Goal: Task Accomplishment & Management: Use online tool/utility

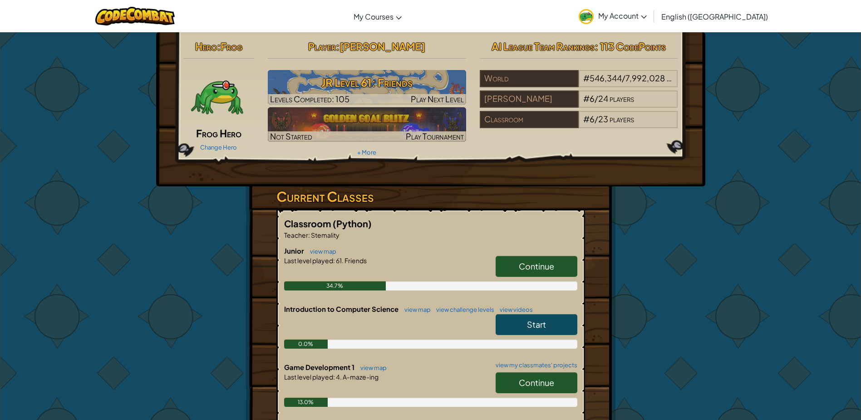
click at [512, 269] on link "Continue" at bounding box center [537, 266] width 82 height 21
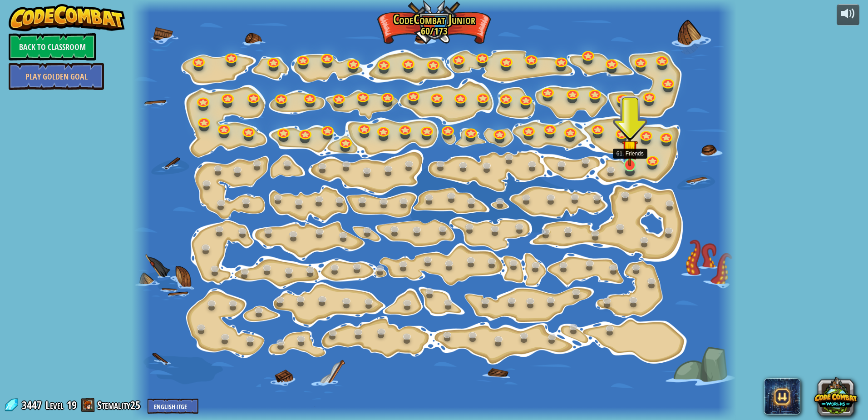
drag, startPoint x: 628, startPoint y: 162, endPoint x: 617, endPoint y: 144, distance: 21.0
click at [628, 161] on img at bounding box center [630, 147] width 16 height 36
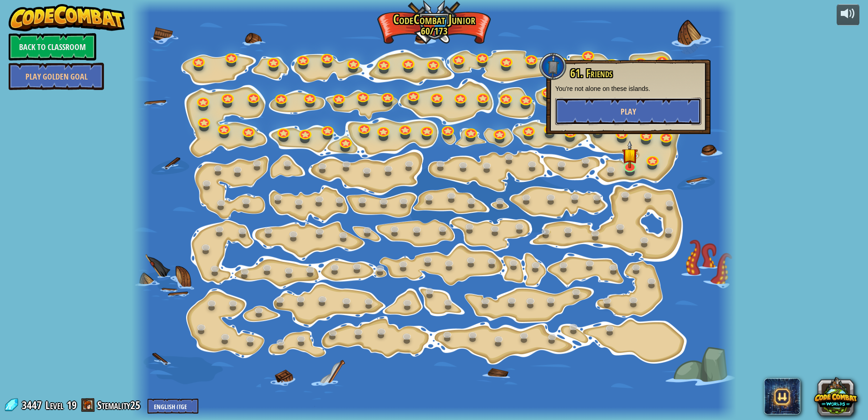
click at [603, 104] on button "Play" at bounding box center [628, 111] width 146 height 27
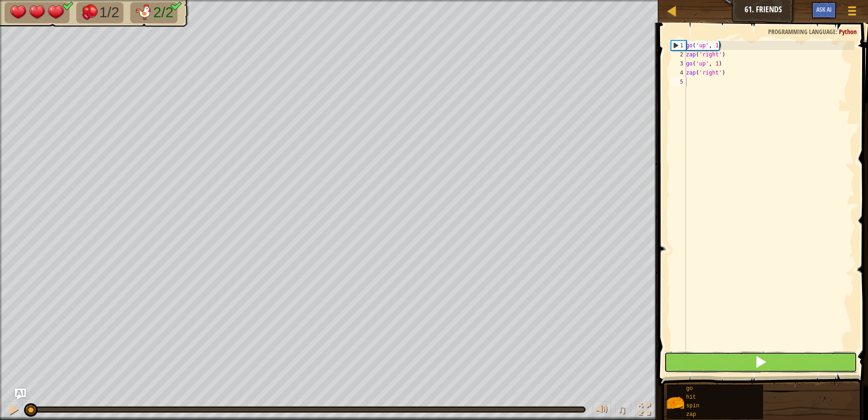
click at [737, 359] on button at bounding box center [760, 361] width 193 height 21
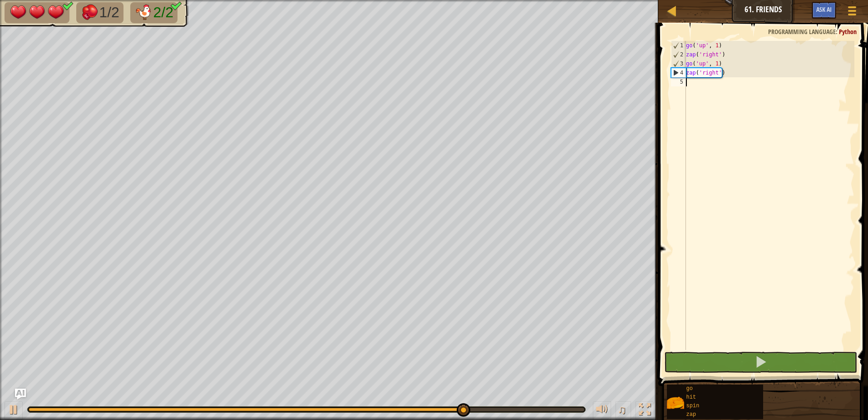
type textarea "z"
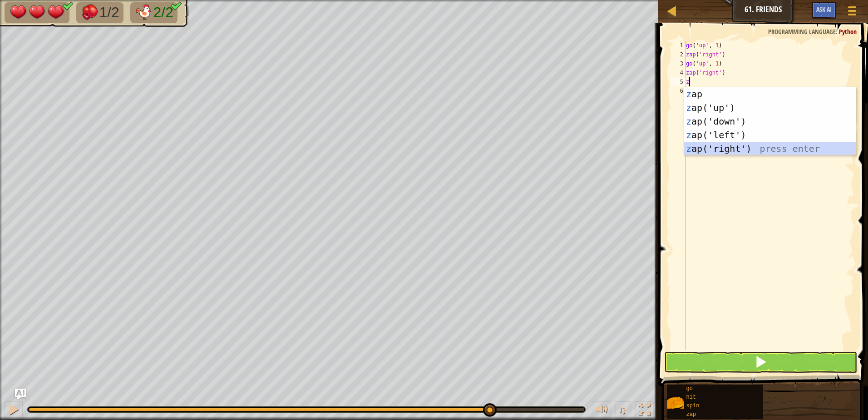
drag, startPoint x: 745, startPoint y: 149, endPoint x: 675, endPoint y: 173, distance: 74.4
click at [745, 149] on div "z ap press enter z ap('up') press enter z ap('down') press enter z ap('left') p…" at bounding box center [770, 134] width 172 height 95
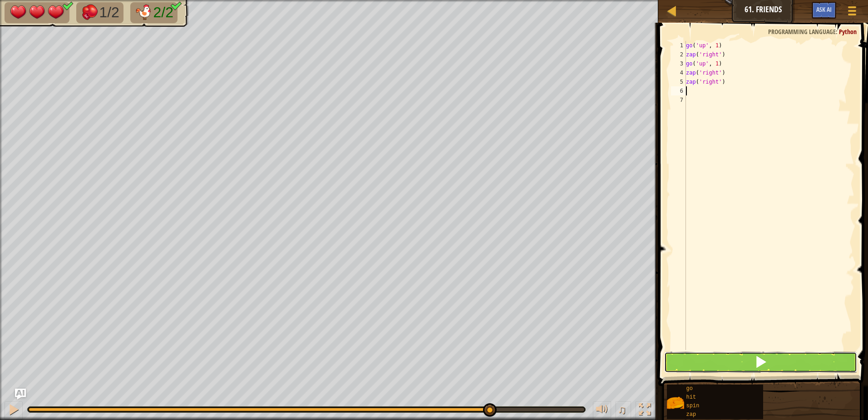
drag, startPoint x: 694, startPoint y: 362, endPoint x: 687, endPoint y: 364, distance: 6.7
click at [690, 364] on button at bounding box center [760, 361] width 193 height 21
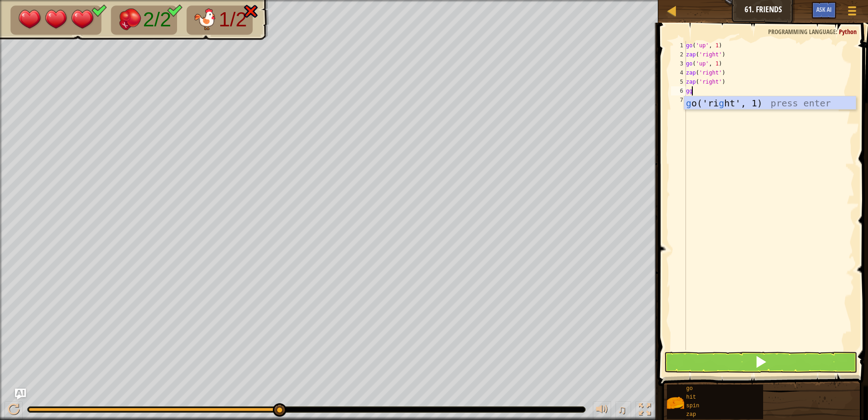
drag, startPoint x: 725, startPoint y: 132, endPoint x: 706, endPoint y: 128, distance: 18.9
click at [723, 0] on body "Map Junior 61. Friends Game Menu Ask AI 1 ההההההההההההההההההההההההההההההההההההה…" at bounding box center [434, 0] width 868 height 0
type textarea "g"
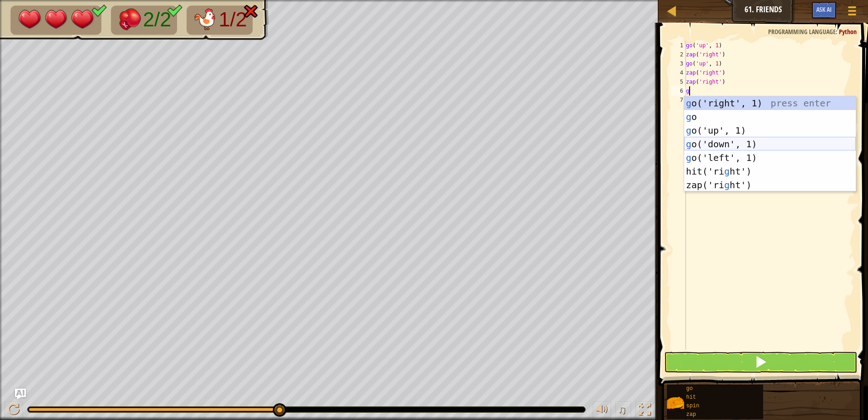
click at [711, 146] on div "g o('right', 1) press enter g o press enter g o('up', 1) press enter g o('down'…" at bounding box center [770, 157] width 172 height 123
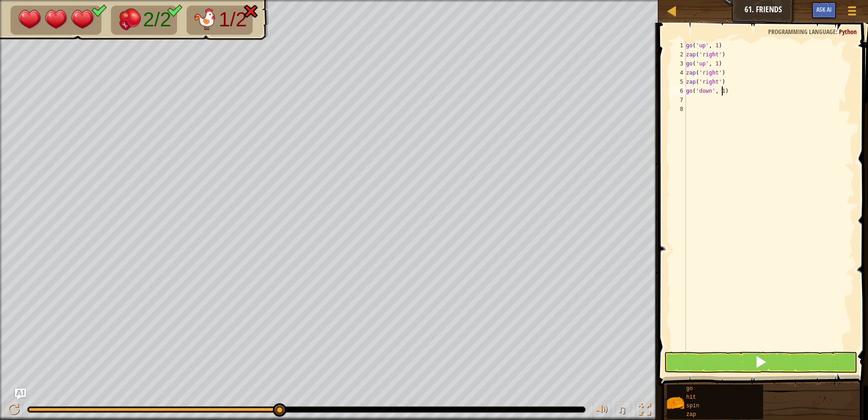
click at [721, 89] on div "go ( 'up' , 1 ) zap ( 'right' ) go ( 'up' , 1 ) zap ( 'right' ) zap ( 'right' )…" at bounding box center [769, 204] width 170 height 327
type textarea "go('down', 2)"
click at [687, 103] on div "go ( 'up' , 1 ) zap ( 'right' ) go ( 'up' , 1 ) zap ( 'right' ) zap ( 'right' )…" at bounding box center [769, 204] width 170 height 327
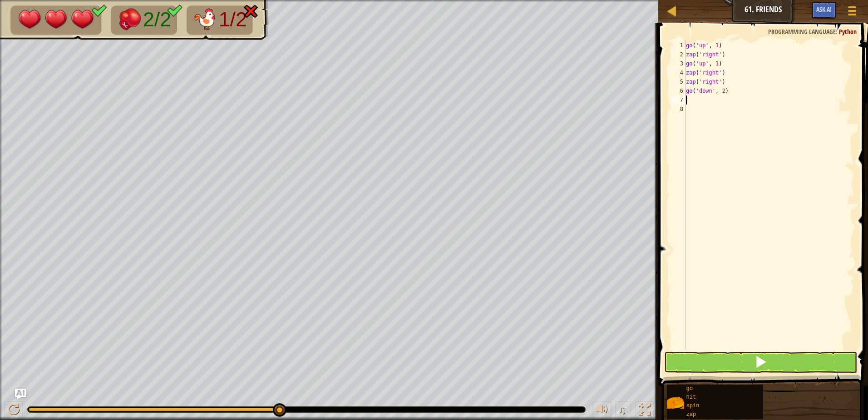
type textarea "z"
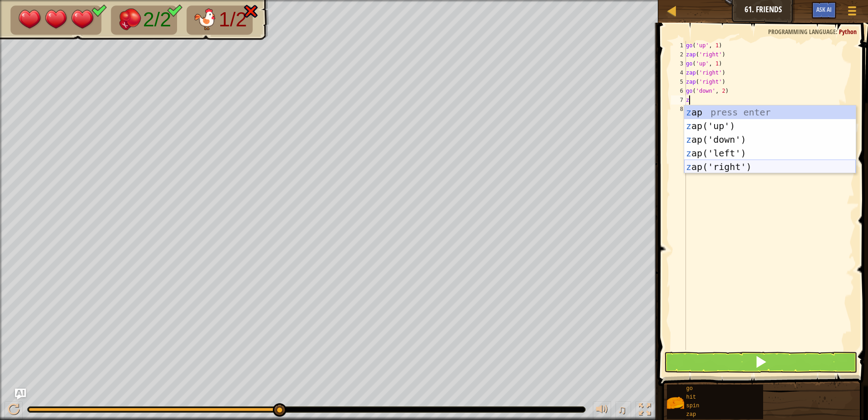
click at [719, 172] on div "z ap press enter z ap('up') press enter z ap('down') press enter z ap('left') p…" at bounding box center [770, 152] width 172 height 95
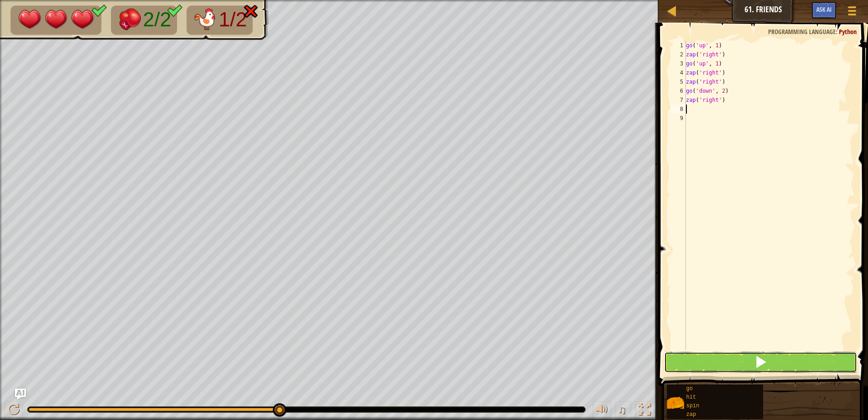
click at [743, 360] on button at bounding box center [760, 361] width 193 height 21
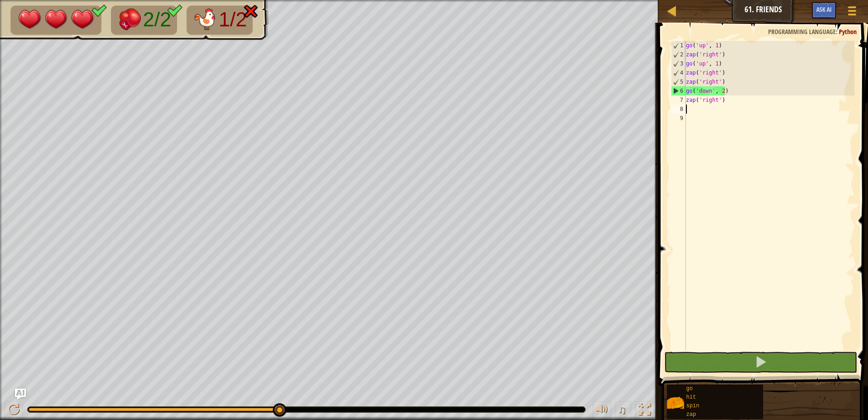
click at [698, 349] on div "go ( 'up' , 1 ) zap ( 'right' ) go ( 'up' , 1 ) zap ( 'right' ) zap ( 'right' )…" at bounding box center [769, 204] width 170 height 327
click at [696, 360] on button at bounding box center [760, 361] width 193 height 21
click at [733, 360] on button at bounding box center [760, 361] width 193 height 21
drag, startPoint x: 686, startPoint y: 83, endPoint x: 730, endPoint y: 59, distance: 49.4
click at [750, 55] on div "go ( 'up' , 1 ) zap ( 'right' ) go ( 'up' , 1 ) zap ( 'right' ) zap ( 'right' )…" at bounding box center [769, 204] width 170 height 327
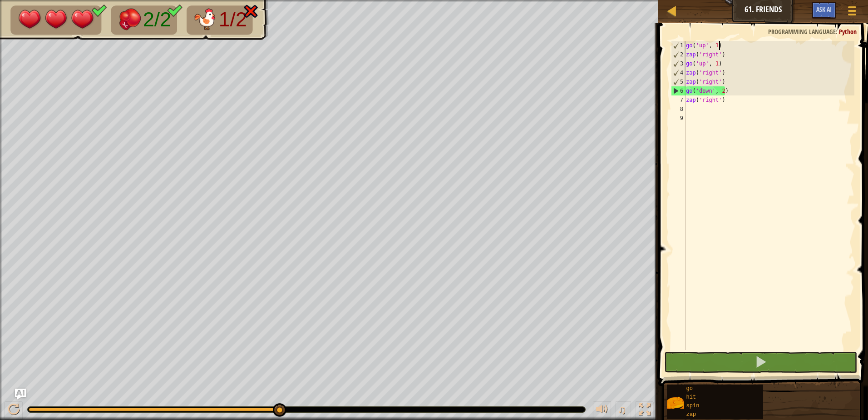
type textarea "go('up', 1) zap('right')"
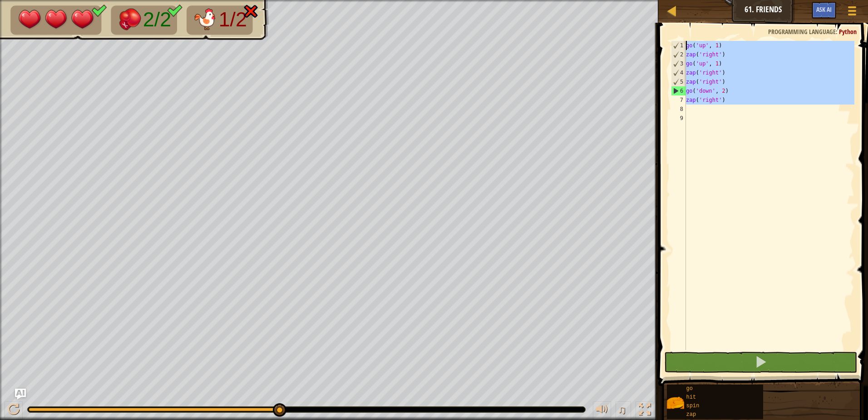
drag, startPoint x: 735, startPoint y: 109, endPoint x: 680, endPoint y: 40, distance: 88.1
click at [680, 40] on div "go('up', 1) zap('right') 1 2 3 4 5 6 7 8 9 go ( 'up' , 1 ) zap ( 'right' ) go (…" at bounding box center [762, 222] width 212 height 390
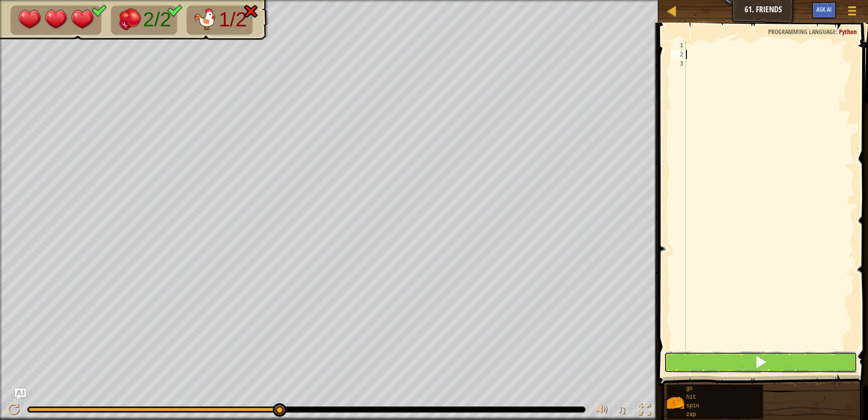
click at [730, 361] on button at bounding box center [760, 361] width 193 height 21
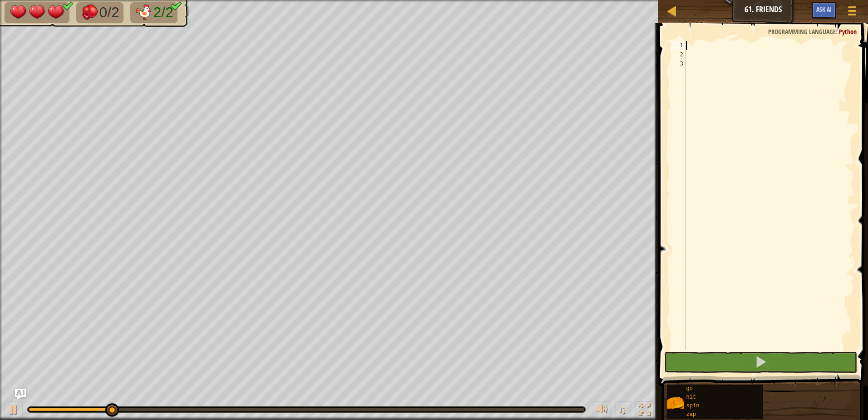
click at [690, 44] on div at bounding box center [769, 204] width 170 height 327
type textarea "z"
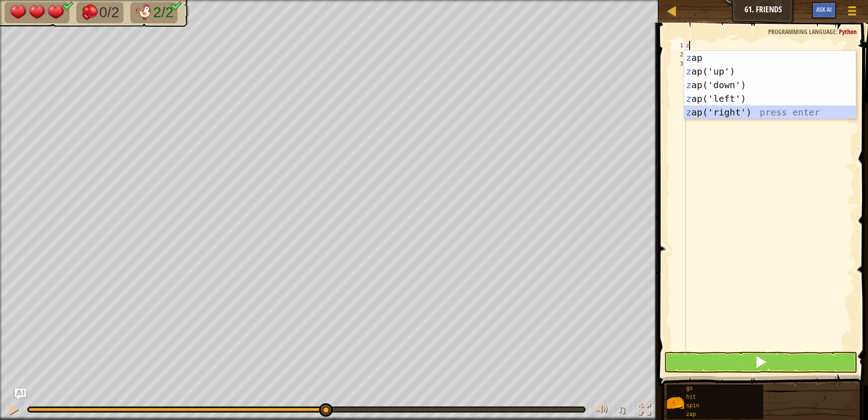
click at [719, 111] on div "z ap press enter z ap('up') press enter z ap('down') press enter z ap('left') p…" at bounding box center [770, 98] width 172 height 95
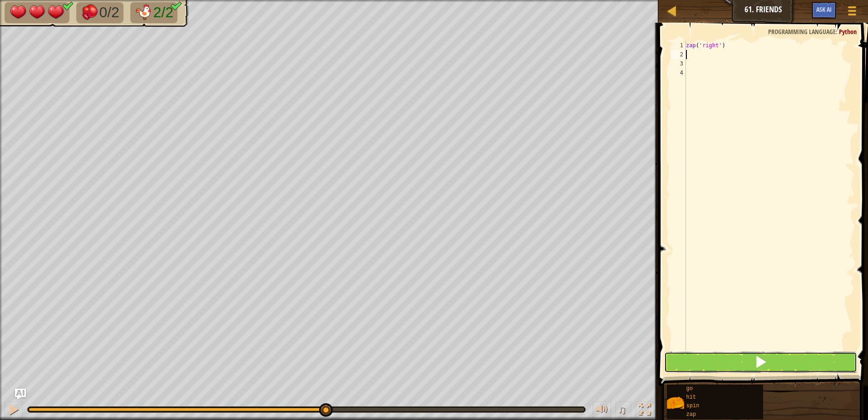
drag, startPoint x: 722, startPoint y: 361, endPoint x: 716, endPoint y: 363, distance: 6.1
click at [717, 363] on button at bounding box center [760, 361] width 193 height 21
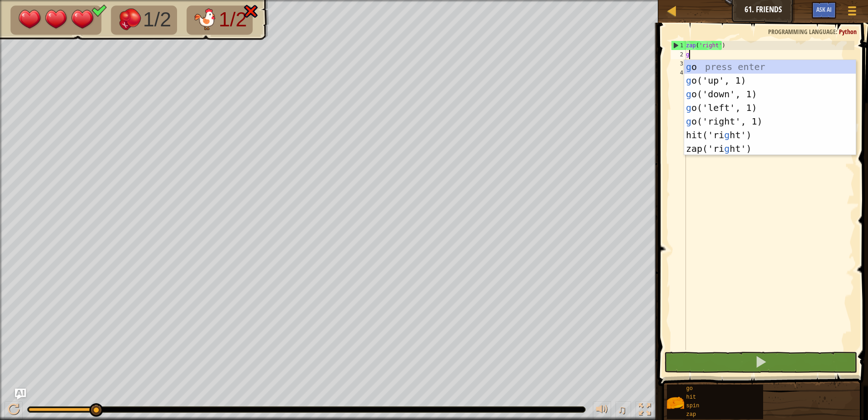
type textarea "g"
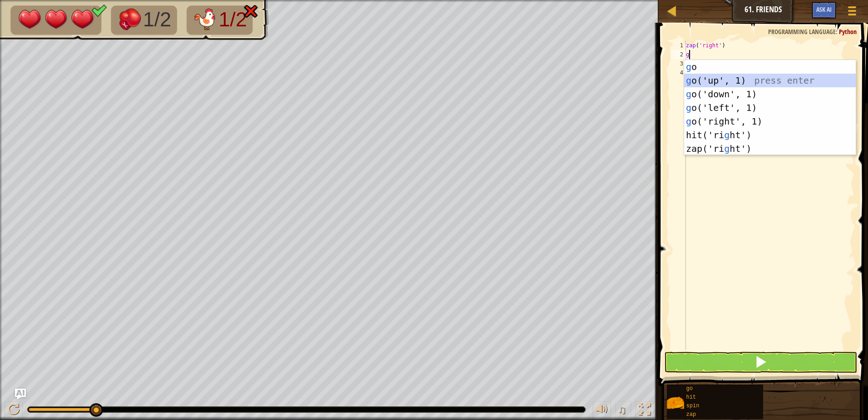
click at [716, 81] on div "g o press enter g o('up', 1) press enter g o('down', 1) press enter g o('left',…" at bounding box center [770, 121] width 172 height 123
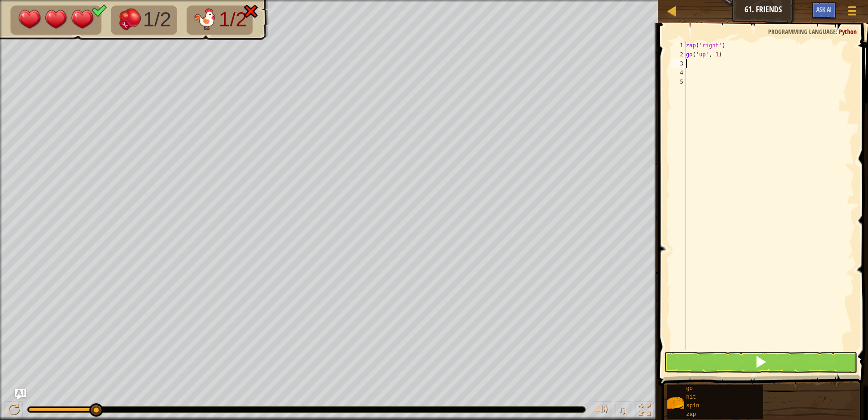
type textarea "z"
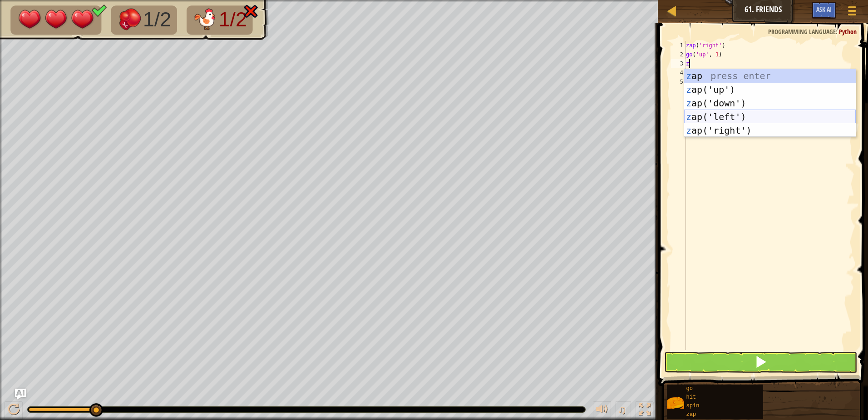
drag, startPoint x: 746, startPoint y: 123, endPoint x: 721, endPoint y: 222, distance: 103.0
click at [744, 128] on div "z ap press enter z ap('up') press enter z ap('down') press enter z ap('left') p…" at bounding box center [770, 116] width 172 height 95
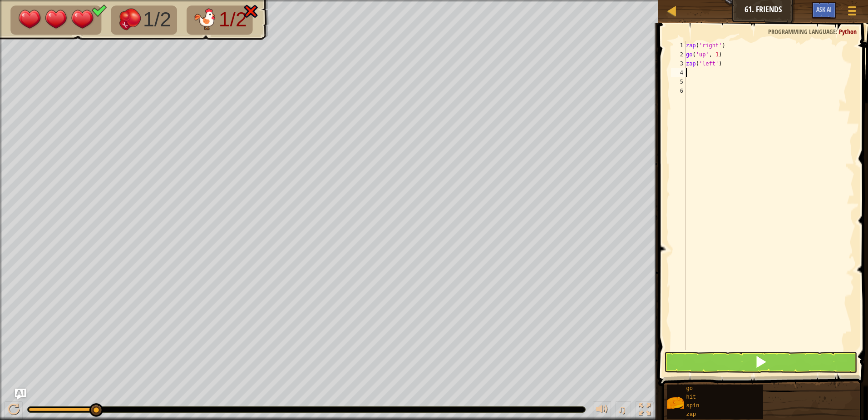
click at [713, 63] on div "zap ( 'right' ) go ( 'up' , 1 ) zap ( 'left' )" at bounding box center [769, 204] width 170 height 327
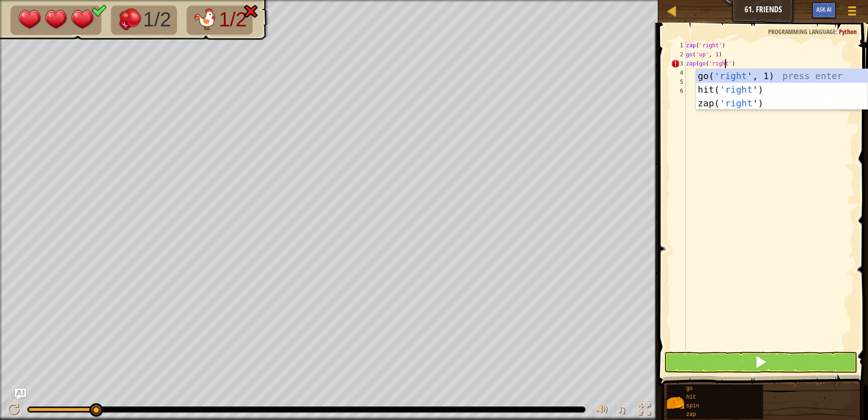
scroll to position [4, 3]
click at [757, 96] on div "go( 'right ', 1) press enter hit( 'right ') press enter zap( 'right ') press en…" at bounding box center [782, 103] width 172 height 68
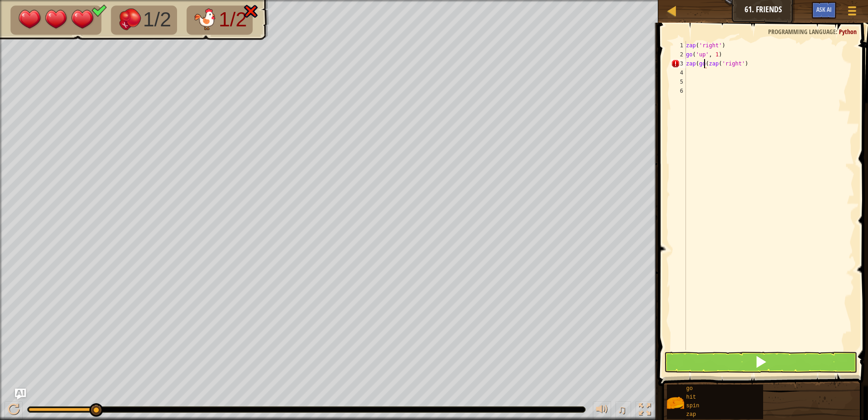
click at [704, 63] on div "zap ( 'right' ) go ( 'up' , 1 ) zap ( go ( zap ( 'right' )" at bounding box center [769, 204] width 170 height 327
click at [689, 61] on div "zap ( 'right' ) go ( 'up' , 1 ) ( zap ( 'right' )" at bounding box center [769, 204] width 170 height 327
click at [713, 357] on button at bounding box center [760, 361] width 193 height 21
click at [702, 362] on button at bounding box center [760, 361] width 193 height 21
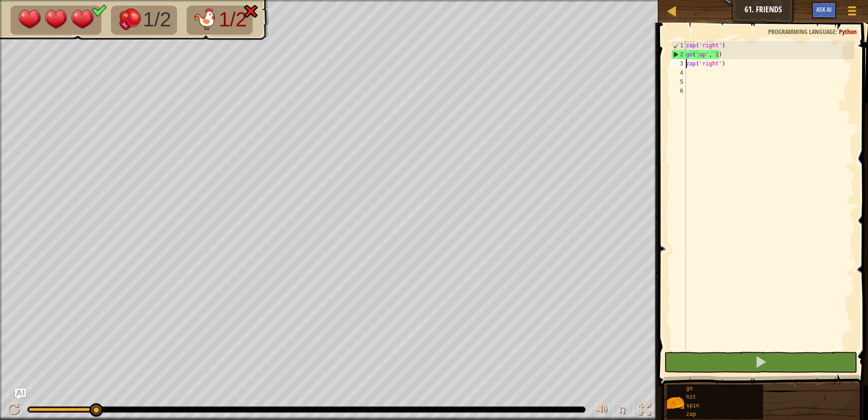
drag, startPoint x: 96, startPoint y: 411, endPoint x: 119, endPoint y: 410, distance: 23.2
click at [14, 410] on div at bounding box center [14, 409] width 12 height 12
click at [16, 400] on div "♫" at bounding box center [329, 406] width 658 height 27
click at [25, 394] on img "Ask AI" at bounding box center [21, 394] width 12 height 12
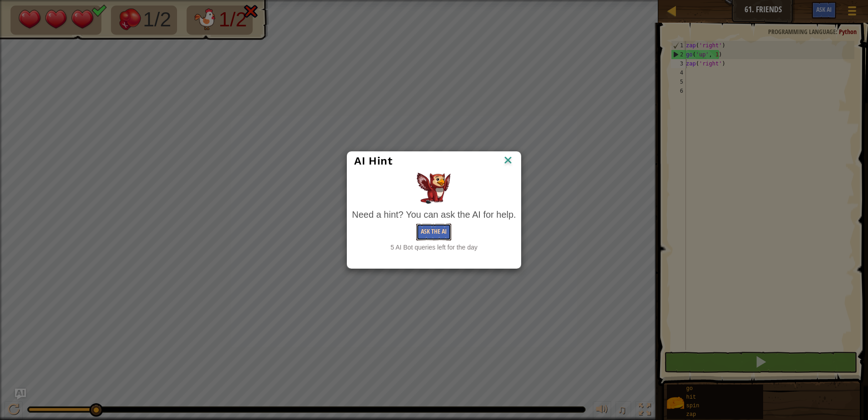
click at [429, 228] on button "Ask the AI" at bounding box center [433, 231] width 35 height 17
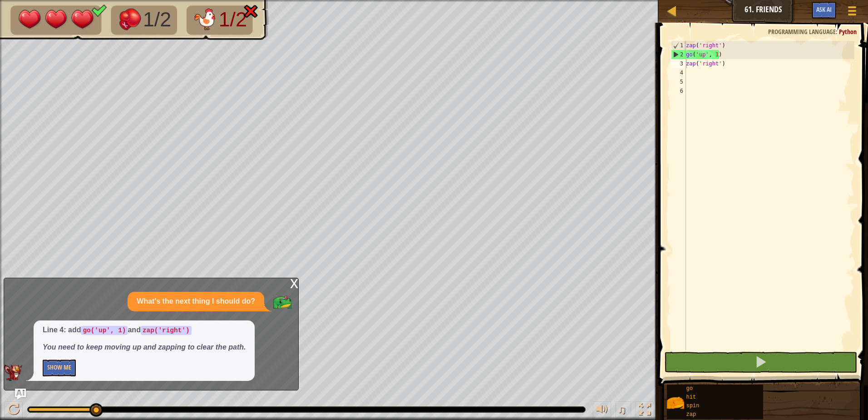
click at [297, 278] on div "x" at bounding box center [294, 282] width 8 height 9
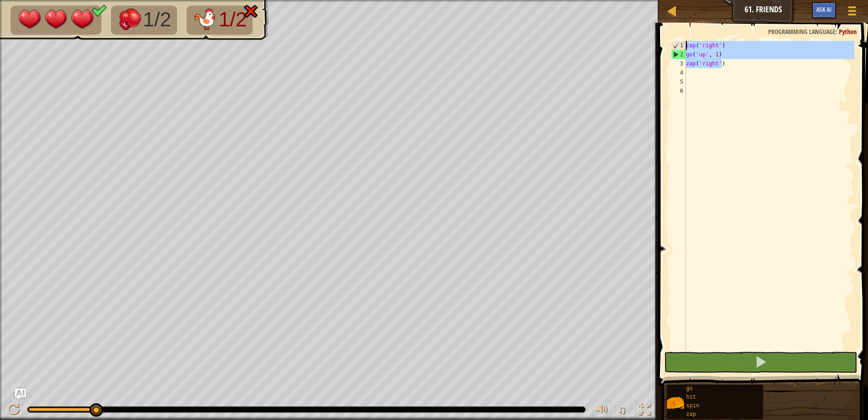
drag, startPoint x: 726, startPoint y: 62, endPoint x: 675, endPoint y: 45, distance: 53.1
click at [675, 45] on div "zap('right') 1 2 3 4 5 6 zap ( 'right' ) go ( 'up' , 1 ) zap ( 'right' ) הההההה…" at bounding box center [761, 195] width 185 height 309
click at [675, 45] on div "1" at bounding box center [678, 45] width 15 height 9
drag, startPoint x: 725, startPoint y: 66, endPoint x: 685, endPoint y: 44, distance: 45.5
click at [685, 44] on div "zap('right') 1 2 3 4 5 6 zap ( 'right' ) go ( 'up' , 1 ) zap ( 'right' ) הההההה…" at bounding box center [761, 195] width 185 height 309
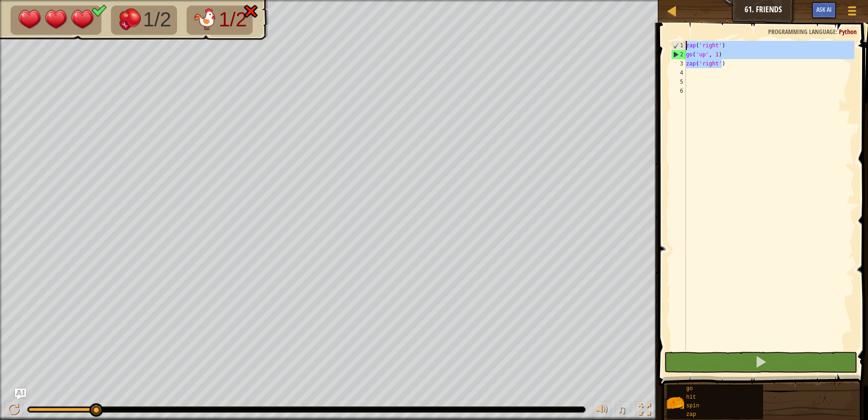
type textarea "go('up', 1)"
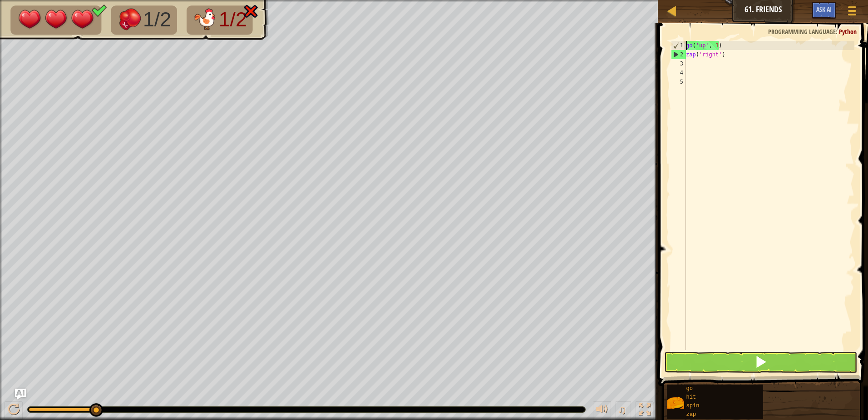
click at [684, 44] on div "1" at bounding box center [678, 45] width 15 height 9
drag, startPoint x: 726, startPoint y: 58, endPoint x: 684, endPoint y: 43, distance: 44.8
click at [684, 43] on div "1 2 3 ההההההההההההההההההההההההההההההההההההההההההההההההההההההההההההההההההההההההה…" at bounding box center [761, 195] width 185 height 309
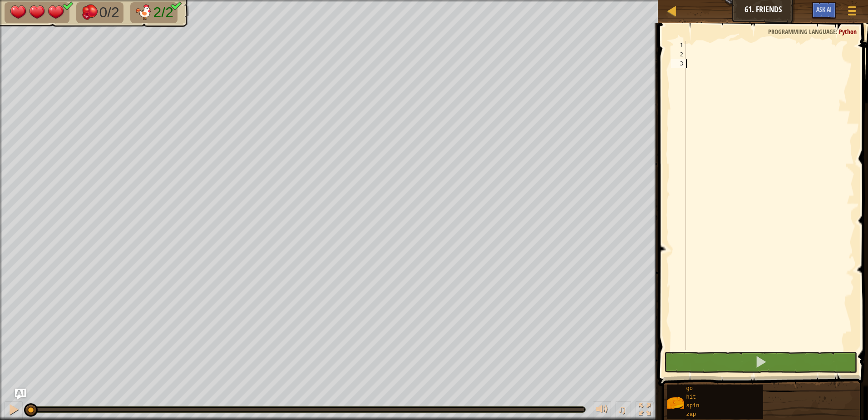
type textarea "g"
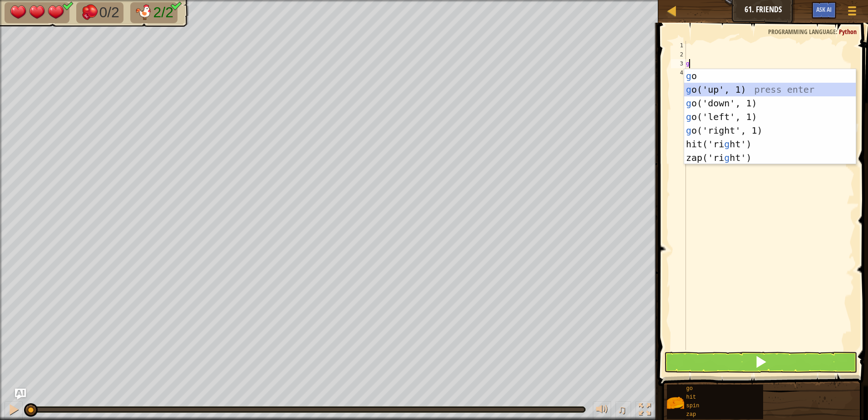
click at [730, 89] on div "g o press enter g o('up', 1) press enter g o('down', 1) press enter g o('left',…" at bounding box center [770, 130] width 172 height 123
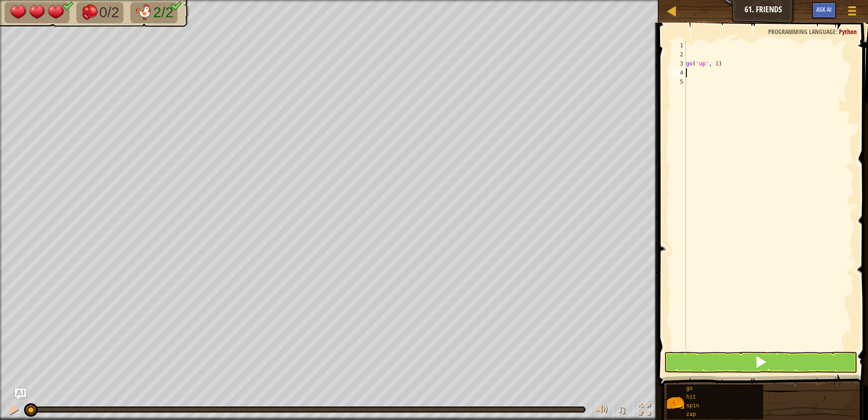
type textarea "z"
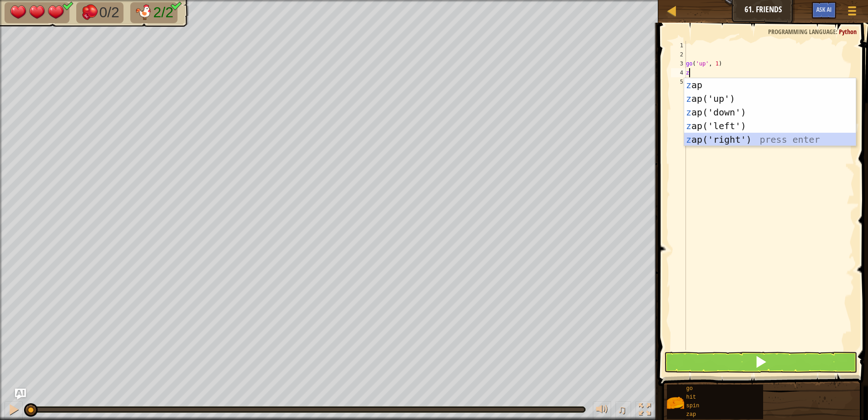
click at [726, 137] on div "z ap press enter z ap('up') press enter z ap('down') press enter z ap('left') p…" at bounding box center [770, 125] width 172 height 95
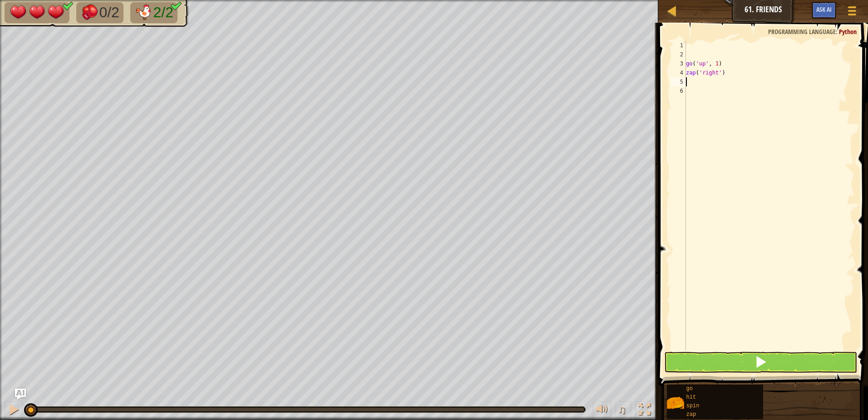
type textarea "g"
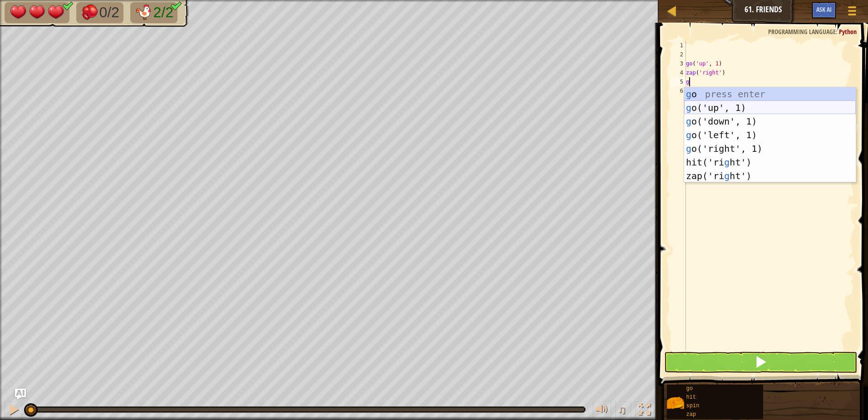
click at [732, 109] on div "g o press enter g o('up', 1) press enter g o('down', 1) press enter g o('left',…" at bounding box center [770, 148] width 172 height 123
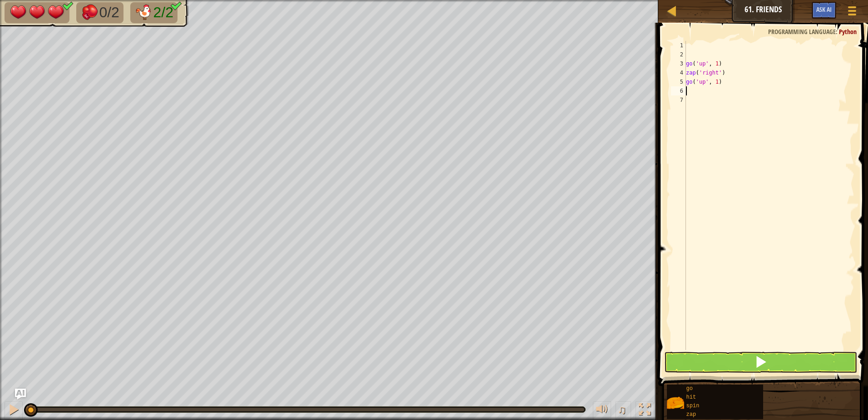
type textarea "g"
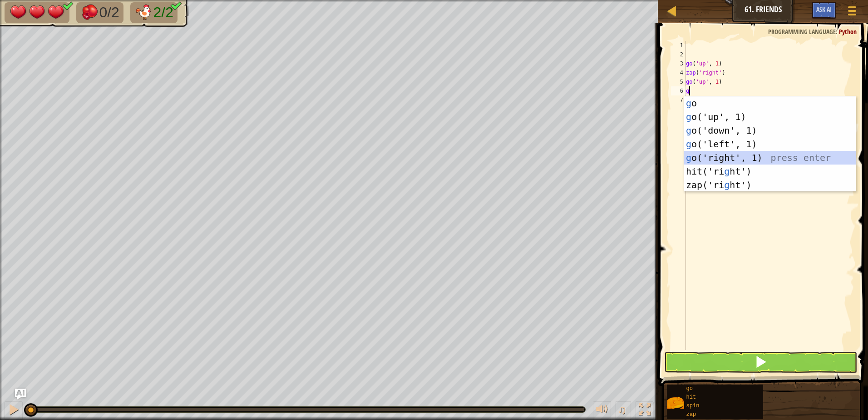
click at [721, 158] on div "g o press enter g o('up', 1) press enter g o('down', 1) press enter g o('left',…" at bounding box center [770, 157] width 172 height 123
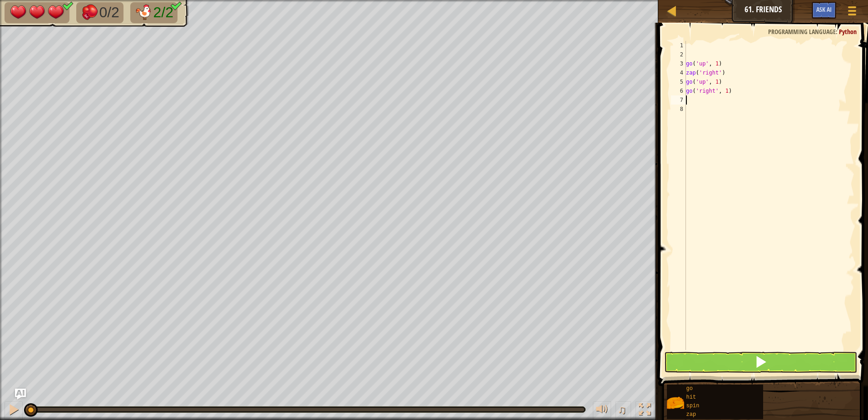
click at [693, 88] on div "go ( 'up' , 1 ) zap ( 'right' ) go ( 'up' , 1 ) go ( 'right' , 1 )" at bounding box center [769, 204] width 170 height 327
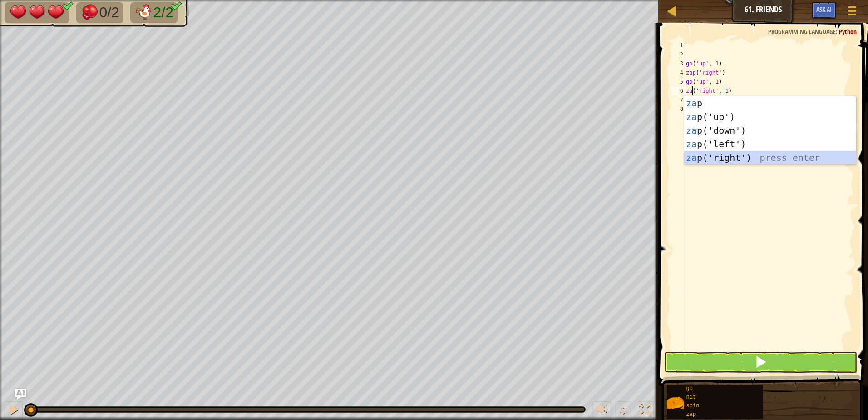
drag, startPoint x: 725, startPoint y: 154, endPoint x: 669, endPoint y: 217, distance: 83.9
click at [725, 155] on div "za p press enter za p('up') press enter za p('down') press enter za p('left') p…" at bounding box center [770, 143] width 172 height 95
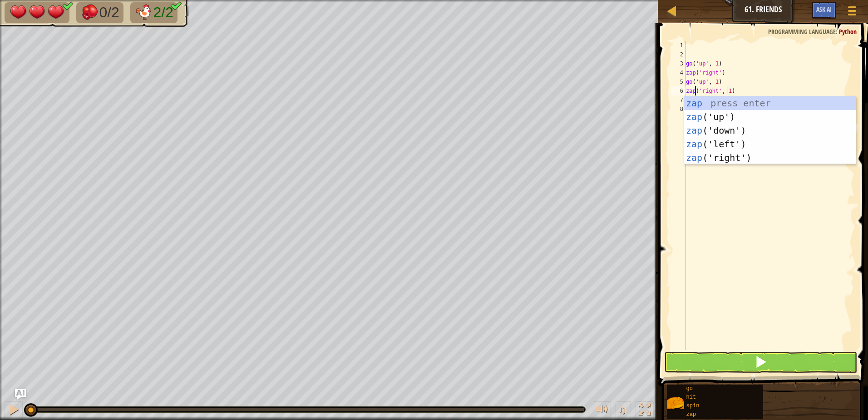
type textarea "zap('right', 1)"
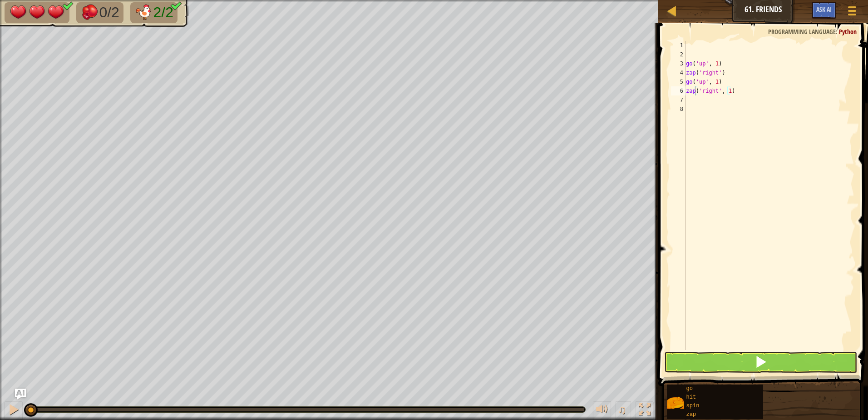
click at [740, 374] on span at bounding box center [764, 191] width 217 height 390
click at [743, 364] on button at bounding box center [760, 361] width 193 height 21
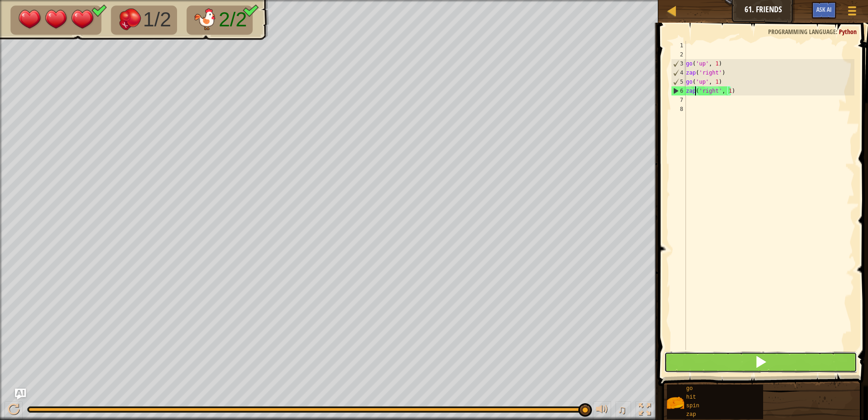
click at [735, 355] on button at bounding box center [760, 361] width 193 height 21
click at [738, 361] on button at bounding box center [760, 361] width 193 height 21
click at [760, 361] on span at bounding box center [761, 361] width 13 height 13
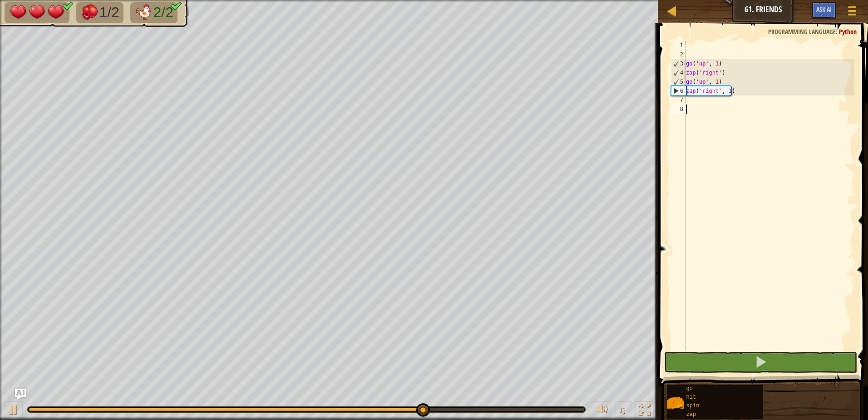
click at [698, 105] on div "go ( 'up' , 1 ) zap ( 'right' ) go ( 'up' , 1 ) zap ( 'right' , 1 )" at bounding box center [769, 204] width 170 height 327
click at [691, 99] on div "go ( 'up' , 1 ) zap ( 'right' ) go ( 'up' , 1 ) zap ( 'right' , 1 )" at bounding box center [769, 204] width 170 height 327
type textarea "z"
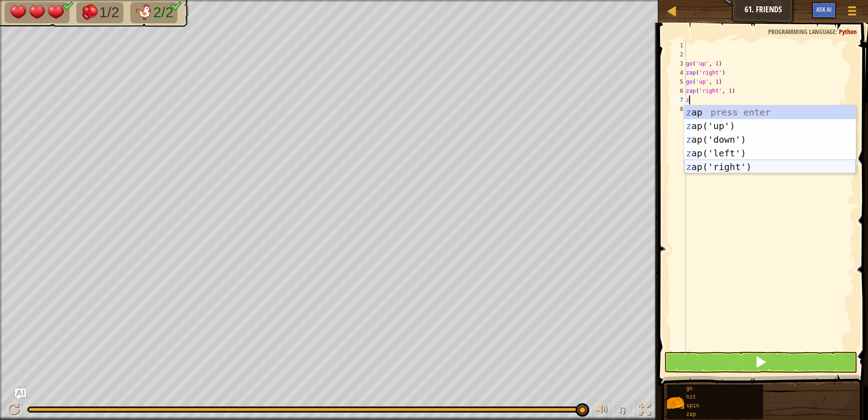
click at [725, 168] on div "z ap press enter z ap('up') press enter z ap('down') press enter z ap('left') p…" at bounding box center [770, 152] width 172 height 95
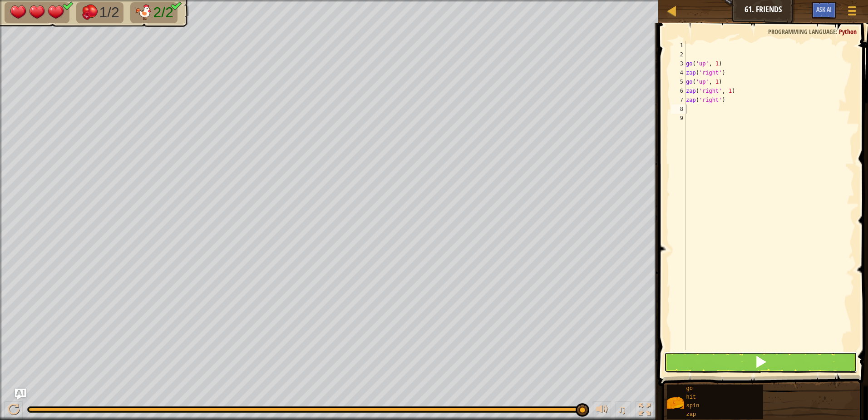
click at [730, 365] on button at bounding box center [760, 361] width 193 height 21
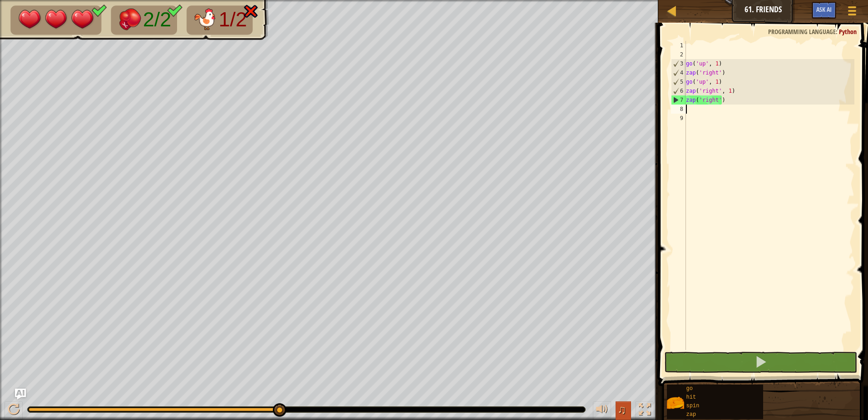
type textarea "g"
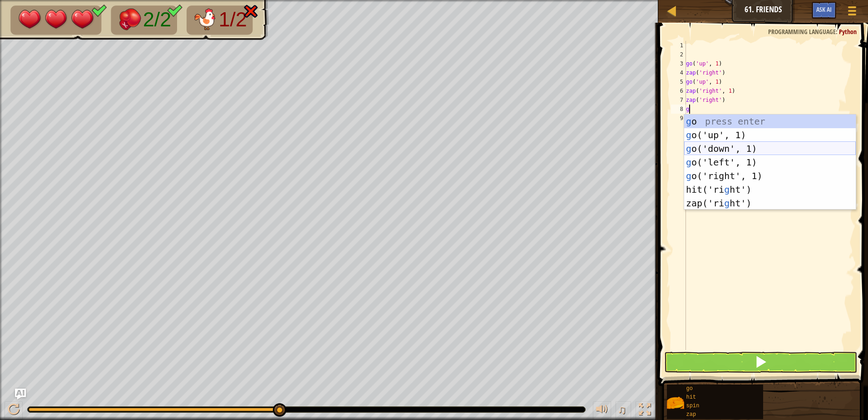
click at [732, 152] on div "g o press enter g o('up', 1) press enter g o('down', 1) press enter g o('left',…" at bounding box center [770, 175] width 172 height 123
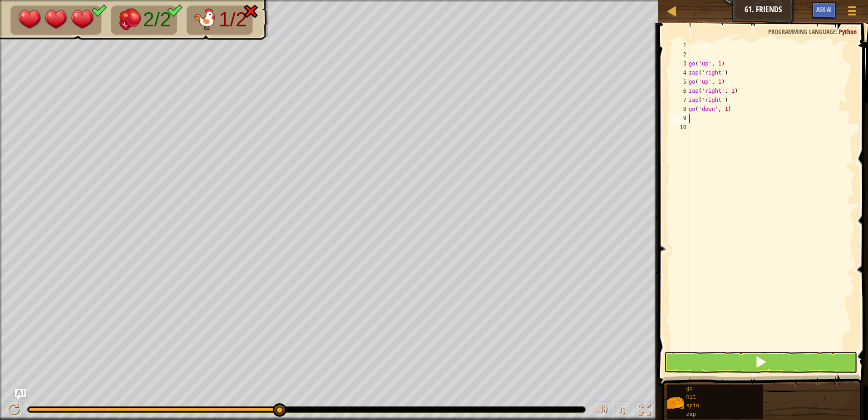
click at [725, 108] on div "go ( 'up' , 1 ) zap ( 'right' ) go ( 'up' , 1 ) zap ( 'right' , 1 ) zap ( 'righ…" at bounding box center [771, 204] width 168 height 327
type textarea "go('down', 2)"
click at [700, 120] on div "go ( 'up' , 1 ) zap ( 'right' ) go ( 'up' , 1 ) zap ( 'right' , 1 ) zap ( 'righ…" at bounding box center [771, 204] width 168 height 327
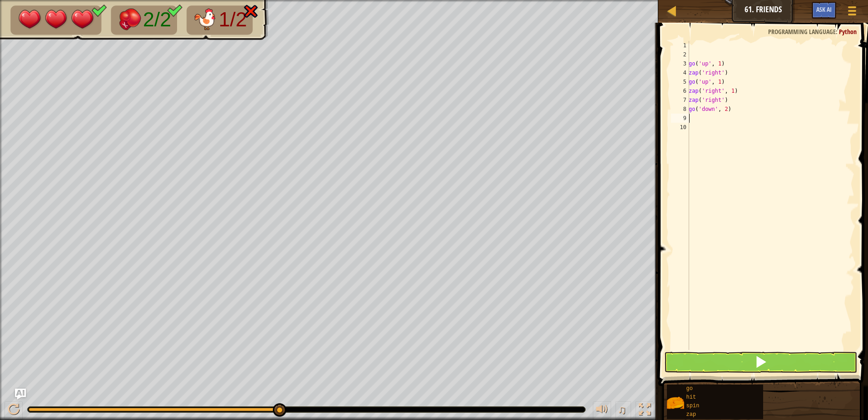
type textarea "z"
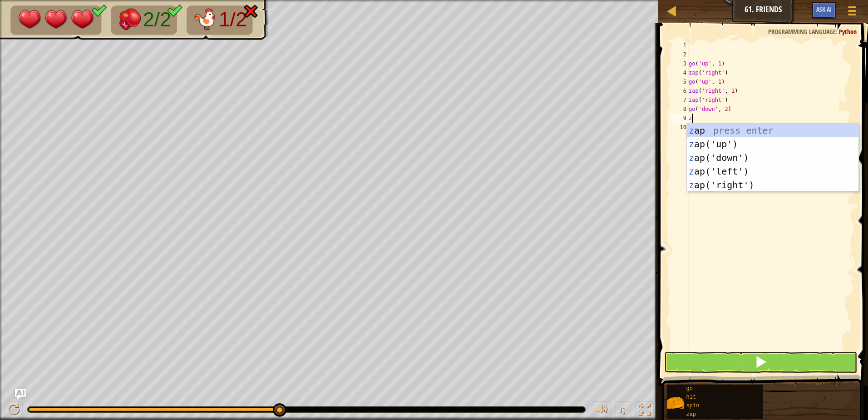
click at [726, 190] on div "z ap press enter z ap('up') press enter z ap('down') press enter z ap('left') p…" at bounding box center [773, 170] width 172 height 95
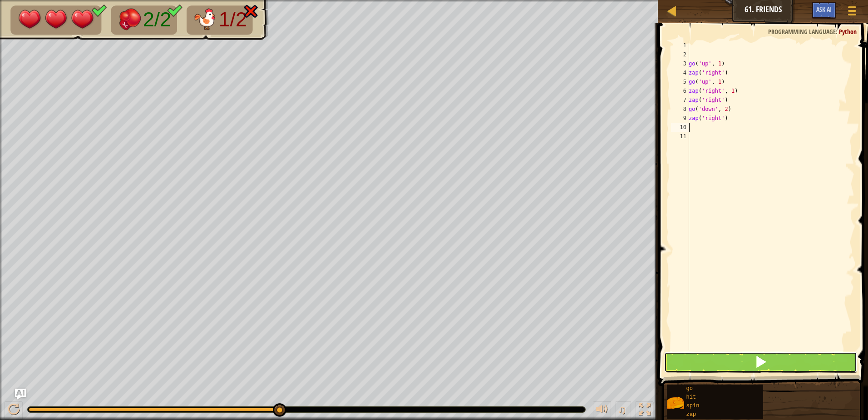
click at [736, 365] on button at bounding box center [760, 361] width 193 height 21
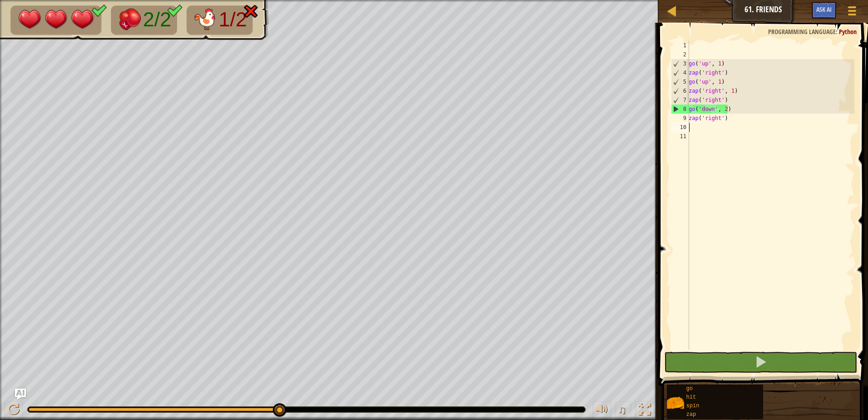
drag, startPoint x: 278, startPoint y: 410, endPoint x: 864, endPoint y: 418, distance: 586.6
click at [864, 418] on div "Map Junior 61. Friends Game Menu Ask AI 1 ההההההההההההההההההההההההההההההההההההה…" at bounding box center [434, 210] width 868 height 420
drag, startPoint x: 740, startPoint y: 360, endPoint x: 737, endPoint y: 369, distance: 9.6
click at [741, 363] on button at bounding box center [760, 361] width 193 height 21
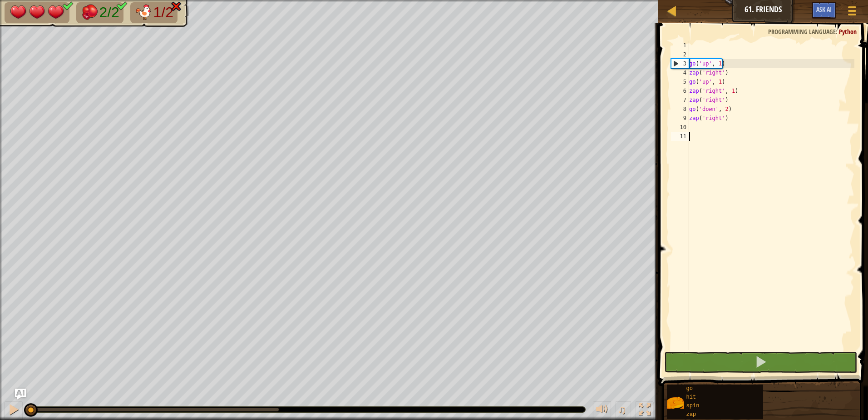
type textarea "z"
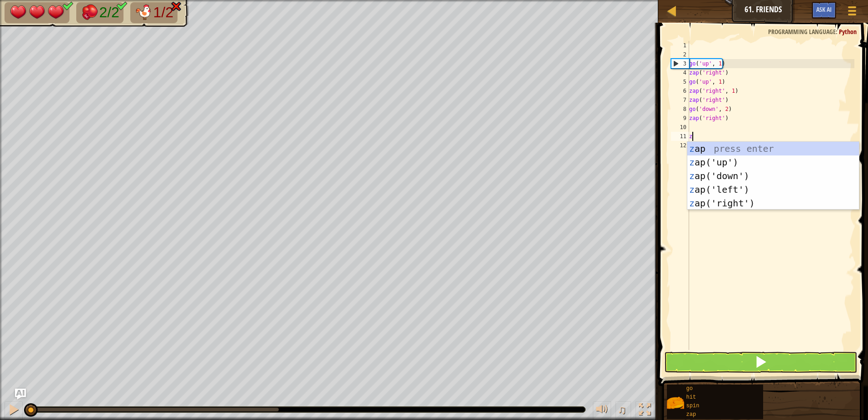
scroll to position [4, 0]
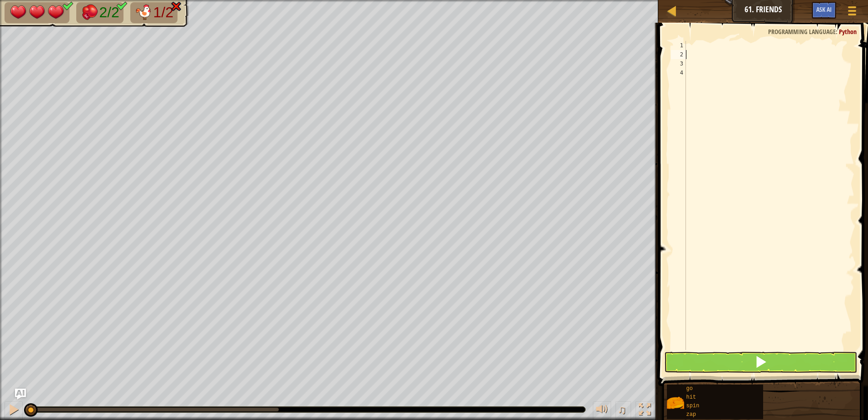
drag, startPoint x: 729, startPoint y: 123, endPoint x: 698, endPoint y: 56, distance: 73.3
click at [698, 56] on div at bounding box center [769, 204] width 171 height 327
type textarea "z"
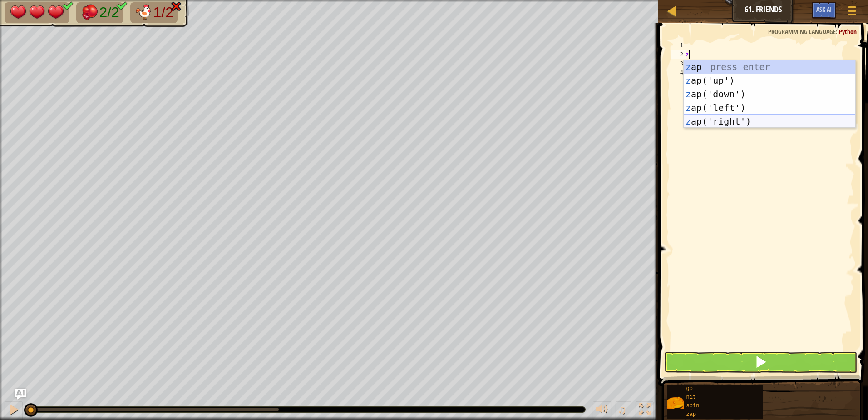
click at [720, 121] on div "z ap press enter z ap('up') press enter z ap('down') press enter z ap('left') p…" at bounding box center [770, 107] width 172 height 95
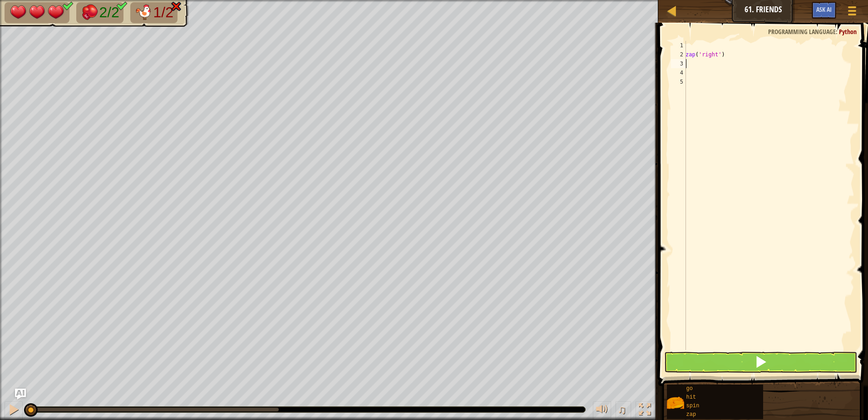
type textarea "g"
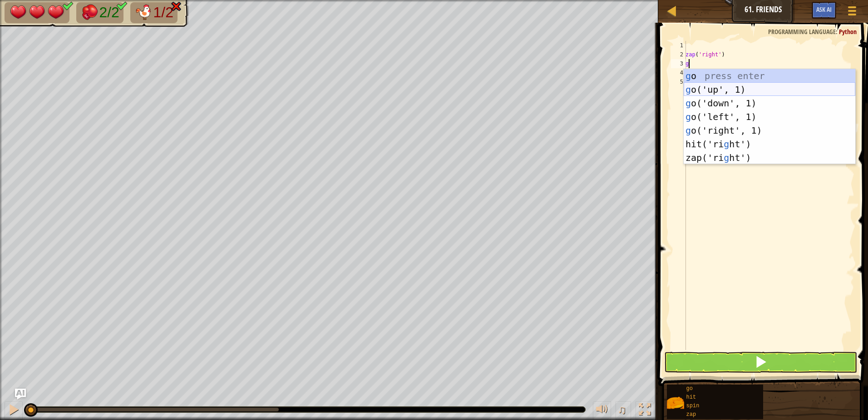
click at [727, 85] on div "g o press enter g o('up', 1) press enter g o('down', 1) press enter g o('left',…" at bounding box center [770, 130] width 172 height 123
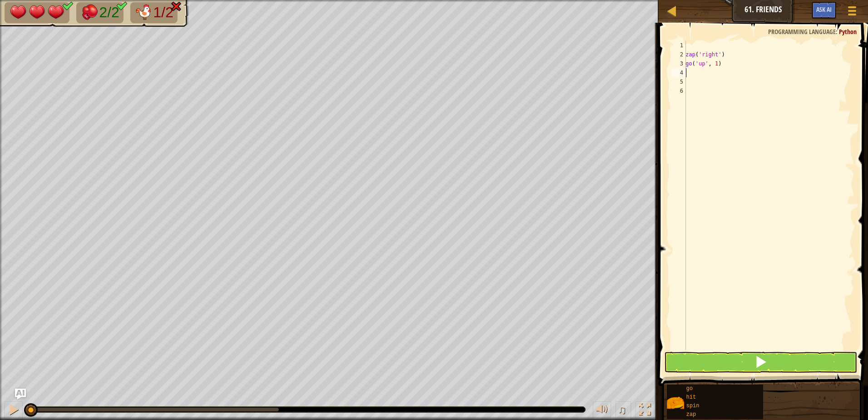
click at [714, 64] on div "zap ( 'right' ) go ( 'up' , 1 )" at bounding box center [769, 204] width 171 height 327
type textarea "go('up', 2)"
type textarea "z"
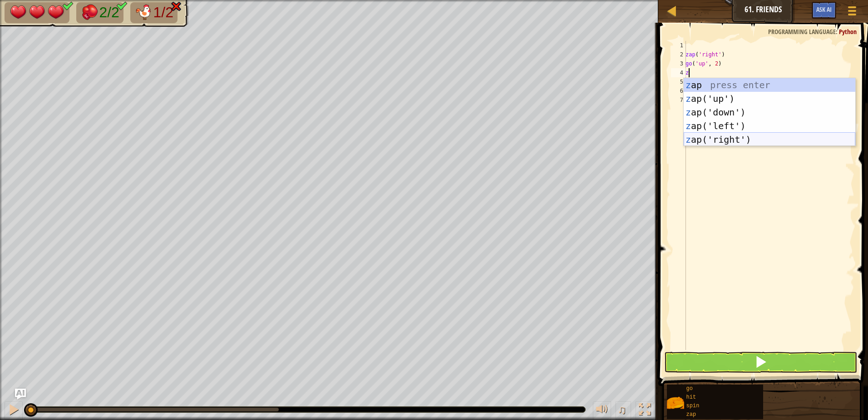
click at [737, 137] on div "z ap press enter z ap('up') press enter z ap('down') press enter z ap('left') p…" at bounding box center [770, 125] width 172 height 95
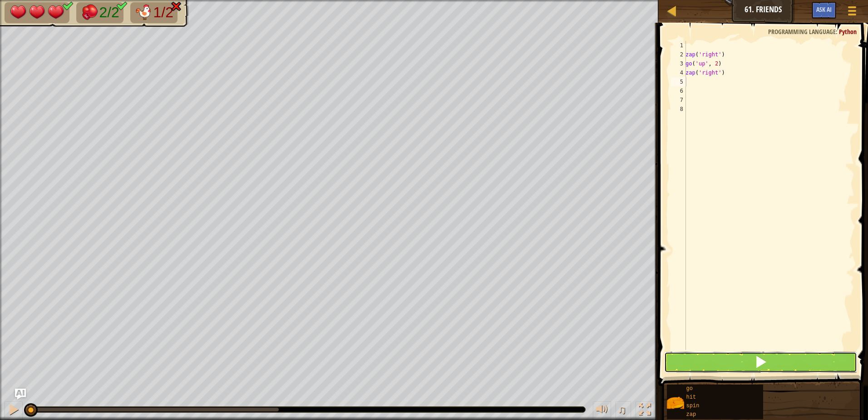
click at [789, 364] on button at bounding box center [760, 361] width 193 height 21
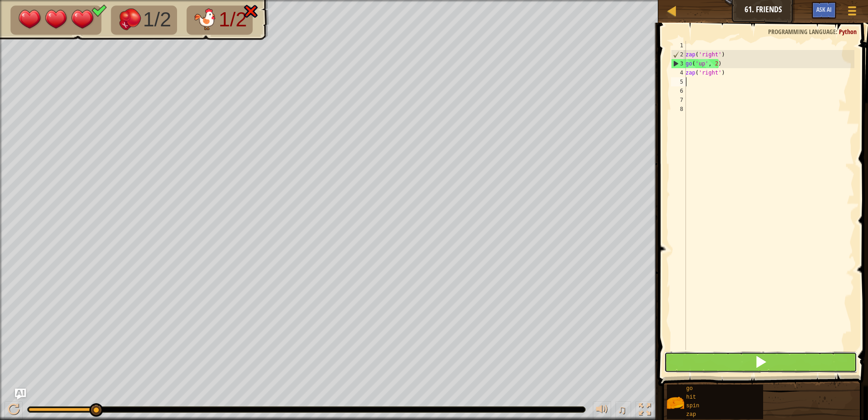
click at [721, 357] on button at bounding box center [760, 361] width 193 height 21
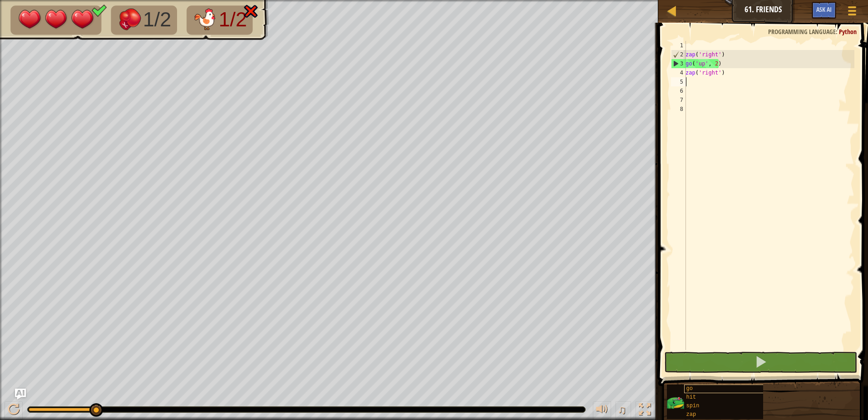
click at [762, 385] on div "Blocks 1 2 3 4 5 6 7 8 zap ( 'right' ) go ( 'up' , 2 ) zap ( 'right' ) הההההההה…" at bounding box center [762, 219] width 212 height 392
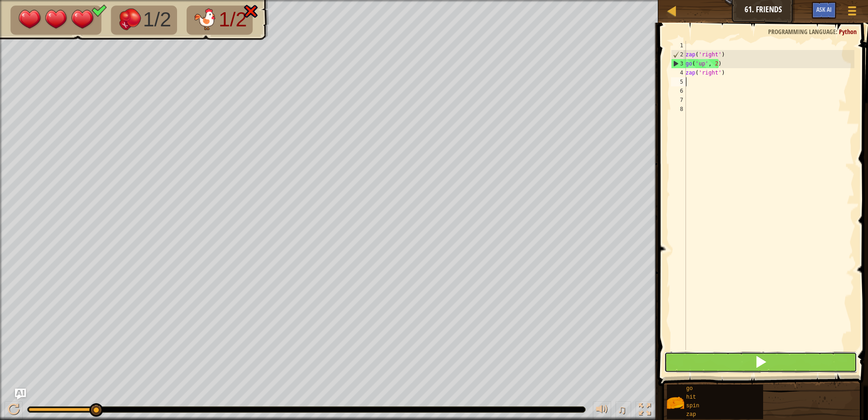
click at [760, 360] on span at bounding box center [761, 361] width 13 height 13
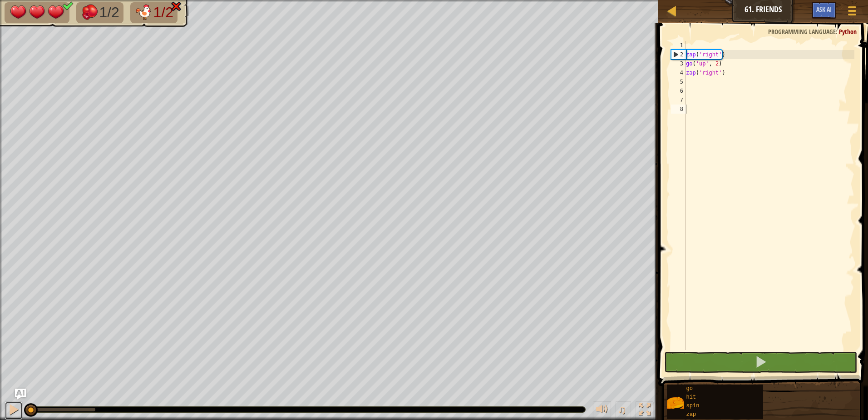
click at [14, 403] on div at bounding box center [14, 409] width 12 height 12
drag, startPoint x: 94, startPoint y: 410, endPoint x: 22, endPoint y: 408, distance: 72.7
click at [22, 408] on div "♫" at bounding box center [329, 406] width 658 height 27
click at [699, 80] on div "zap ( 'right' ) go ( 'up' , 2 ) zap ( 'right' )" at bounding box center [769, 204] width 170 height 327
type textarea "g"
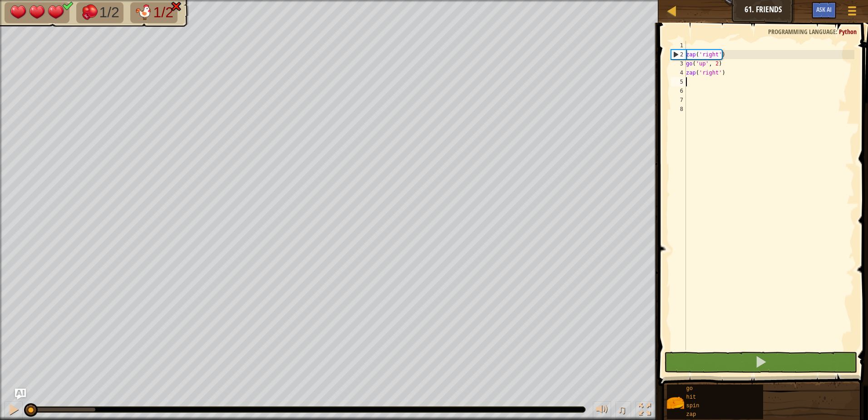
scroll to position [4, 0]
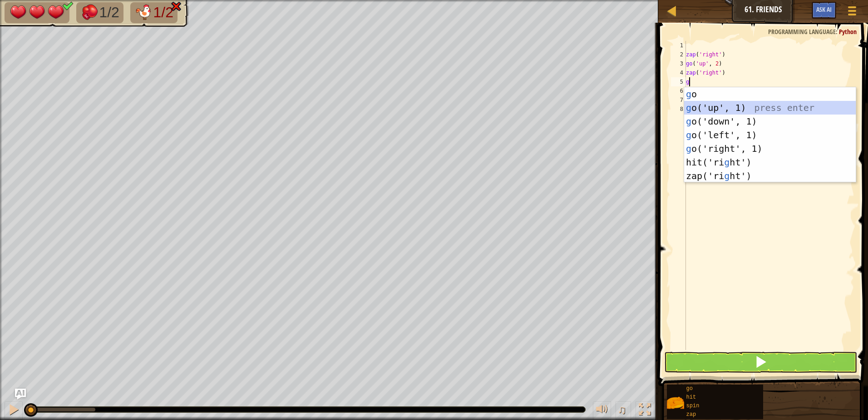
click at [700, 110] on div "g o press enter g o('up', 1) press enter g o('down', 1) press enter g o('left',…" at bounding box center [770, 148] width 172 height 123
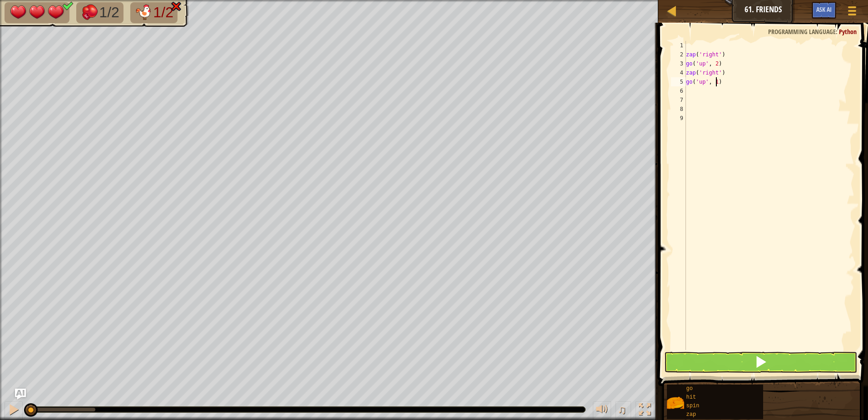
click at [716, 80] on div "zap ( 'right' ) go ( 'up' , 2 ) zap ( 'right' ) go ( 'up' , 1 )" at bounding box center [769, 204] width 170 height 327
type textarea "go('up', 2)"
click at [697, 87] on div "zap ( 'right' ) go ( 'up' , 2 ) zap ( 'right' ) go ( 'up' , 2 )" at bounding box center [769, 204] width 170 height 327
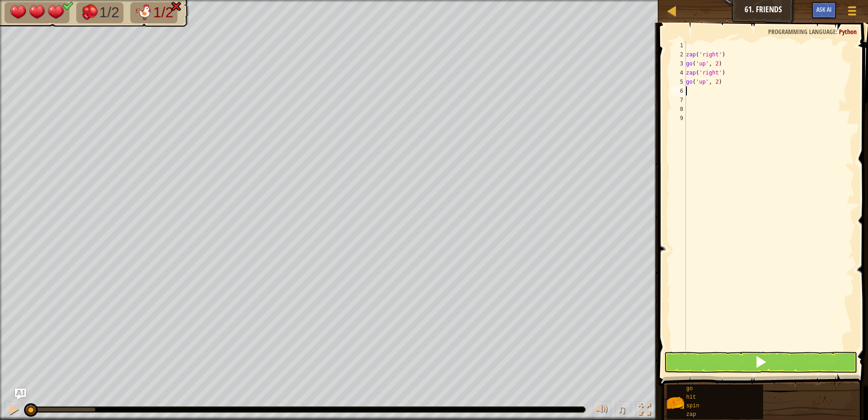
type textarea "z"
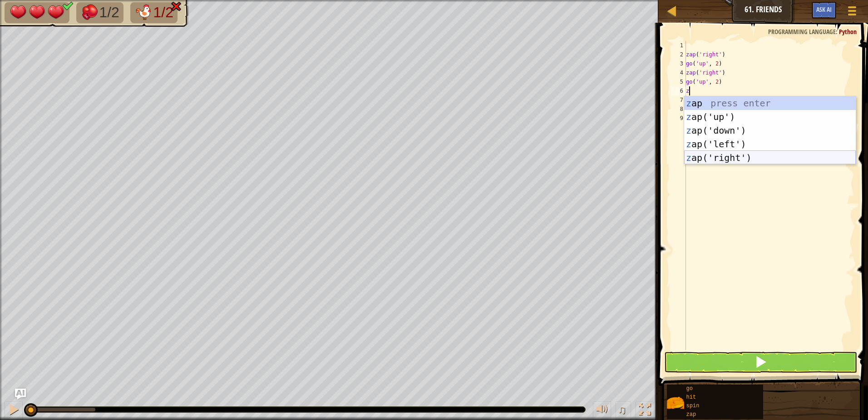
click at [704, 151] on div "z ap press enter z ap('up') press enter z ap('down') press enter z ap('left') p…" at bounding box center [770, 143] width 172 height 95
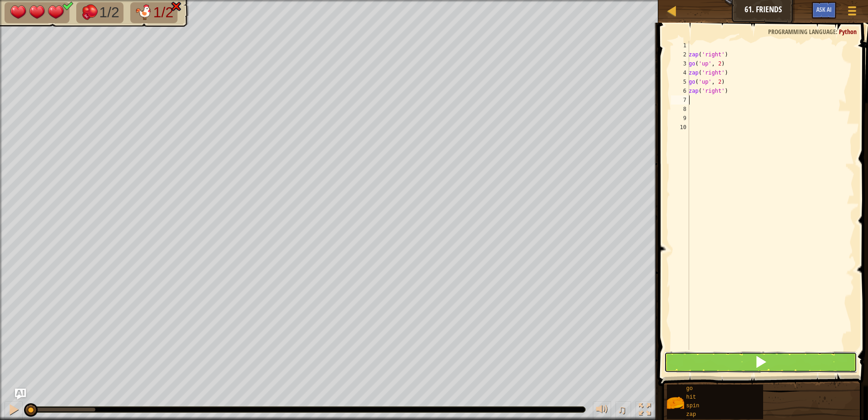
click at [700, 366] on button at bounding box center [760, 361] width 193 height 21
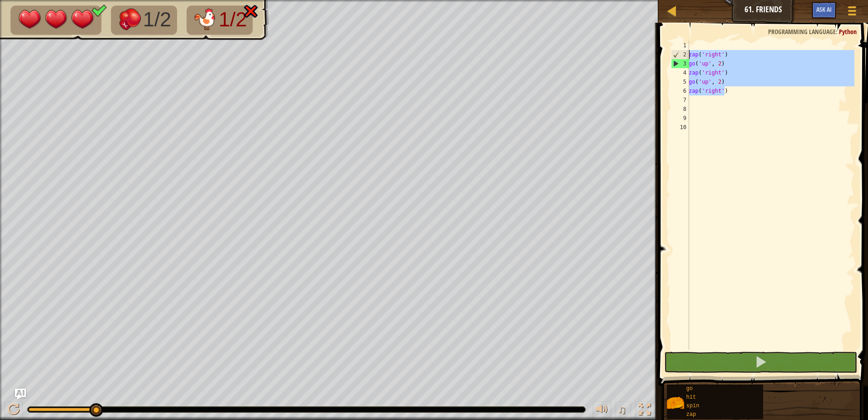
drag, startPoint x: 727, startPoint y: 88, endPoint x: 684, endPoint y: 51, distance: 56.6
click at [684, 51] on div "1 2 3 4 5 6 7 8 9 10 zap ( 'right' ) go ( 'up' , 2 ) zap ( 'right' ) go ( 'up' …" at bounding box center [761, 195] width 185 height 309
type textarea "zap('right') go('up', 2)"
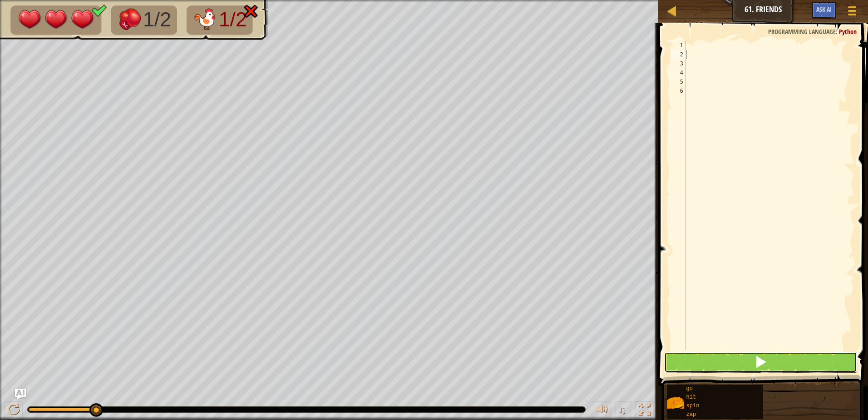
click at [722, 365] on button at bounding box center [760, 361] width 193 height 21
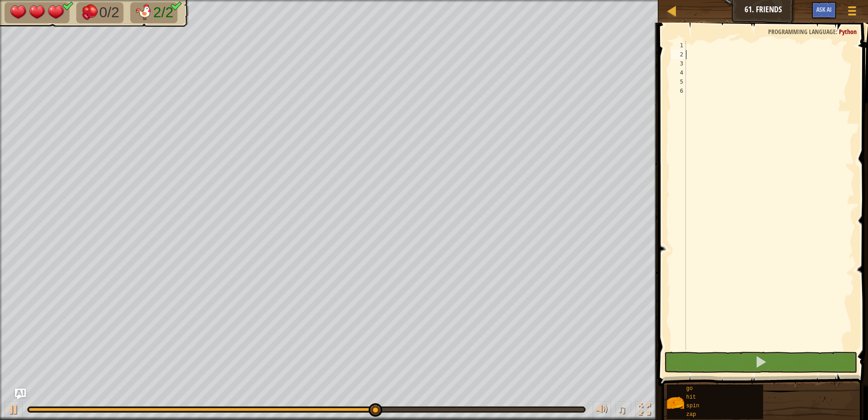
type textarea "g"
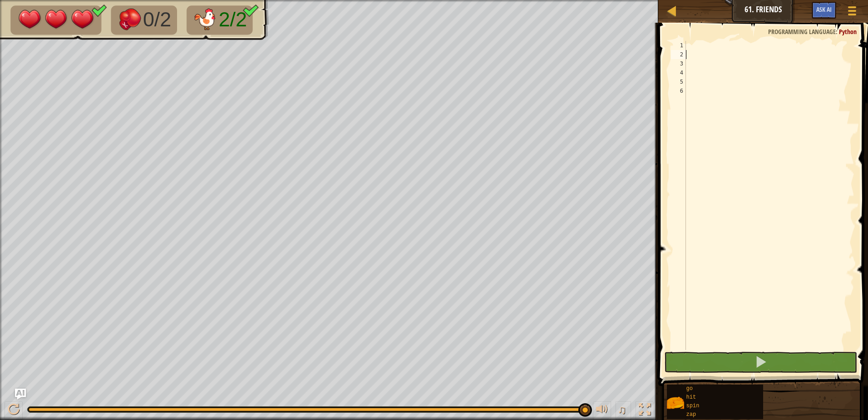
type textarea "z"
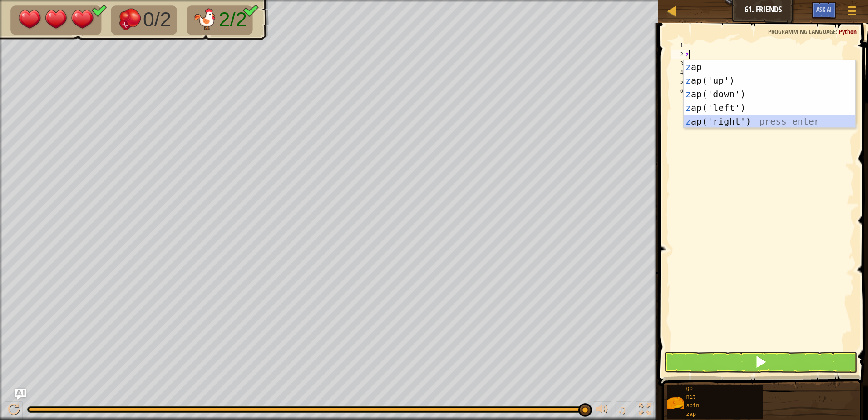
click at [744, 121] on div "z ap press enter z ap('up') press enter z ap('down') press enter z ap('left') p…" at bounding box center [770, 107] width 172 height 95
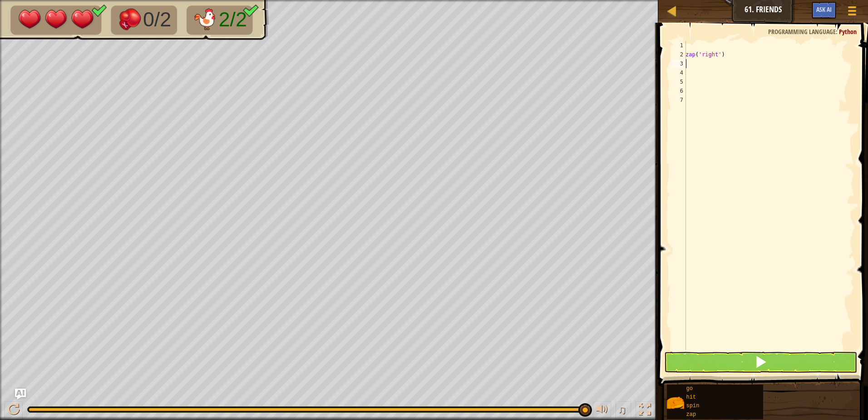
type textarea "g"
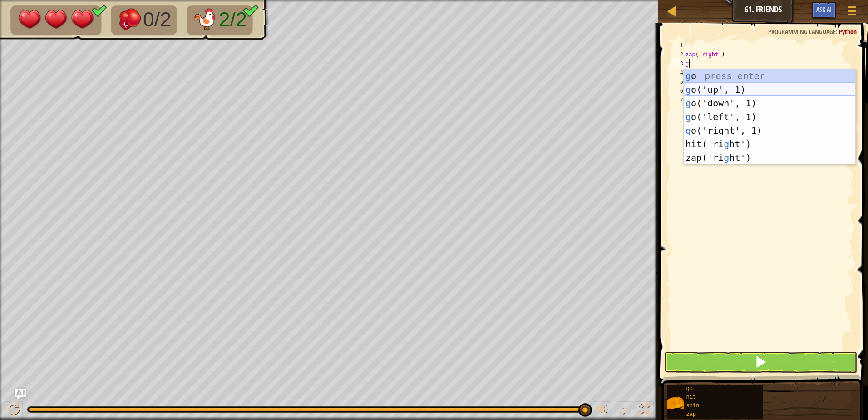
click at [727, 86] on div "g o press enter g o('up', 1) press enter g o('down', 1) press enter g o('left',…" at bounding box center [770, 130] width 172 height 123
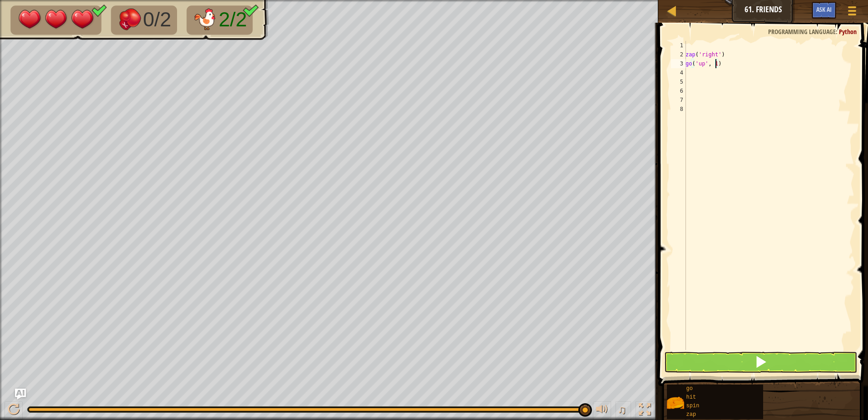
click at [716, 64] on div "zap ( 'right' ) go ( 'up' , 1 )" at bounding box center [769, 204] width 171 height 327
type textarea "go('up', 2)"
click at [773, 365] on button at bounding box center [760, 361] width 193 height 21
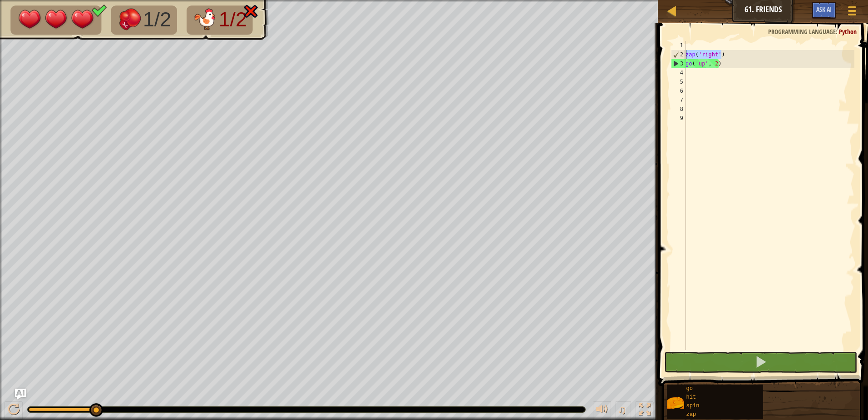
drag, startPoint x: 726, startPoint y: 53, endPoint x: 686, endPoint y: 53, distance: 39.5
click at [686, 53] on div "zap ( 'right' ) go ( 'up' , 2 )" at bounding box center [769, 204] width 171 height 327
type textarea "zap('right')"
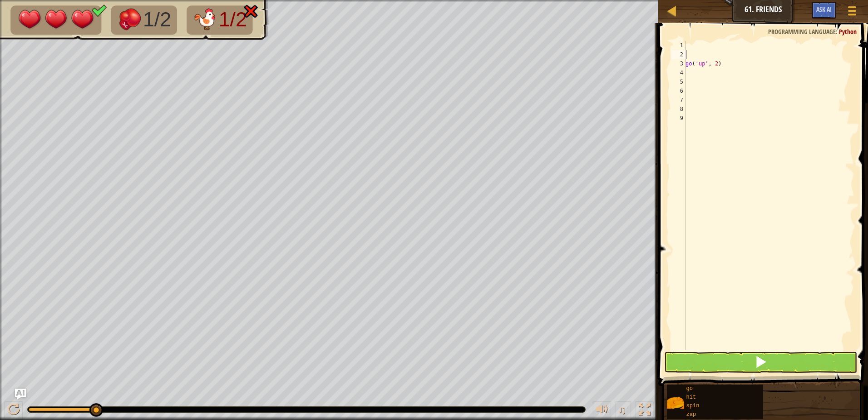
click at [702, 75] on div "go ( 'up' , 2 )" at bounding box center [769, 204] width 171 height 327
type textarea "z"
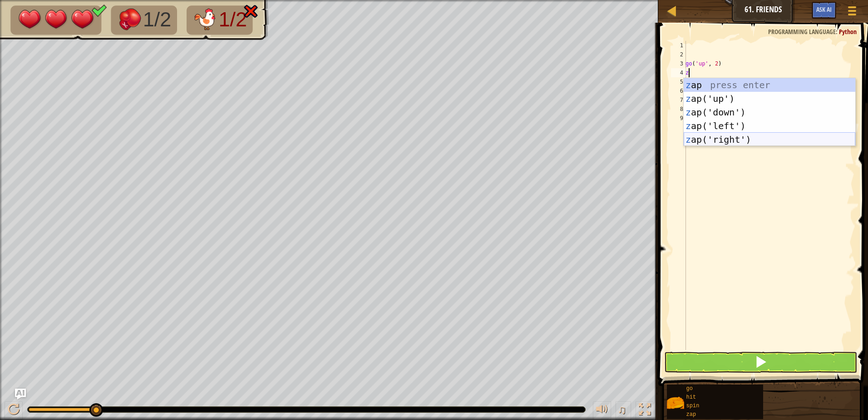
click at [717, 140] on div "z ap press enter z ap('up') press enter z ap('down') press enter z ap('left') p…" at bounding box center [770, 125] width 172 height 95
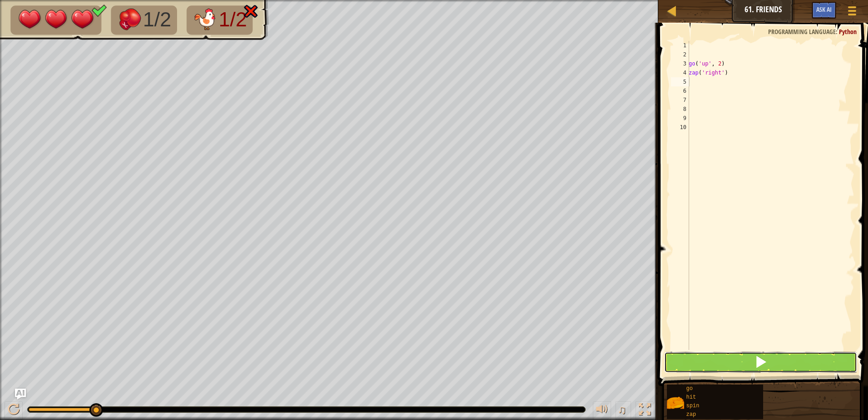
click at [727, 360] on button at bounding box center [760, 361] width 193 height 21
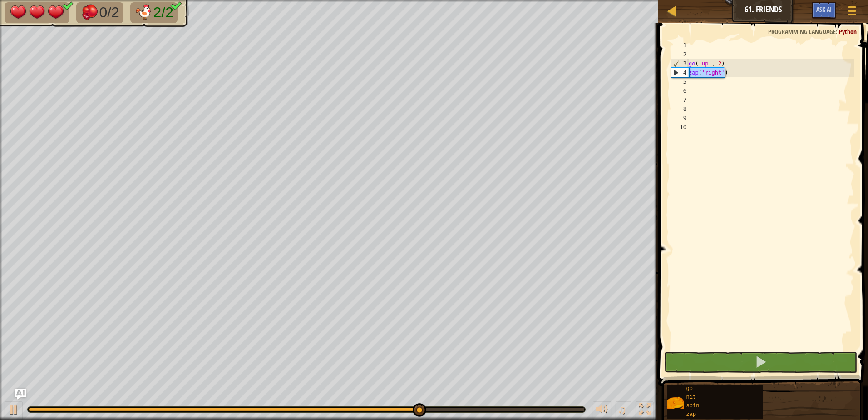
drag, startPoint x: 732, startPoint y: 71, endPoint x: 688, endPoint y: 71, distance: 44.0
click at [688, 71] on div "1 2 3 4 5 6 7 8 9 10 go ( 'up' , 2 ) zap ( 'right' ) הההההההההההההההההההההההההה…" at bounding box center [761, 195] width 185 height 309
type textarea "zap('right')"
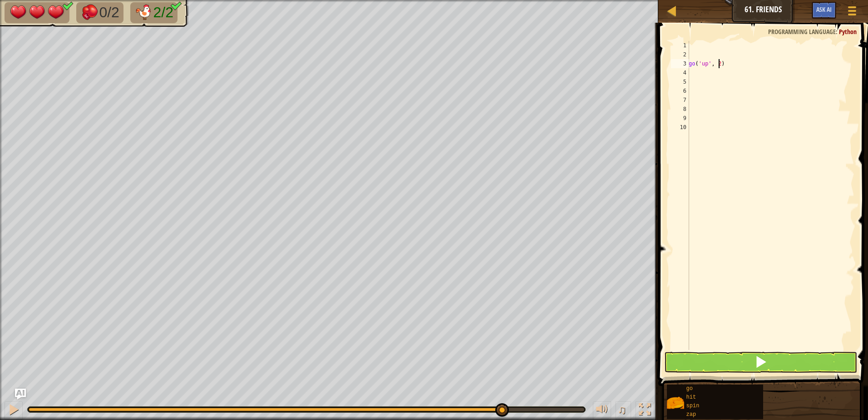
click at [718, 62] on div "go ( 'up' , 2 )" at bounding box center [771, 204] width 168 height 327
type textarea "go('up', 3)"
click at [695, 73] on div "go ( 'up' , 3 )" at bounding box center [771, 204] width 168 height 327
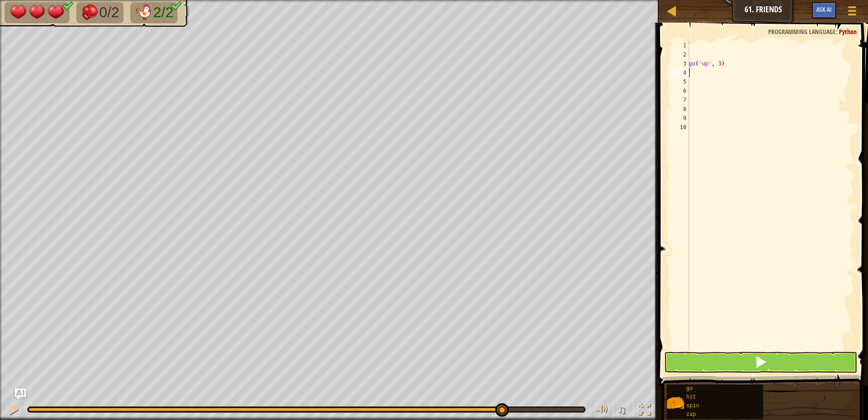
type textarea "z"
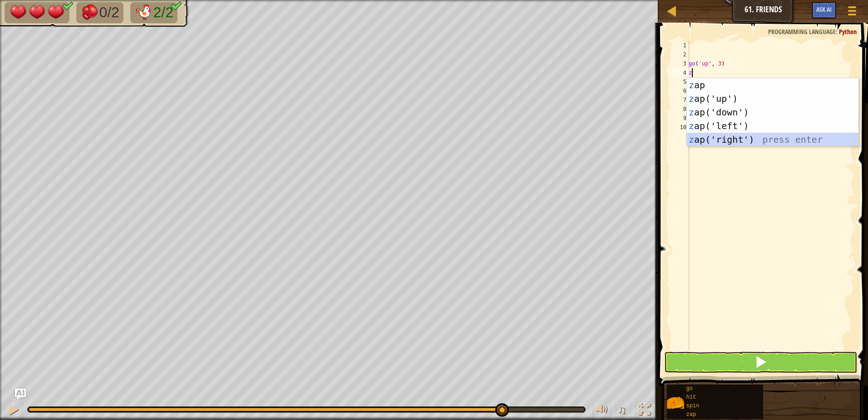
click at [718, 140] on div "z ap press enter z ap('up') press enter z ap('down') press enter z ap('left') p…" at bounding box center [773, 125] width 172 height 95
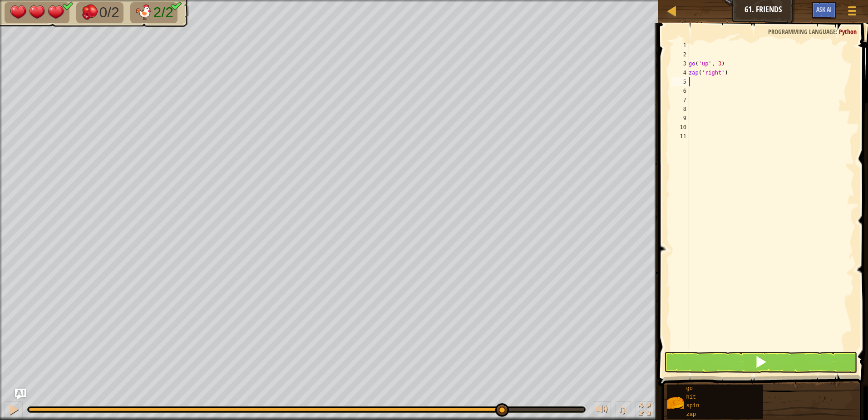
type textarea "g"
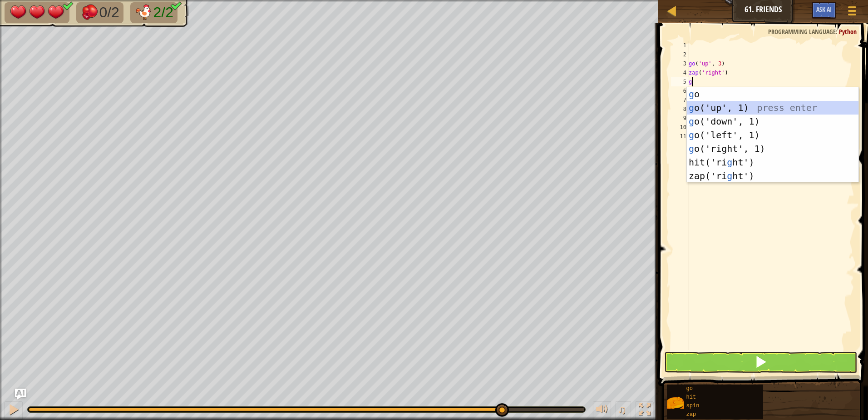
click at [713, 102] on div "g o press enter g o('up', 1) press enter g o('down', 1) press enter g o('left',…" at bounding box center [773, 148] width 172 height 123
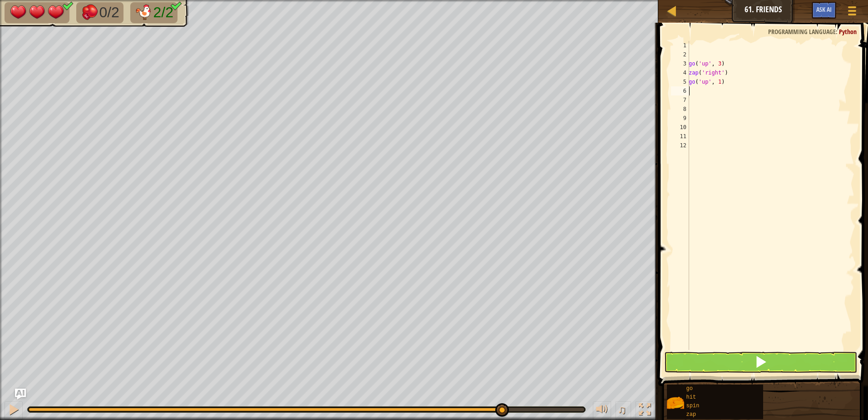
type textarea "z"
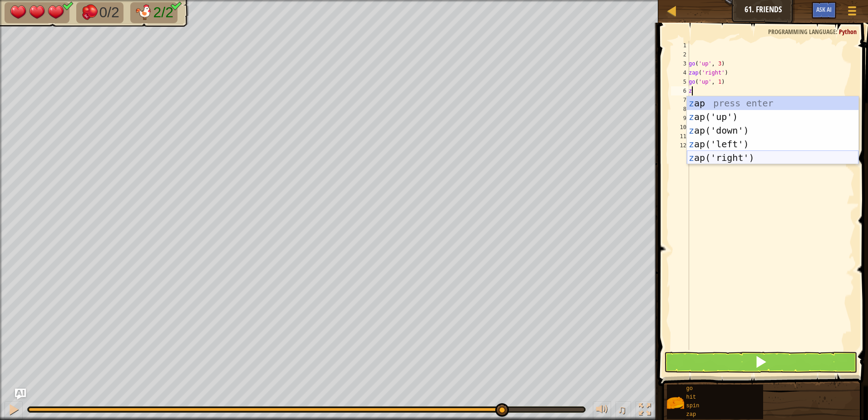
click at [723, 154] on div "z ap press enter z ap('up') press enter z ap('down') press enter z ap('left') p…" at bounding box center [773, 143] width 172 height 95
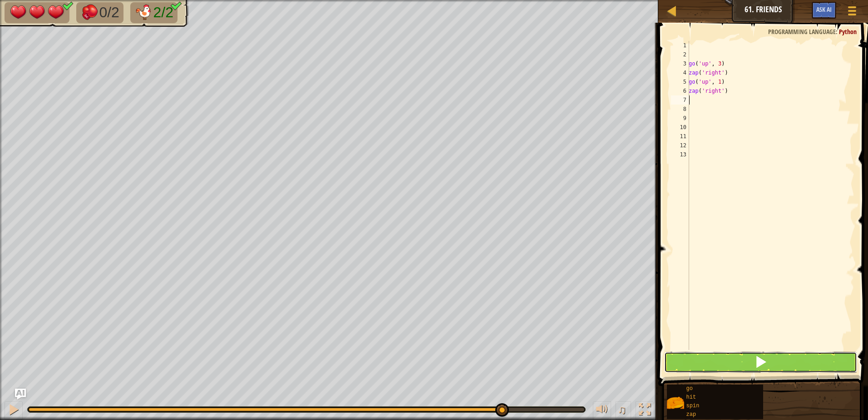
click at [718, 361] on button at bounding box center [760, 361] width 193 height 21
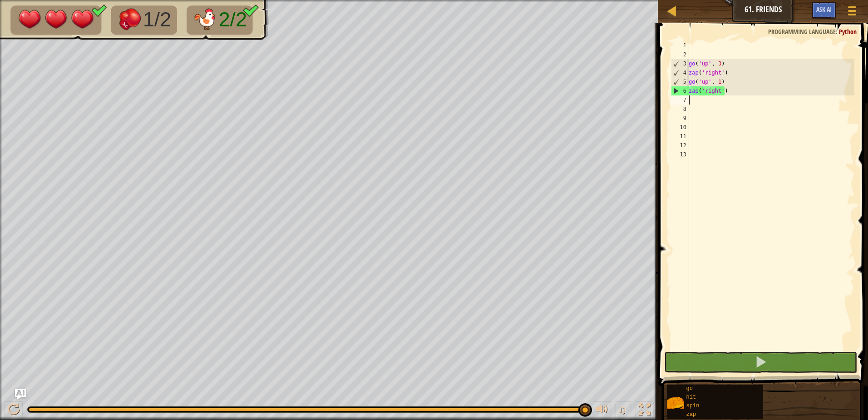
type textarea "g"
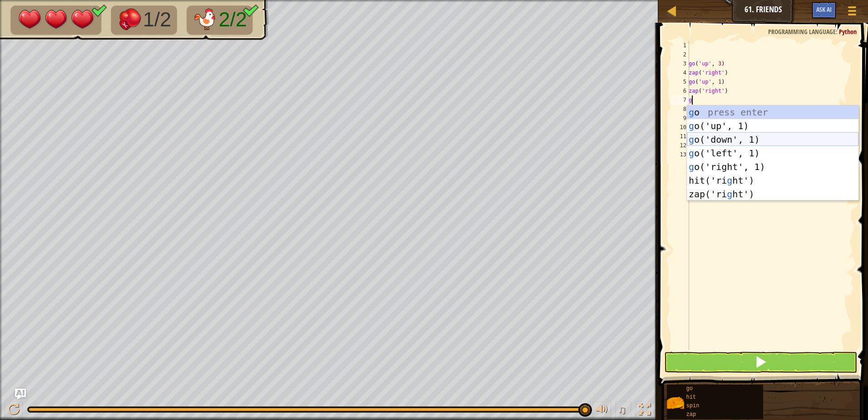
click at [729, 141] on div "g o press enter g o('up', 1) press enter g o('down', 1) press enter g o('left',…" at bounding box center [773, 166] width 172 height 123
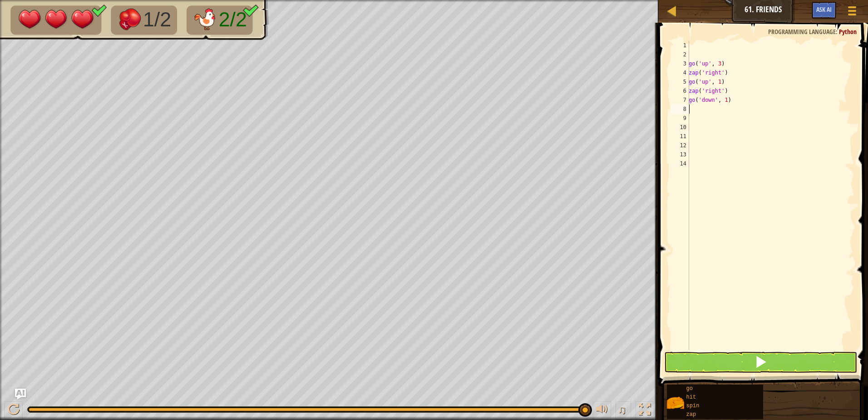
click at [725, 100] on div "go ( 'up' , 3 ) zap ( 'right' ) go ( 'up' , 1 ) zap ( 'right' ) go ( 'down' , 1…" at bounding box center [771, 204] width 168 height 327
type textarea "go('down', 3)"
click at [700, 109] on div "go ( 'up' , 3 ) zap ( 'right' ) go ( 'up' , 1 ) zap ( 'right' ) go ( 'down' , 3…" at bounding box center [771, 204] width 168 height 327
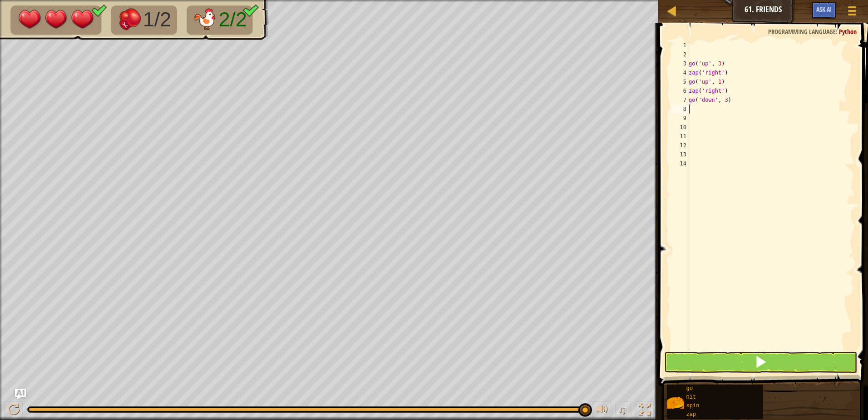
type textarea "z"
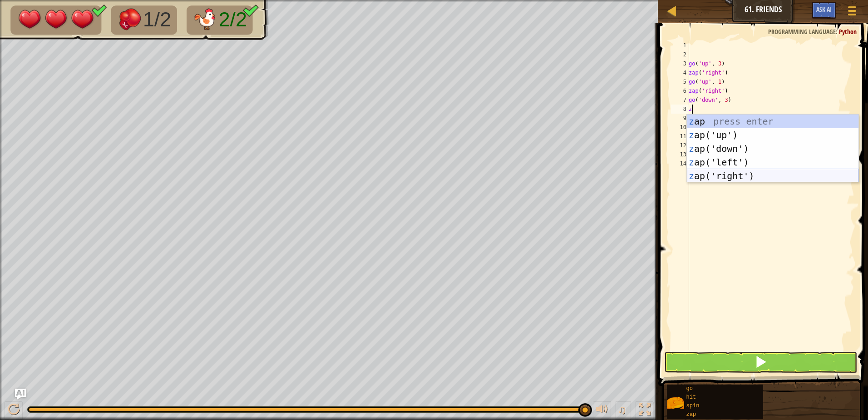
click at [727, 175] on div "z ap press enter z ap('up') press enter z ap('down') press enter z ap('left') p…" at bounding box center [773, 161] width 172 height 95
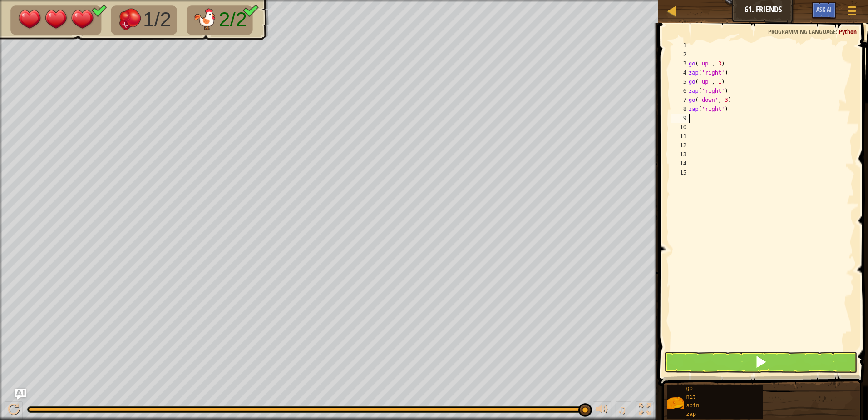
type textarea "g"
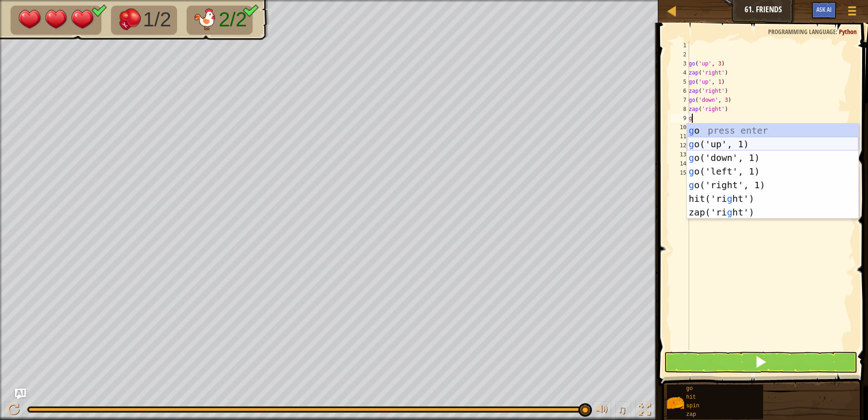
click at [735, 142] on div "g o press enter g o('up', 1) press enter g o('down', 1) press enter g o('left',…" at bounding box center [773, 184] width 172 height 123
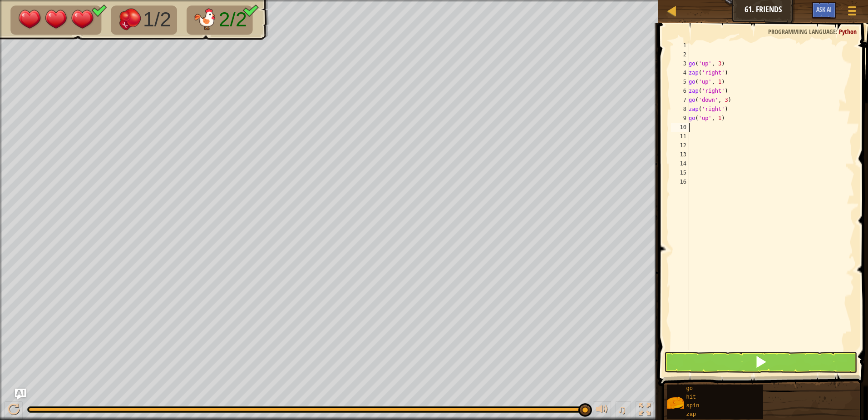
type textarea "z"
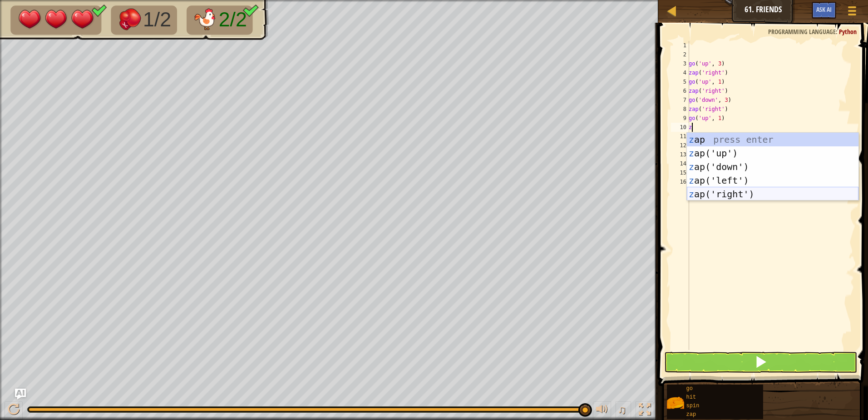
click at [738, 189] on div "z ap press enter z ap('up') press enter z ap('down') press enter z ap('left') p…" at bounding box center [773, 180] width 172 height 95
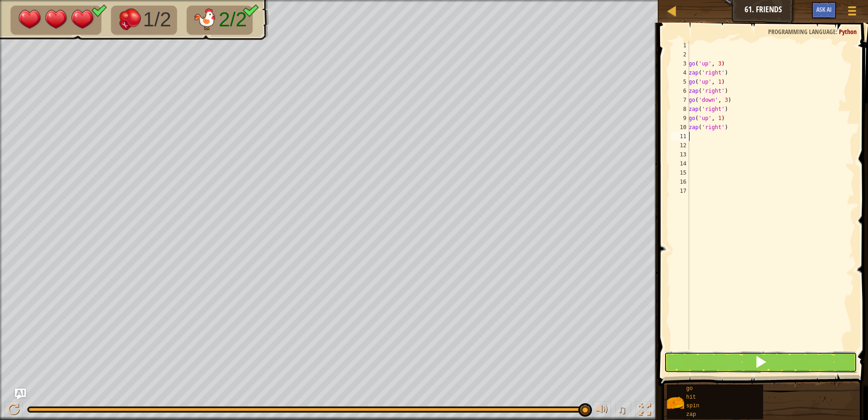
click at [727, 354] on button at bounding box center [760, 361] width 193 height 21
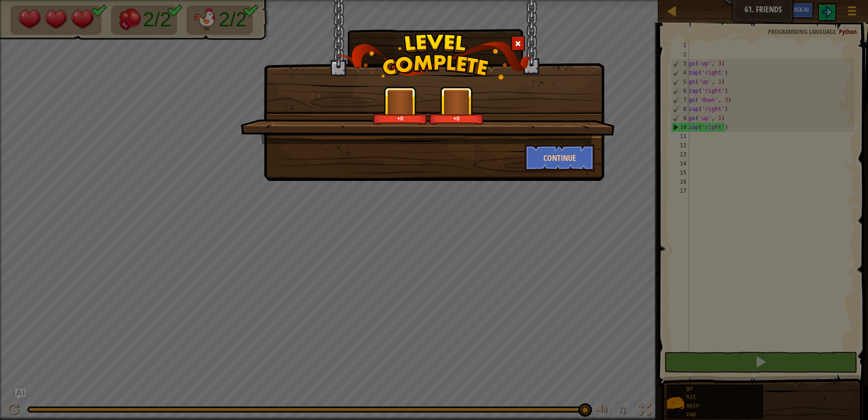
click at [562, 159] on button "Continue" at bounding box center [560, 157] width 70 height 27
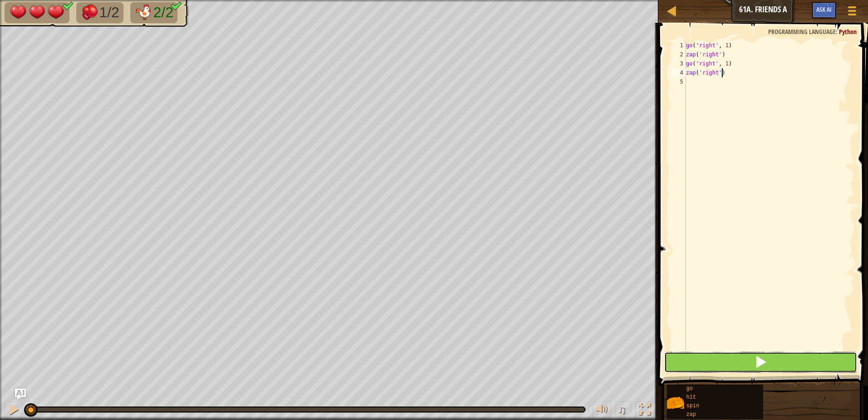
click at [756, 364] on span at bounding box center [761, 361] width 13 height 13
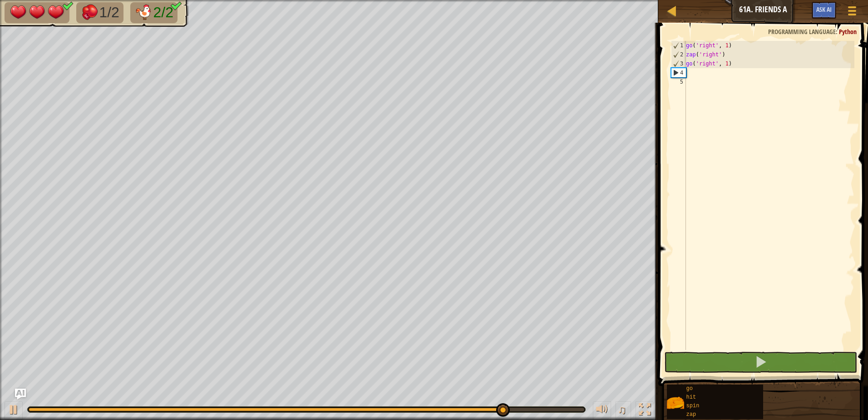
drag, startPoint x: 730, startPoint y: 72, endPoint x: 684, endPoint y: 73, distance: 46.3
click at [684, 73] on div "1 2 3 4 5 go ( 'right' , 1 ) zap ( 'right' ) go ( 'right' , 1 ) ההההההההההההההה…" at bounding box center [761, 195] width 185 height 309
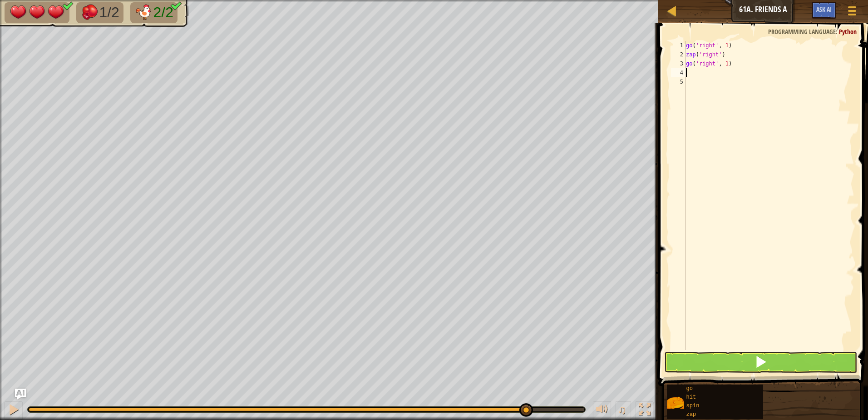
click at [688, 74] on div "go ( 'right' , 1 ) zap ( 'right' ) go ( 'right' , 1 )" at bounding box center [769, 204] width 170 height 327
type textarea "G"
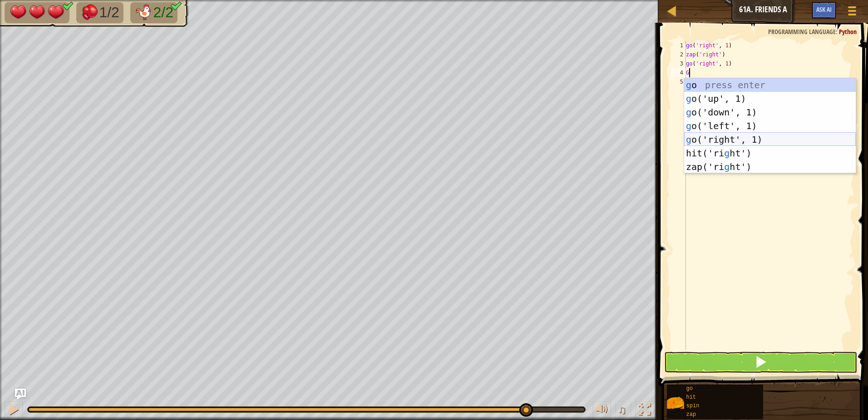
click at [727, 136] on div "g o press enter g o('up', 1) press enter g o('down', 1) press enter g o('left',…" at bounding box center [770, 139] width 172 height 123
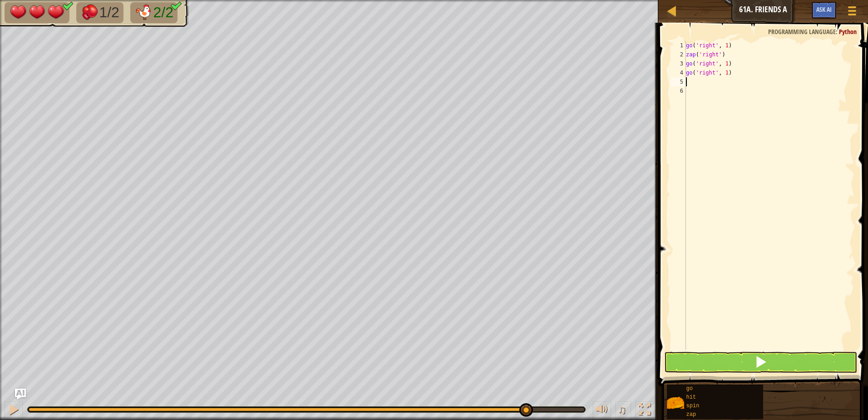
type textarea "H"
type textarea "Z"
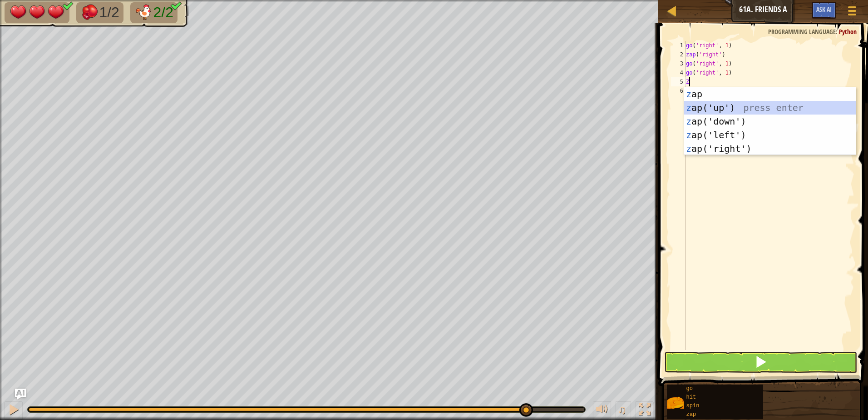
click at [736, 106] on div "z ap press enter z ap('up') press enter z ap('down') press enter z ap('left') p…" at bounding box center [770, 134] width 172 height 95
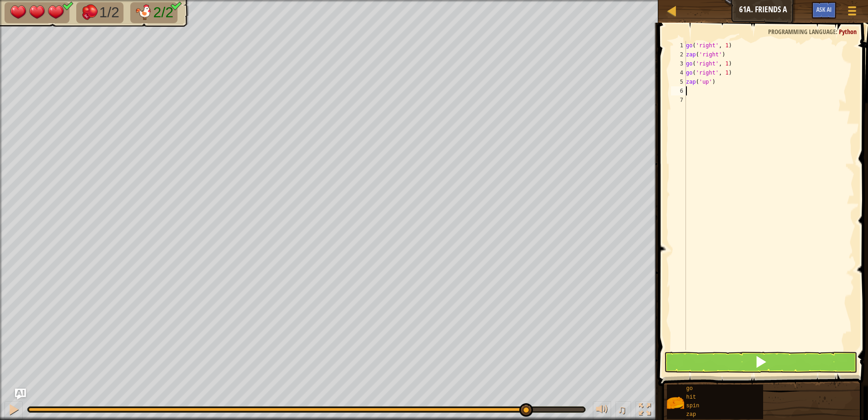
type textarea "G"
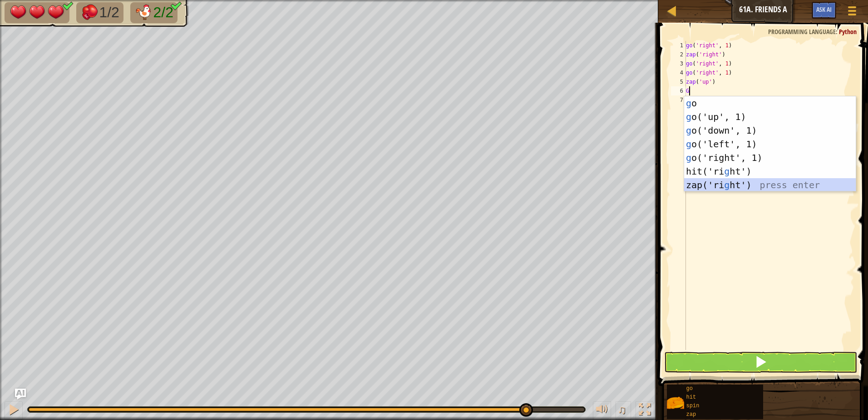
click at [728, 185] on div "g o press enter g o('up', 1) press enter g o('down', 1) press enter g o('left',…" at bounding box center [770, 157] width 172 height 123
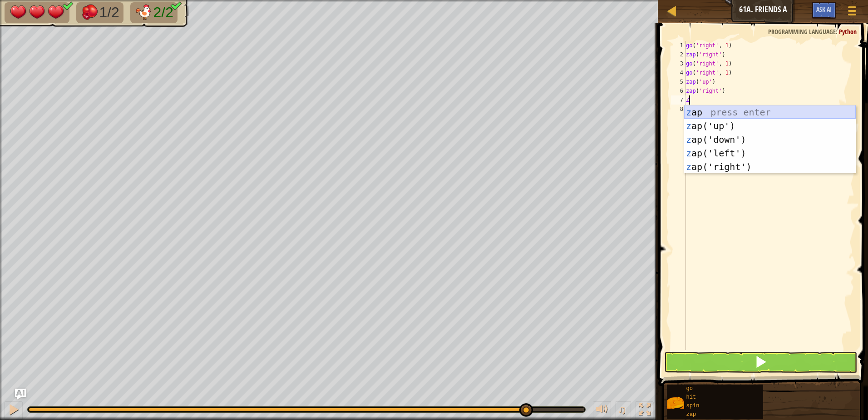
drag, startPoint x: 735, startPoint y: 115, endPoint x: 734, endPoint y: 120, distance: 5.1
click at [734, 117] on div "z ap press enter z ap('up') press enter z ap('down') press enter z ap('left') p…" at bounding box center [770, 152] width 172 height 95
type textarea "zap('up')"
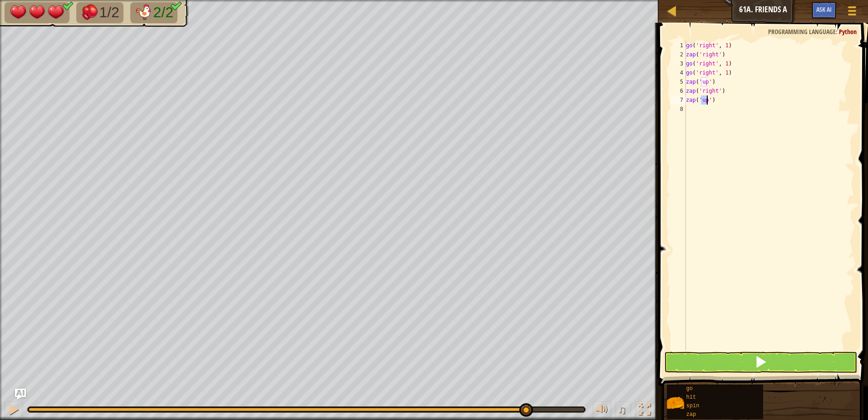
click at [719, 175] on div "go ( 'right' , 1 ) zap ( 'right' ) go ( 'right' , 1 ) go ( 'right' , 1 ) zap ( …" at bounding box center [769, 204] width 170 height 327
click at [778, 356] on button at bounding box center [760, 361] width 193 height 21
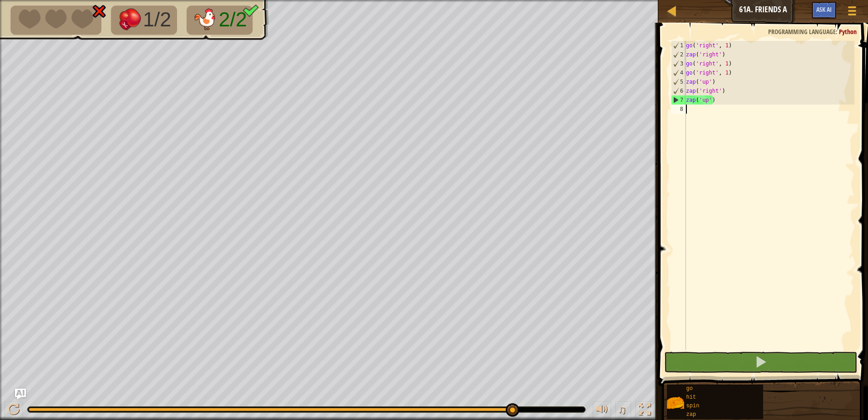
click at [695, 89] on div "go ( 'right' , 1 ) zap ( 'right' ) go ( 'right' , 1 ) go ( 'right' , 1 ) zap ( …" at bounding box center [769, 204] width 170 height 327
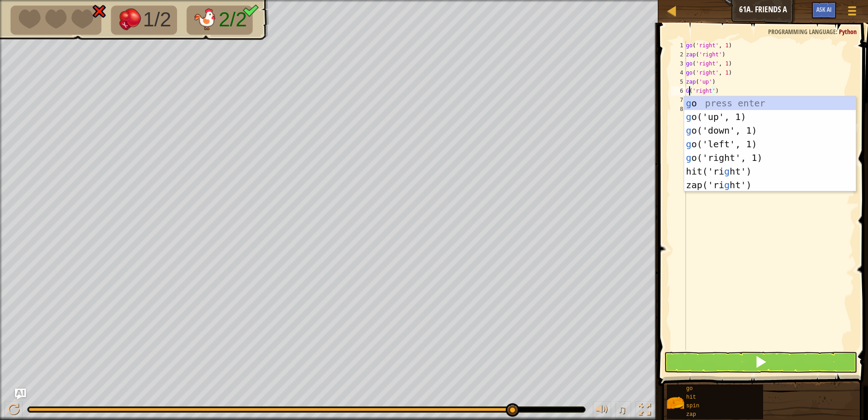
scroll to position [4, 0]
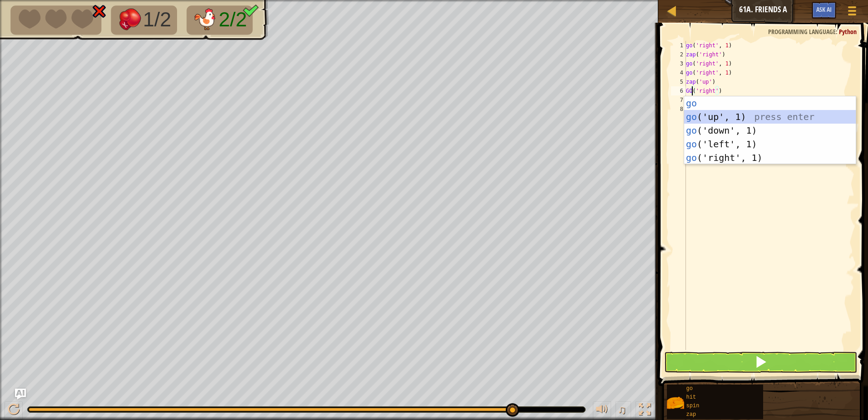
click at [713, 118] on div "go press enter go ('up', 1) press enter go ('down', 1) press enter go ('left', …" at bounding box center [770, 143] width 172 height 95
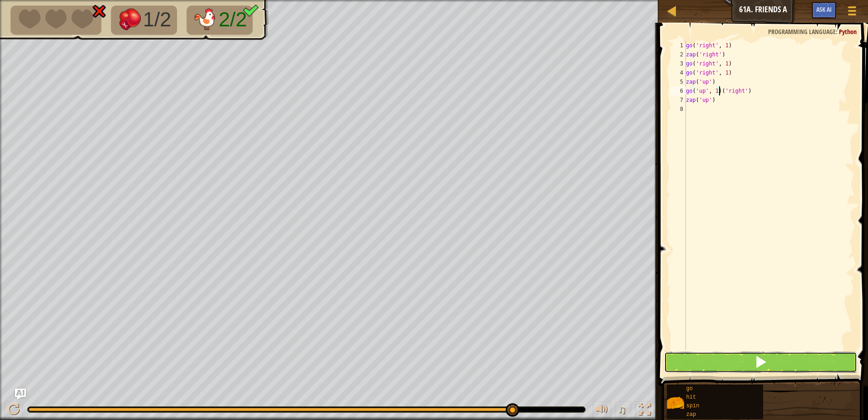
click at [746, 366] on button at bounding box center [760, 361] width 193 height 21
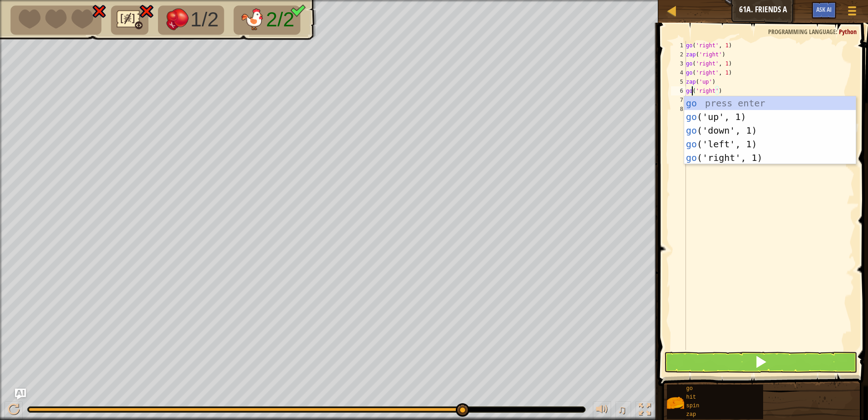
type textarea "go('right')"
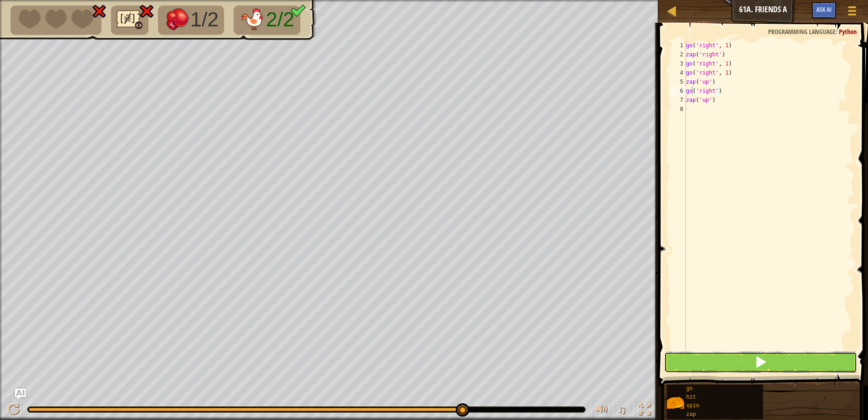
click at [768, 368] on button at bounding box center [760, 361] width 193 height 21
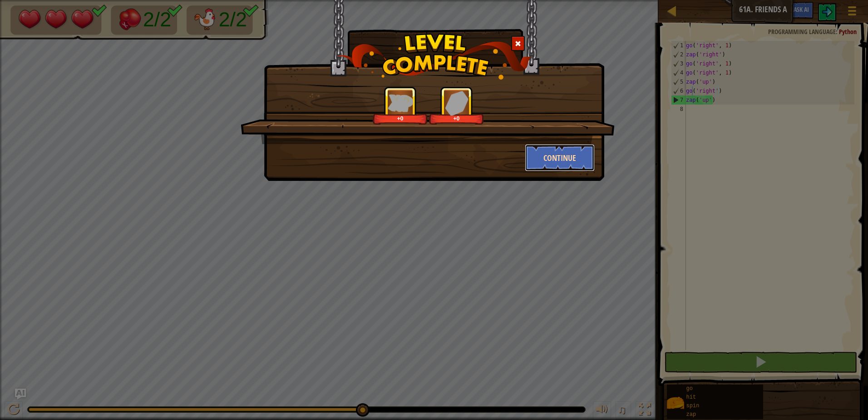
click at [563, 164] on button "Continue" at bounding box center [560, 157] width 70 height 27
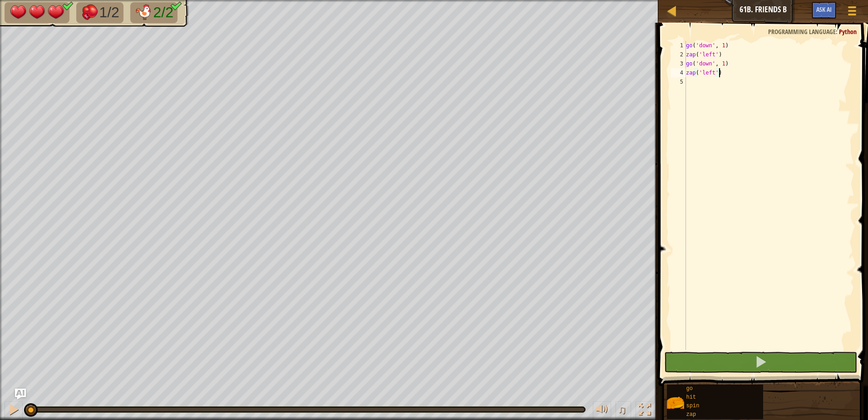
click at [757, 372] on span at bounding box center [764, 191] width 217 height 390
click at [723, 358] on button at bounding box center [760, 361] width 193 height 21
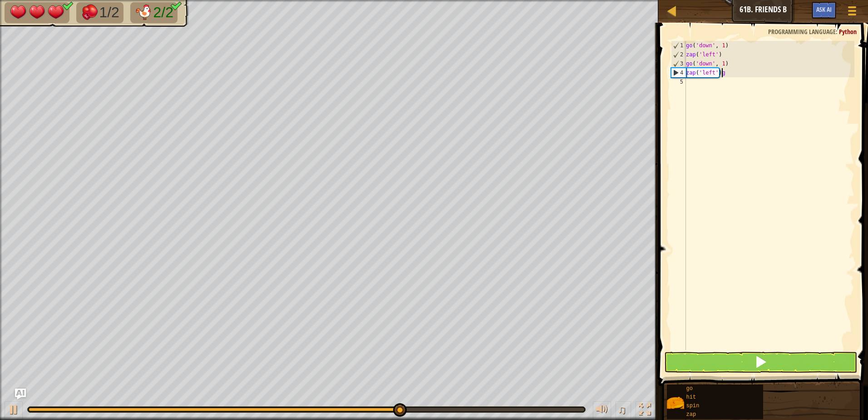
scroll to position [4, 2]
type textarea "zap('left')"
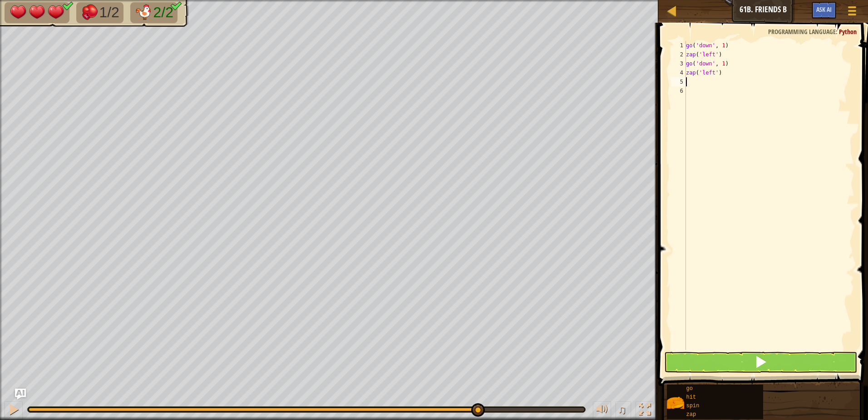
type textarea "g"
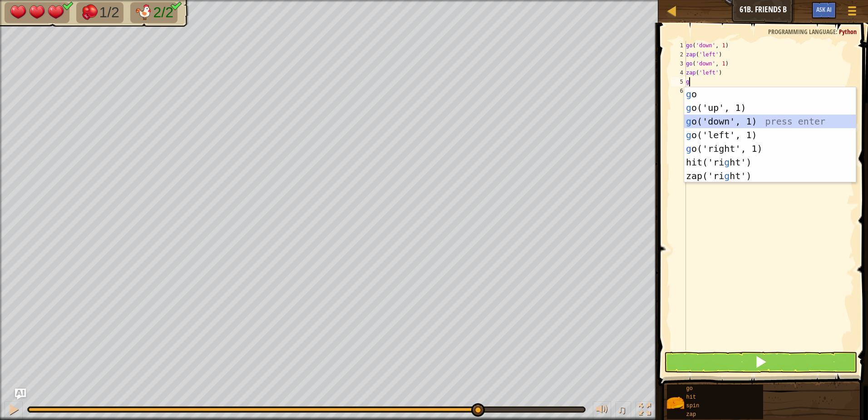
click at [715, 120] on div "g o press enter g o('up', 1) press enter g o('down', 1) press enter g o('left',…" at bounding box center [770, 148] width 172 height 123
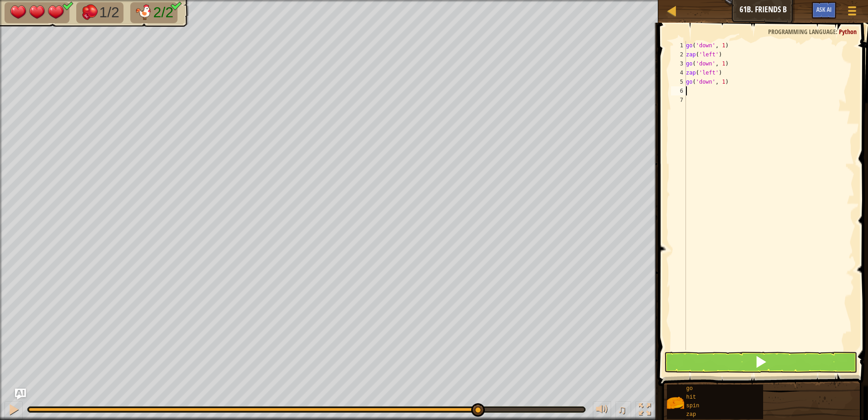
type textarea "z"
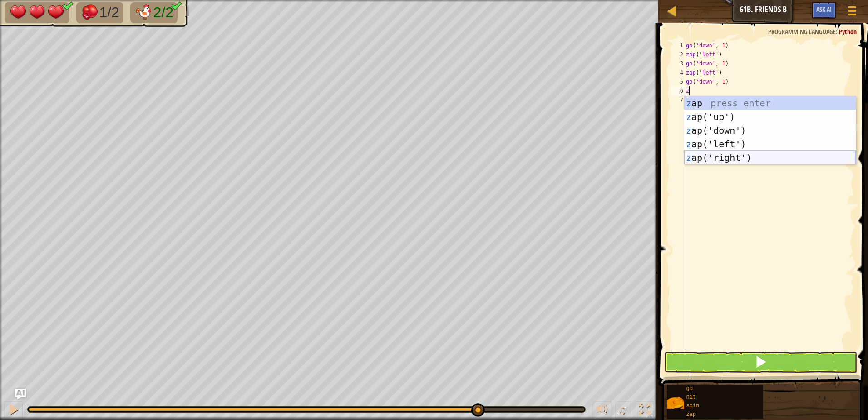
click at [727, 154] on div "z ap press enter z ap('up') press enter z ap('down') press enter z ap('left') p…" at bounding box center [770, 143] width 172 height 95
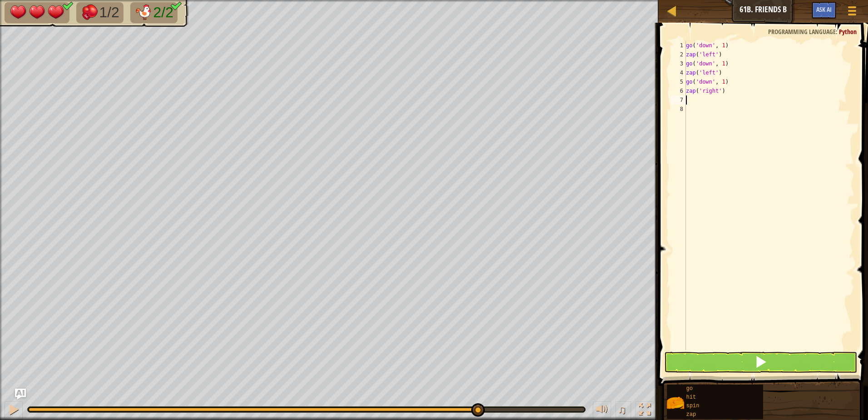
type textarea "g"
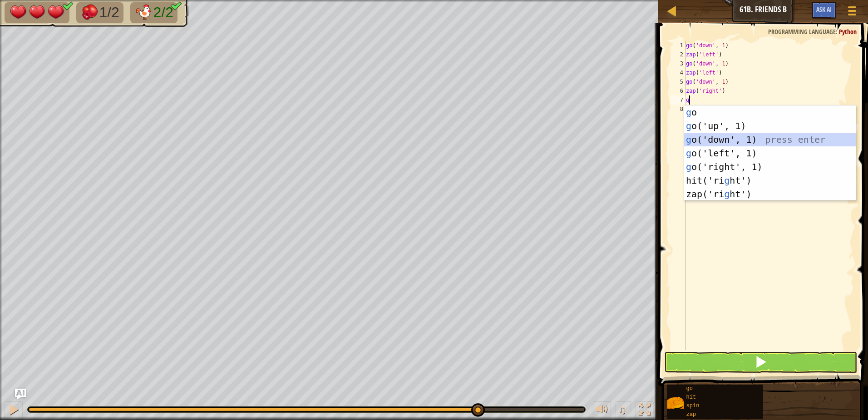
click at [707, 133] on div "g o press enter g o('up', 1) press enter g o('down', 1) press enter g o('left',…" at bounding box center [770, 166] width 172 height 123
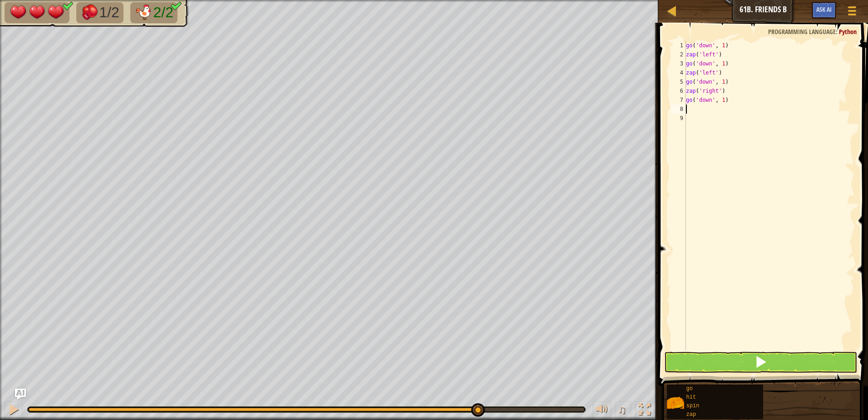
type textarea "z"
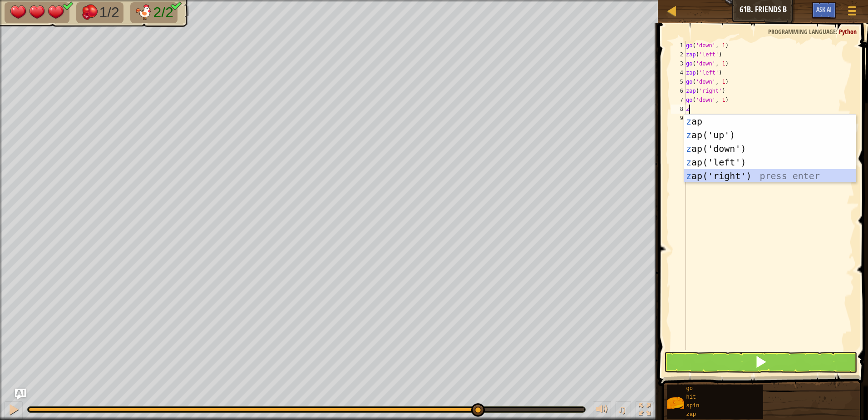
click at [705, 178] on div "z ap press enter z ap('up') press enter z ap('down') press enter z ap('left') p…" at bounding box center [770, 161] width 172 height 95
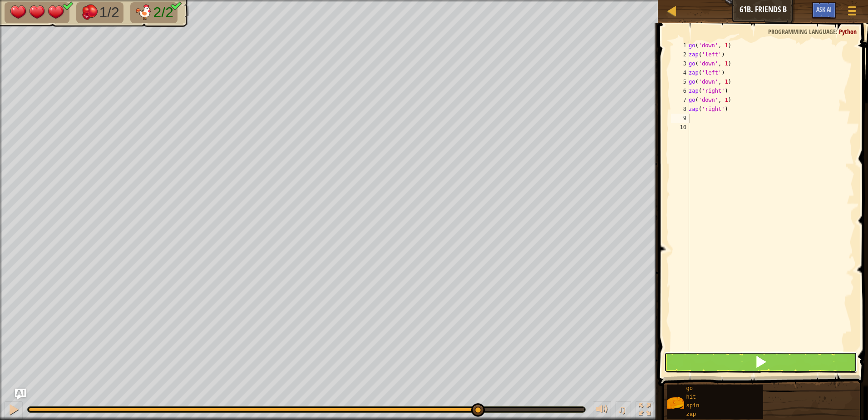
click at [689, 363] on button at bounding box center [760, 361] width 193 height 21
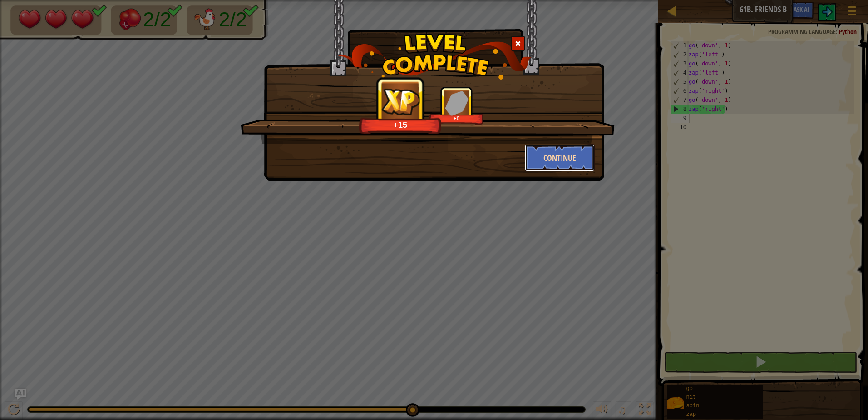
click at [563, 150] on button "Continue" at bounding box center [560, 157] width 70 height 27
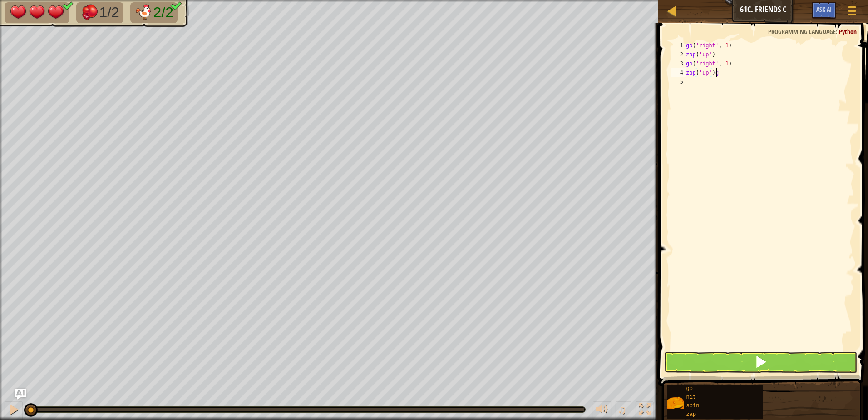
scroll to position [4, 2]
type textarea "zap('up')"
type textarea "g"
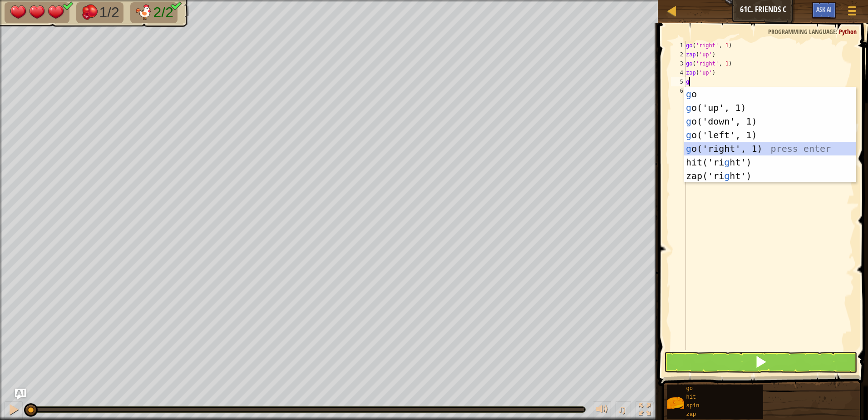
click at [730, 149] on div "g o press enter g o('up', 1) press enter g o('down', 1) press enter g o('left',…" at bounding box center [770, 148] width 172 height 123
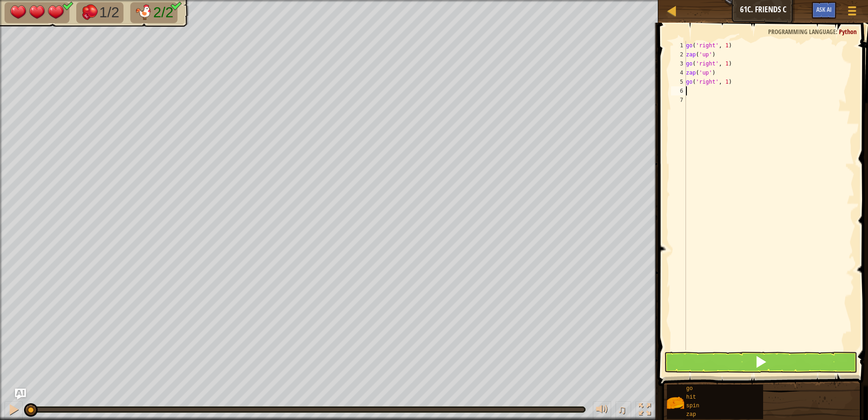
type textarea "h"
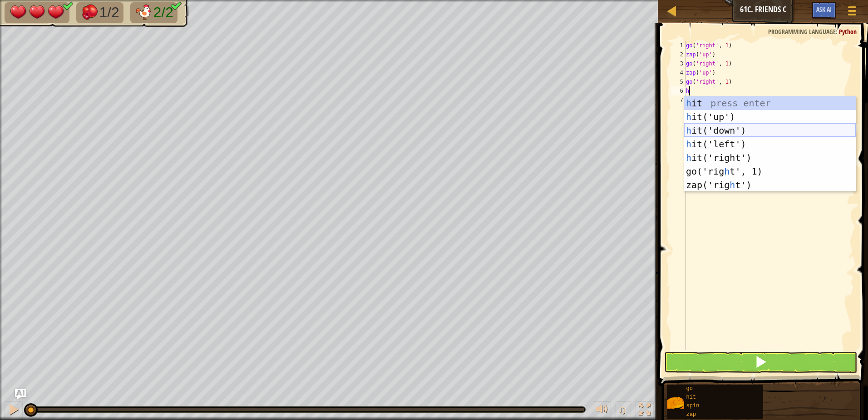
click at [709, 131] on div "h it press enter h it('up') press enter h it('down') press enter h it('left') p…" at bounding box center [770, 157] width 172 height 123
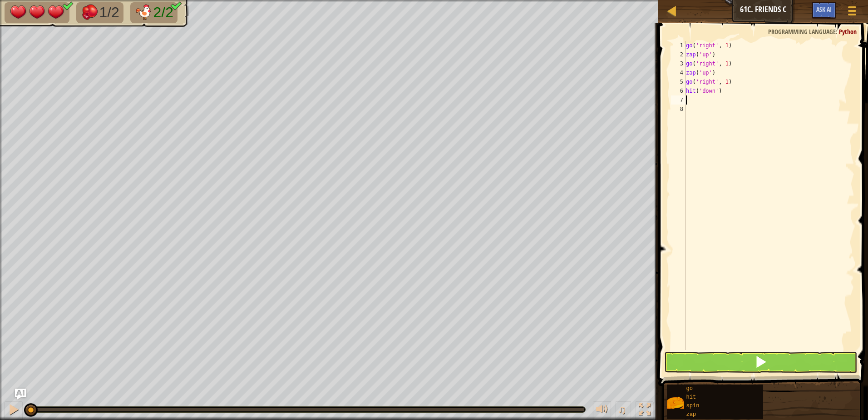
type textarea "g"
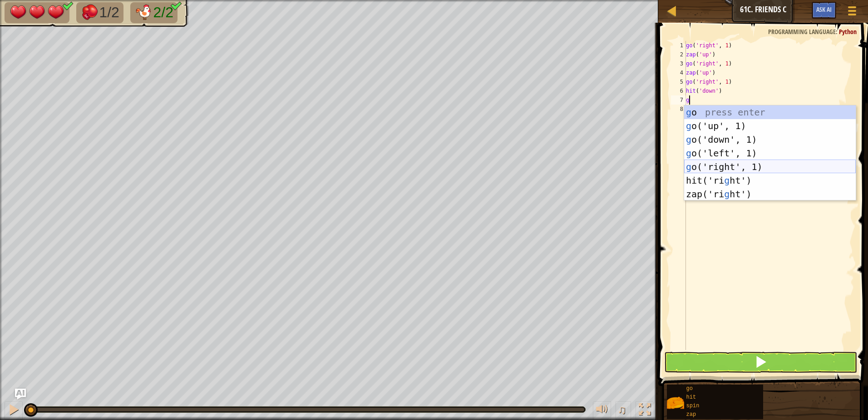
click at [711, 167] on div "g o press enter g o('up', 1) press enter g o('down', 1) press enter g o('left',…" at bounding box center [770, 166] width 172 height 123
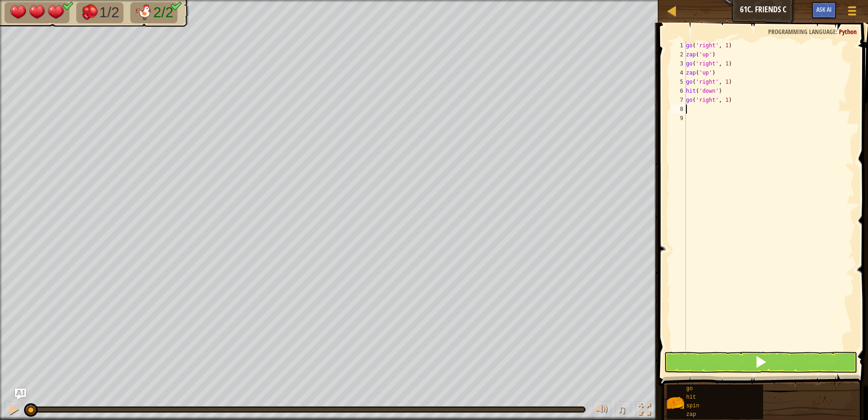
type textarea "z"
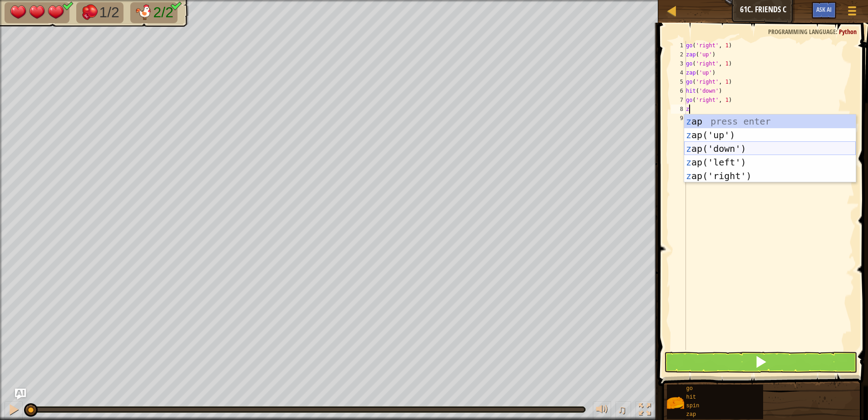
drag, startPoint x: 691, startPoint y: 154, endPoint x: 689, endPoint y: 133, distance: 21.5
click at [692, 153] on div "z ap press enter z ap('up') press enter z ap('down') press enter z ap('left') p…" at bounding box center [770, 161] width 172 height 95
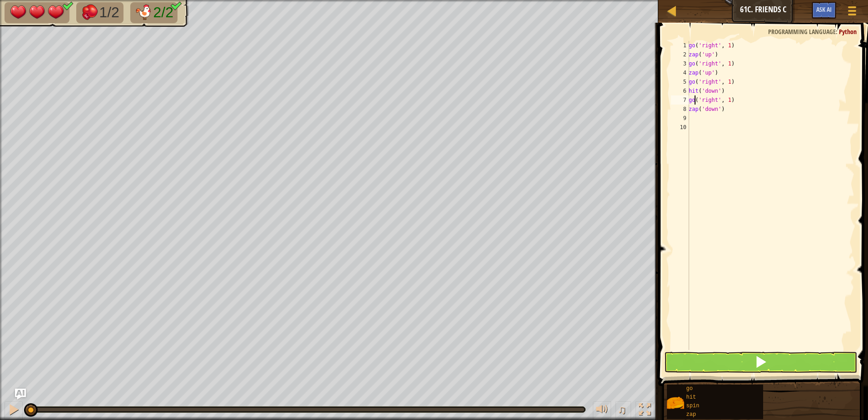
click at [695, 98] on div "go ( 'right' , 1 ) zap ( 'up' ) go ( 'right' , 1 ) zap ( 'up' ) go ( 'right' , …" at bounding box center [771, 204] width 168 height 327
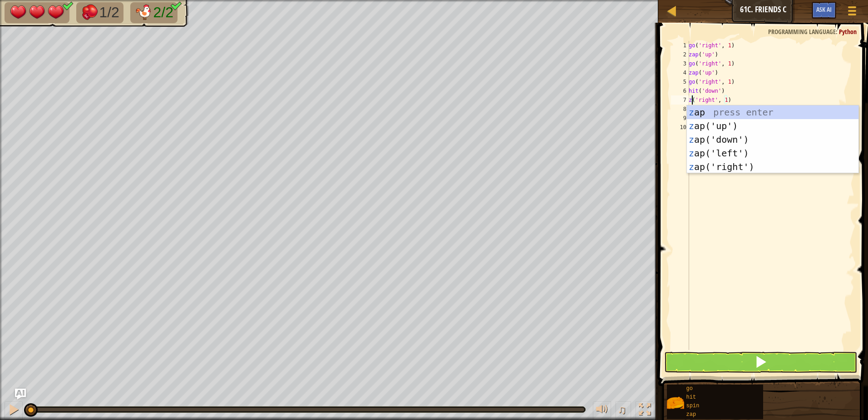
scroll to position [4, 0]
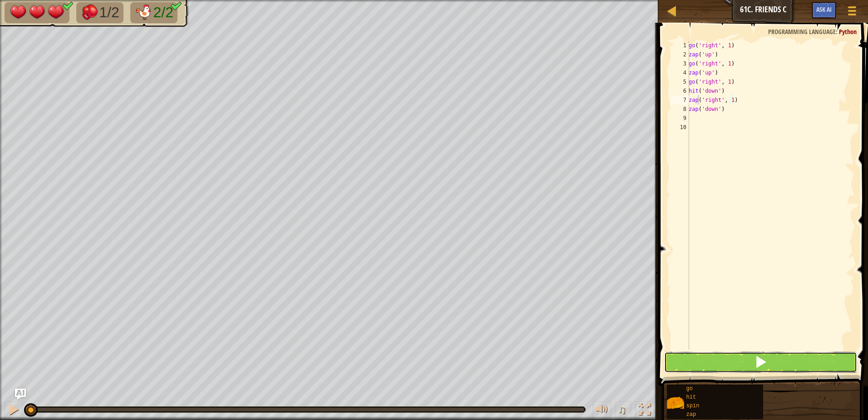
click at [771, 362] on button at bounding box center [760, 361] width 193 height 21
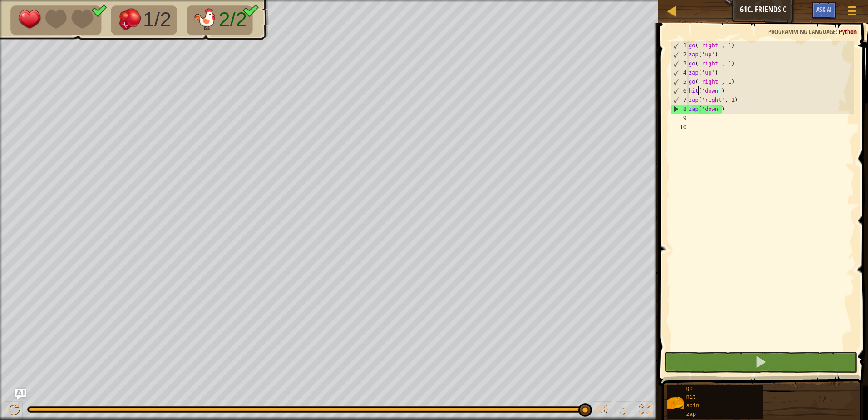
click at [697, 89] on div "go ( 'right' , 1 ) zap ( 'up' ) go ( 'right' , 1 ) zap ( 'up' ) go ( 'right' , …" at bounding box center [771, 204] width 168 height 327
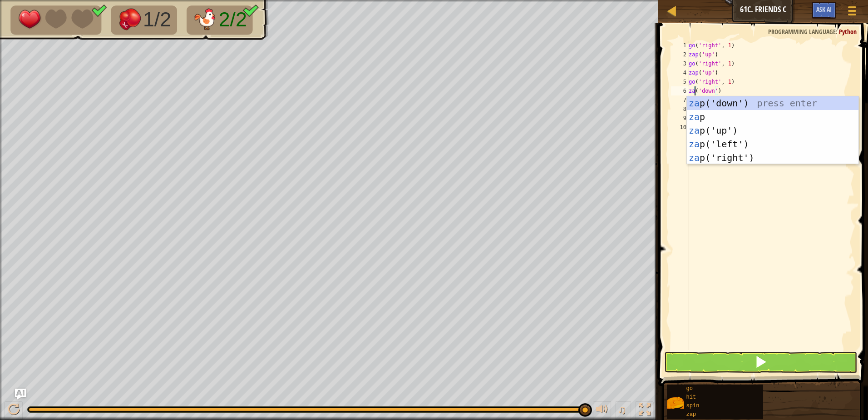
type textarea "zap('down')"
drag, startPoint x: 731, startPoint y: 237, endPoint x: 742, endPoint y: 214, distance: 26.0
click at [732, 237] on div "go ( 'right' , 1 ) zap ( 'up' ) go ( 'right' , 1 ) zap ( 'up' ) go ( 'right' , …" at bounding box center [771, 204] width 168 height 327
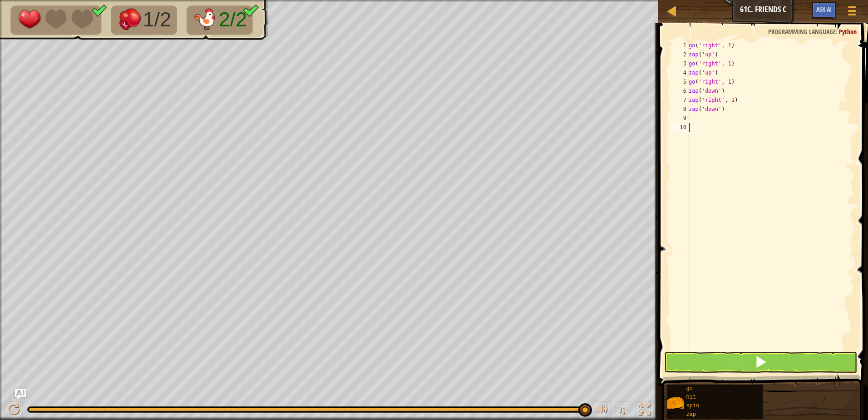
scroll to position [4, 0]
click at [696, 100] on div "go ( 'right' , 1 ) zap ( 'up' ) go ( 'right' , 1 ) zap ( 'up' ) go ( 'right' , …" at bounding box center [771, 204] width 168 height 327
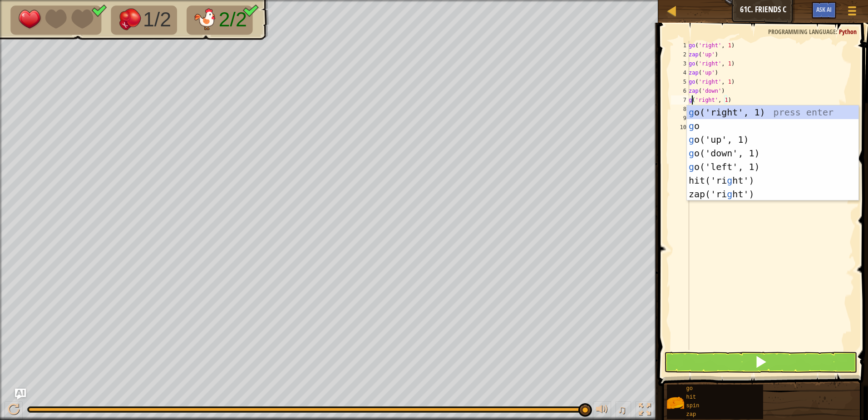
type textarea "go('right', 1)"
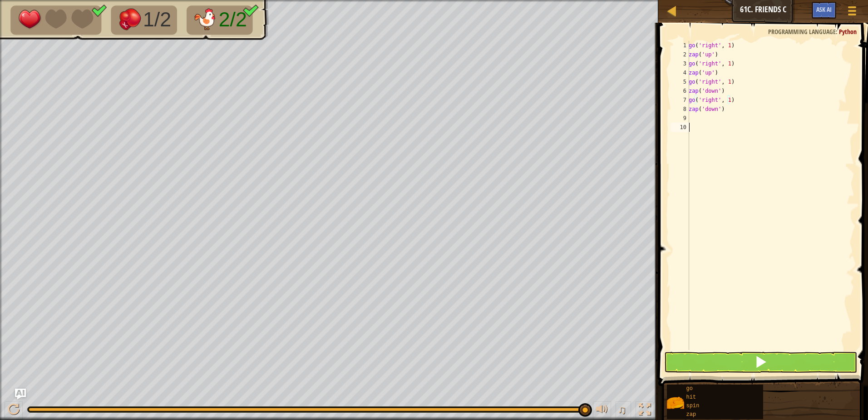
click at [713, 225] on div "go ( 'right' , 1 ) zap ( 'up' ) go ( 'right' , 1 ) zap ( 'up' ) go ( 'right' , …" at bounding box center [771, 204] width 168 height 327
click at [717, 366] on button at bounding box center [760, 361] width 193 height 21
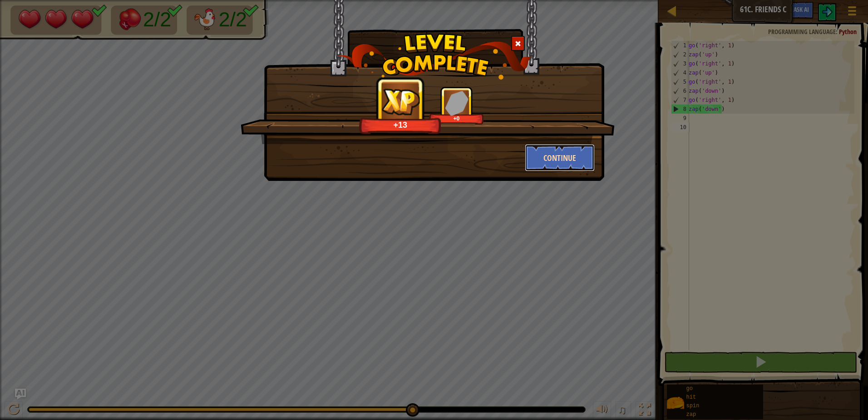
click at [571, 158] on button "Continue" at bounding box center [560, 157] width 70 height 27
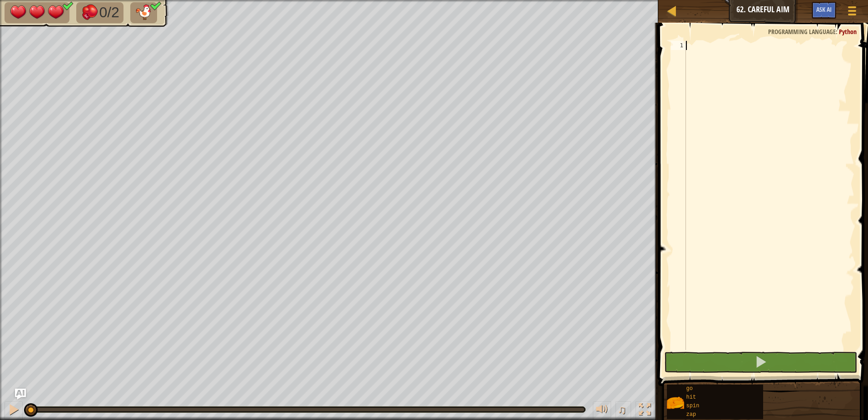
type textarea "g"
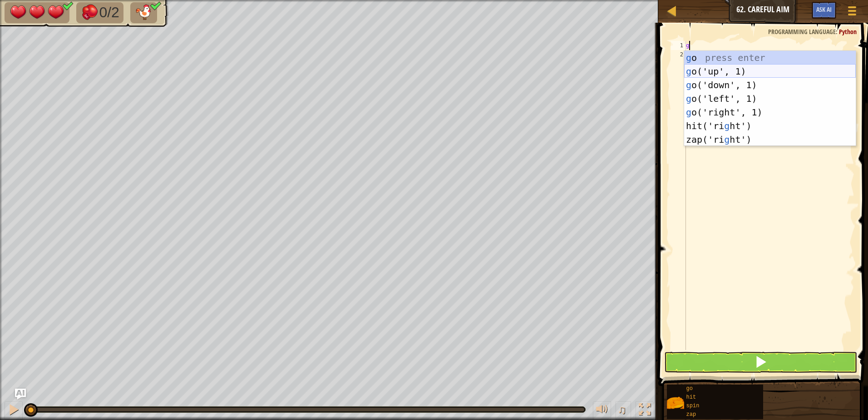
click at [727, 71] on div "g o press enter g o('up', 1) press enter g o('down', 1) press enter g o('left',…" at bounding box center [770, 112] width 172 height 123
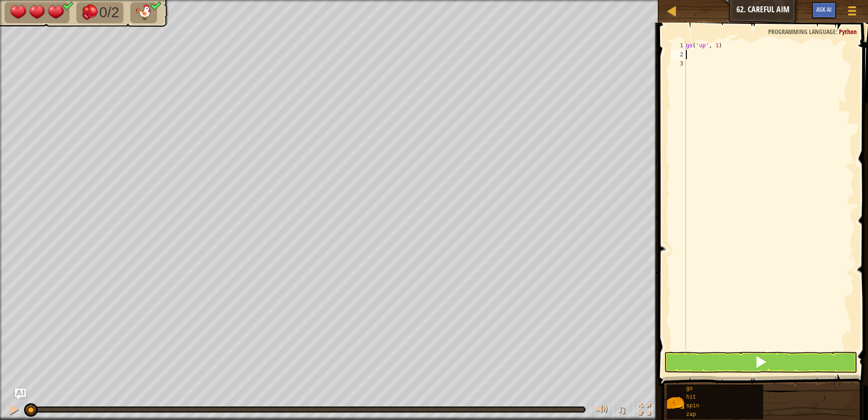
type textarea "z"
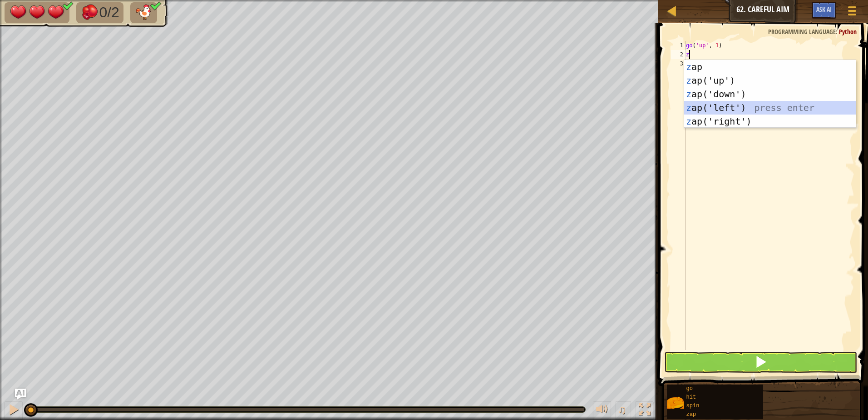
click at [713, 110] on div "z ap press enter z ap('up') press enter z ap('down') press enter z ap('left') p…" at bounding box center [770, 107] width 172 height 95
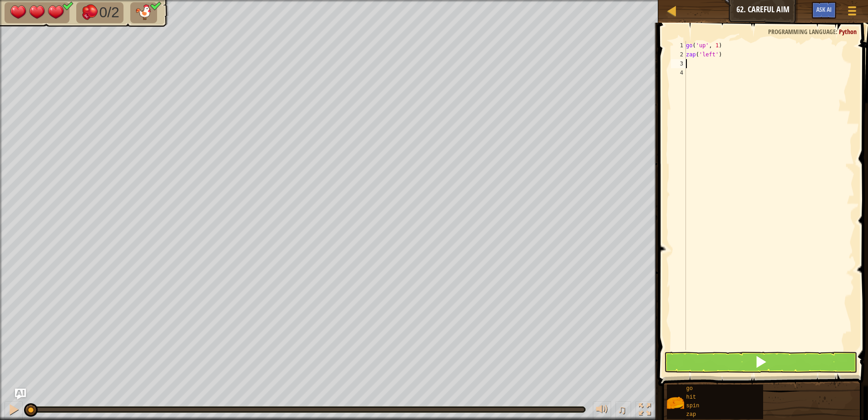
type textarea "g"
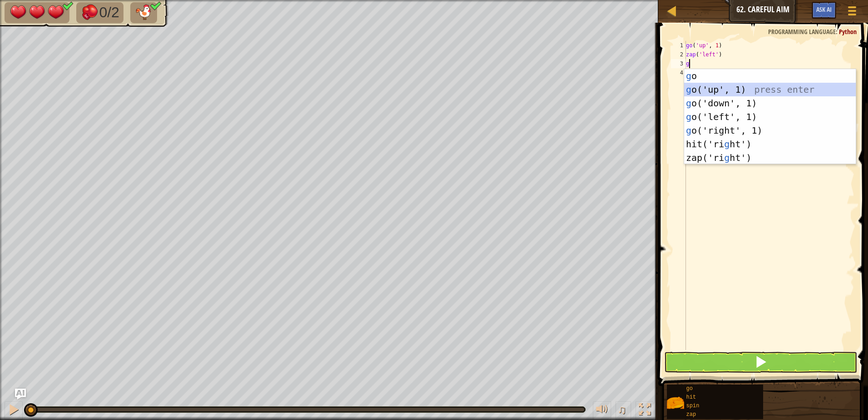
click at [718, 91] on div "g o press enter g o('up', 1) press enter g o('down', 1) press enter g o('left',…" at bounding box center [770, 130] width 172 height 123
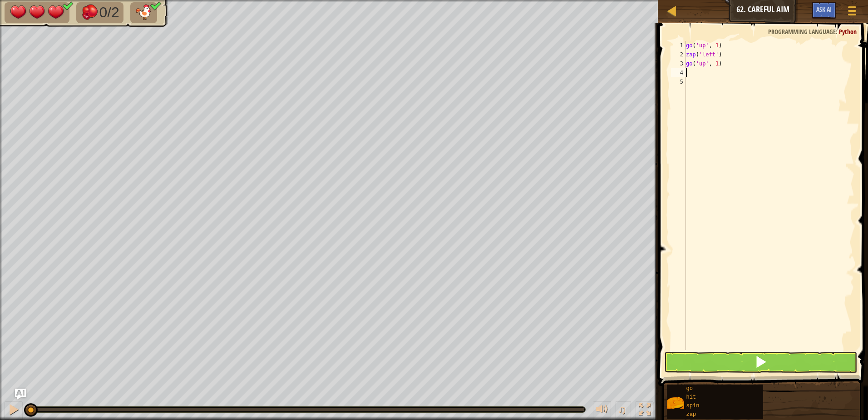
type textarea "z"
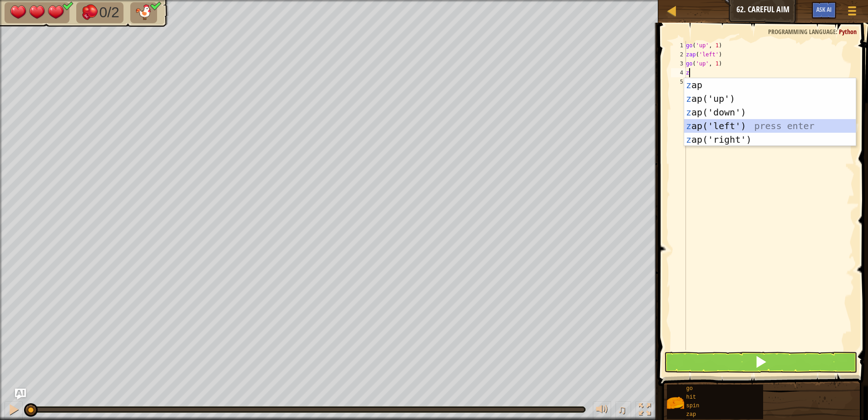
click at [714, 121] on div "z ap press enter z ap('up') press enter z ap('down') press enter z ap('left') p…" at bounding box center [770, 125] width 172 height 95
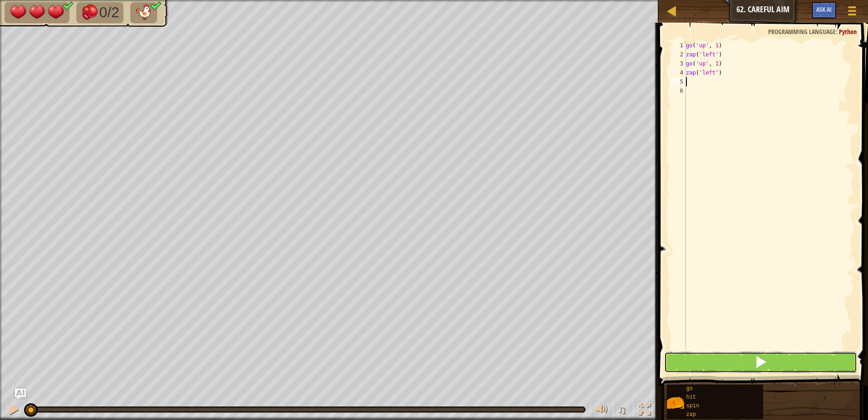
click at [737, 360] on button at bounding box center [760, 361] width 193 height 21
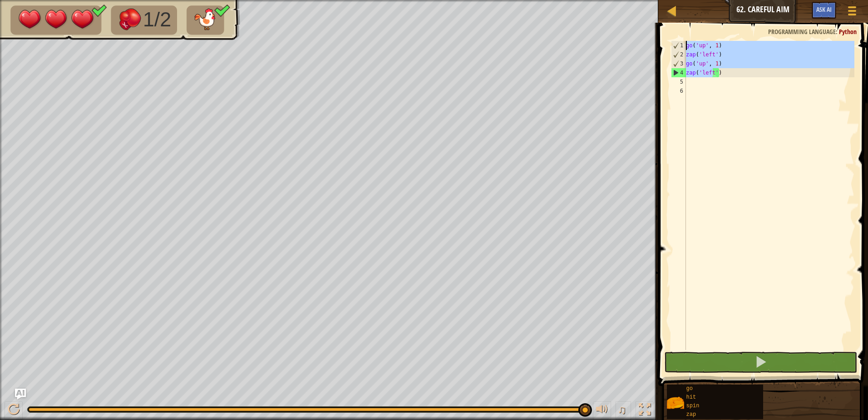
drag, startPoint x: 709, startPoint y: 63, endPoint x: 685, endPoint y: 41, distance: 32.5
click at [685, 41] on div "1 2 3 4 5 6 go ( 'up' , 1 ) zap ( 'left' ) go ( 'up' , 1 ) zap ( 'left' ) ההההה…" at bounding box center [761, 195] width 185 height 309
type textarea "go('up', 1) zap('left')"
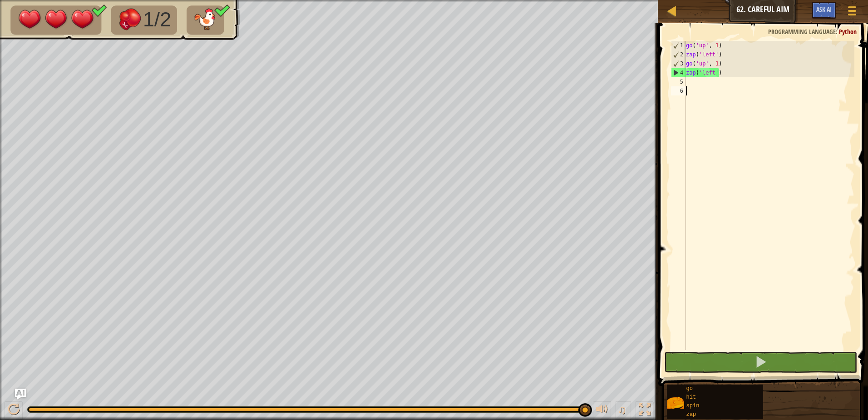
drag, startPoint x: 740, startPoint y: 124, endPoint x: 739, endPoint y: 107, distance: 16.9
click at [741, 123] on div "go ( 'up' , 1 ) zap ( 'left' ) go ( 'up' , 1 ) zap ( 'left' )" at bounding box center [769, 204] width 170 height 327
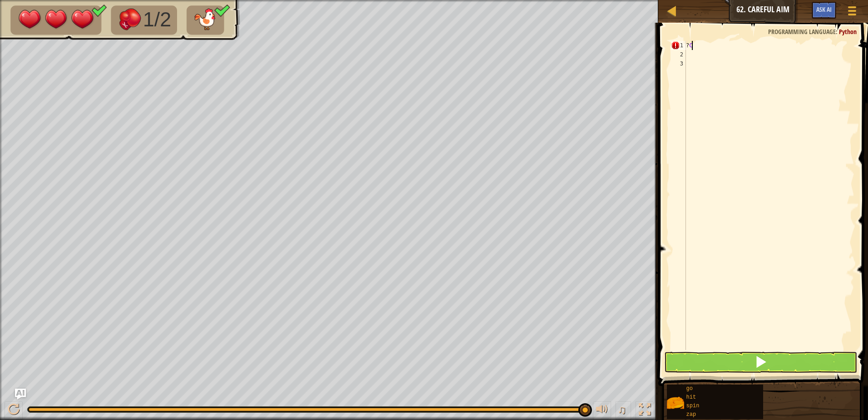
drag, startPoint x: 727, startPoint y: 71, endPoint x: 687, endPoint y: 47, distance: 46.6
click at [687, 47] on div "? C" at bounding box center [769, 204] width 170 height 327
type textarea "?"
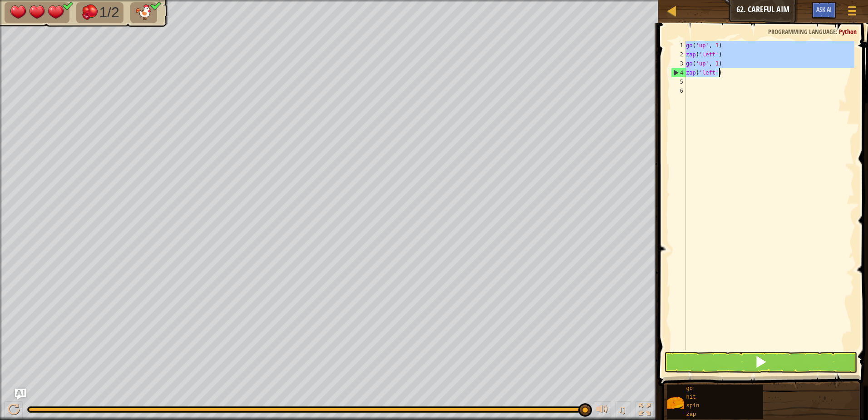
type textarea "z"
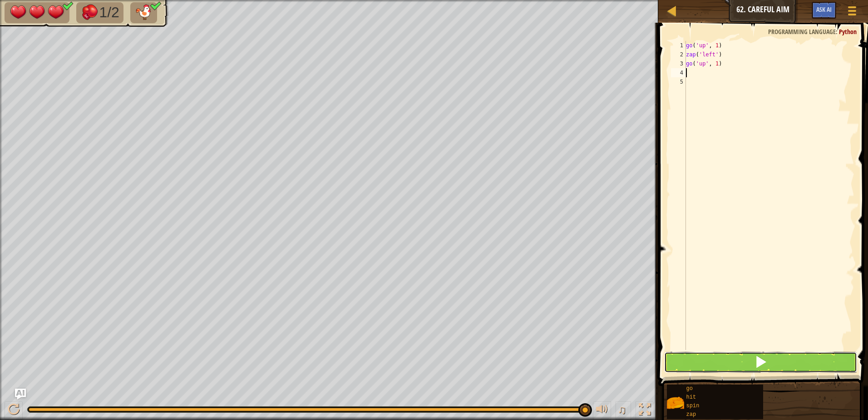
click at [736, 361] on button at bounding box center [760, 361] width 193 height 21
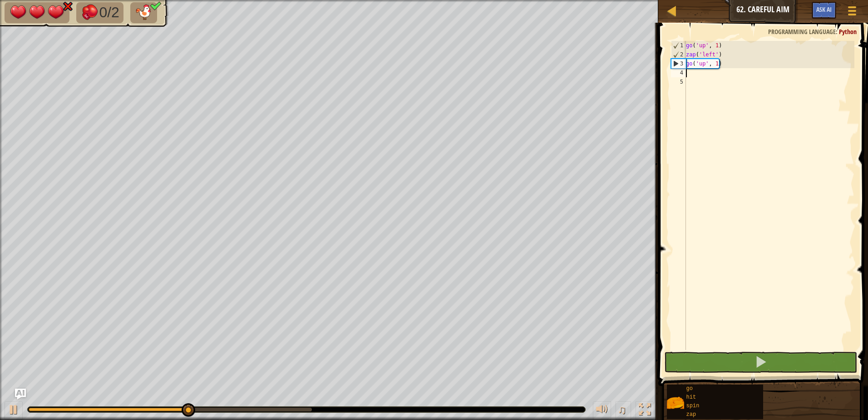
type textarea "z"
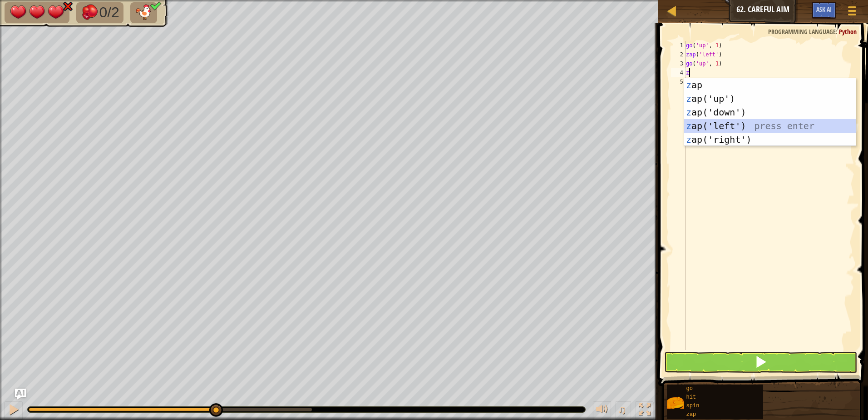
click at [728, 129] on div "z ap press enter z ap('up') press enter z ap('down') press enter z ap('left') p…" at bounding box center [770, 125] width 172 height 95
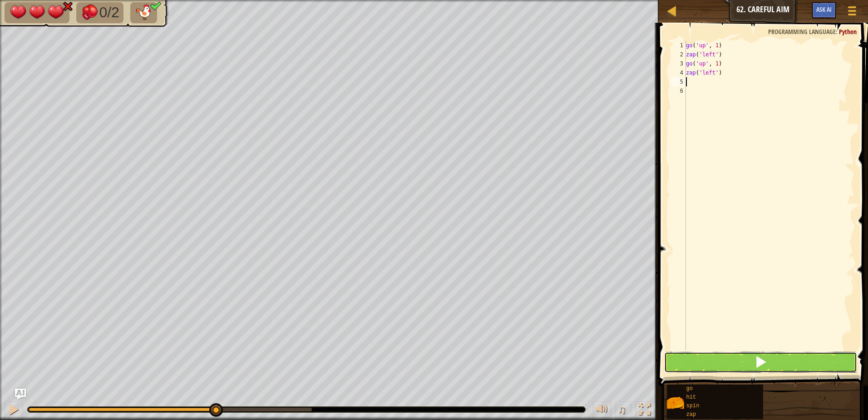
click at [730, 365] on button at bounding box center [760, 361] width 193 height 21
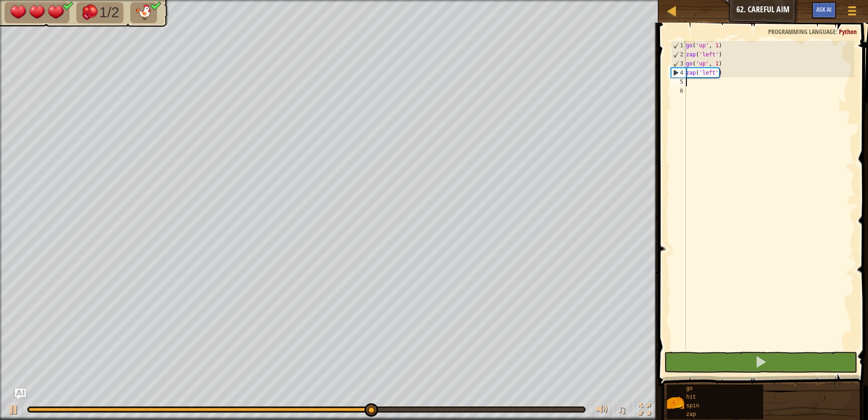
type textarea "g"
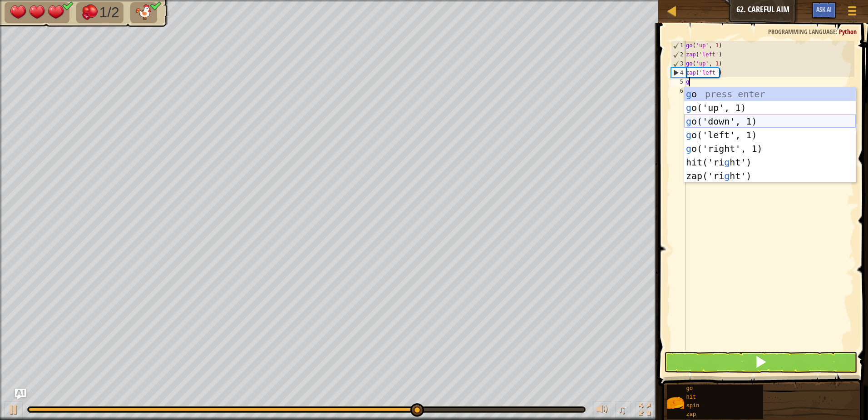
click at [754, 121] on div "g o press enter g o('up', 1) press enter g o('down', 1) press enter g o('left',…" at bounding box center [770, 148] width 172 height 123
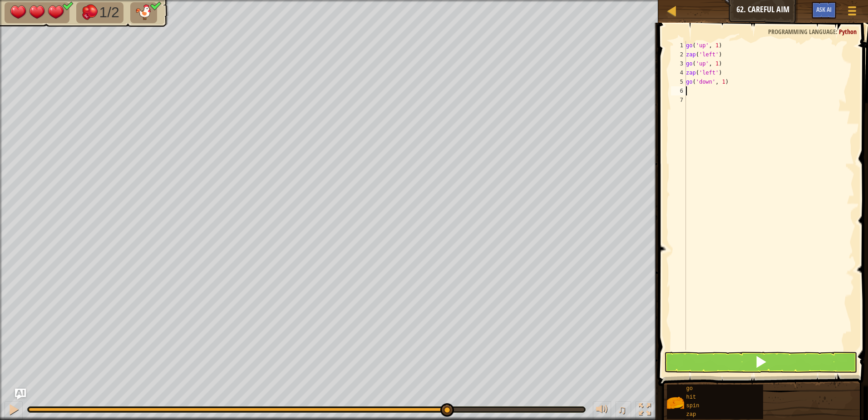
click at [723, 80] on div "go ( 'up' , 1 ) zap ( 'left' ) go ( 'up' , 1 ) zap ( 'left' ) go ( 'down' , 1 )" at bounding box center [769, 204] width 170 height 327
type textarea "go('down', 3)"
click at [691, 89] on div "go ( 'up' , 1 ) zap ( 'left' ) go ( 'up' , 1 ) zap ( 'left' ) go ( 'down' , 3 )" at bounding box center [769, 204] width 170 height 327
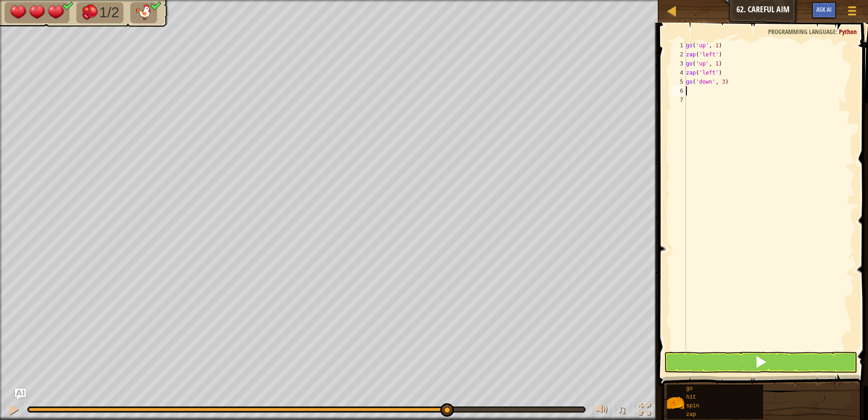
type textarea "z"
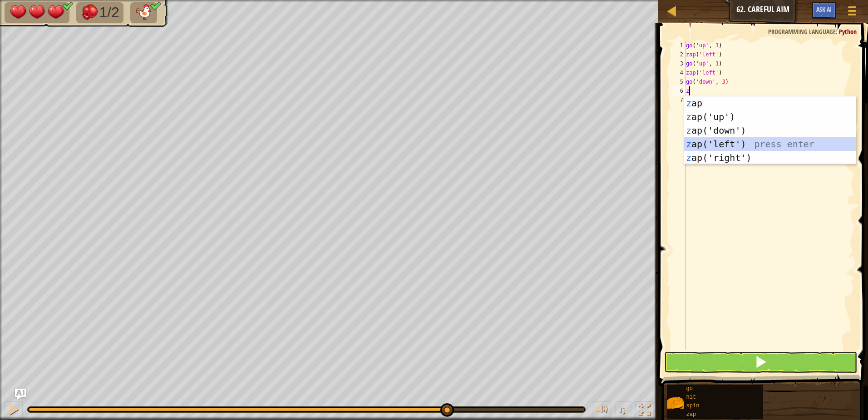
click at [727, 145] on div "z ap press enter z ap('up') press enter z ap('down') press enter z ap('left') p…" at bounding box center [770, 143] width 172 height 95
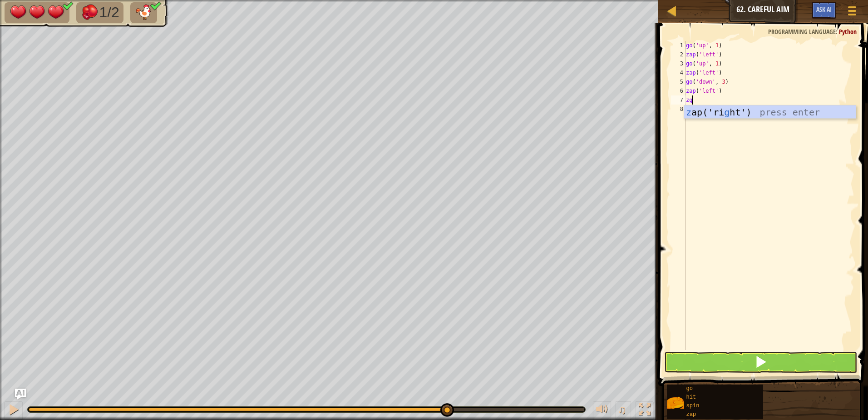
type textarea "z"
type textarea "g"
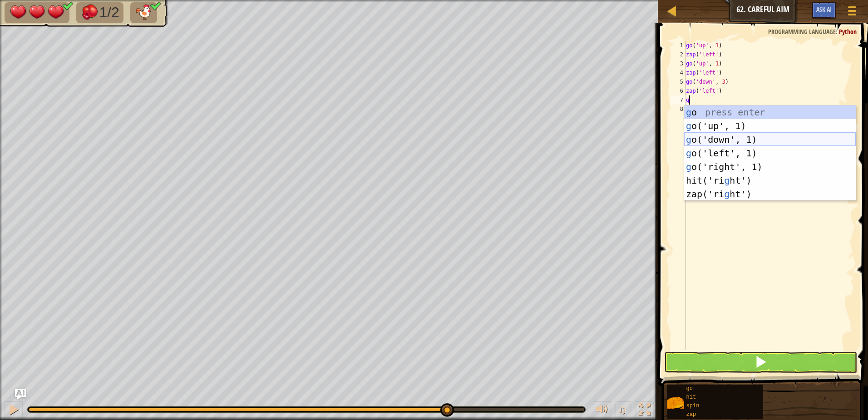
click at [709, 143] on div "g o press enter g o('up', 1) press enter g o('down', 1) press enter g o('left',…" at bounding box center [770, 166] width 172 height 123
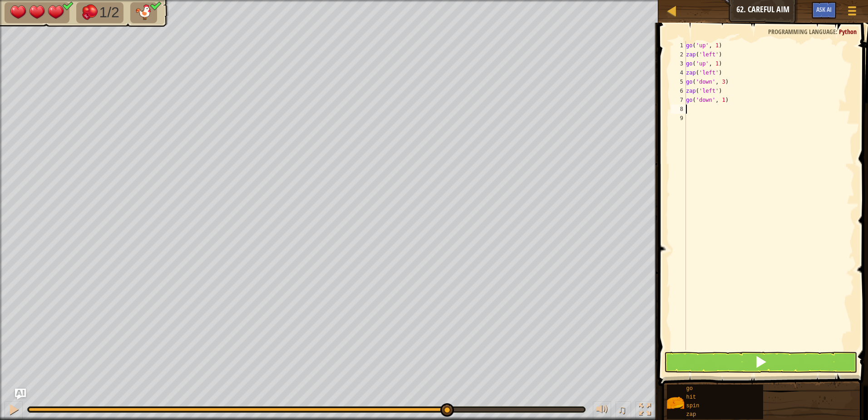
type textarea "z"
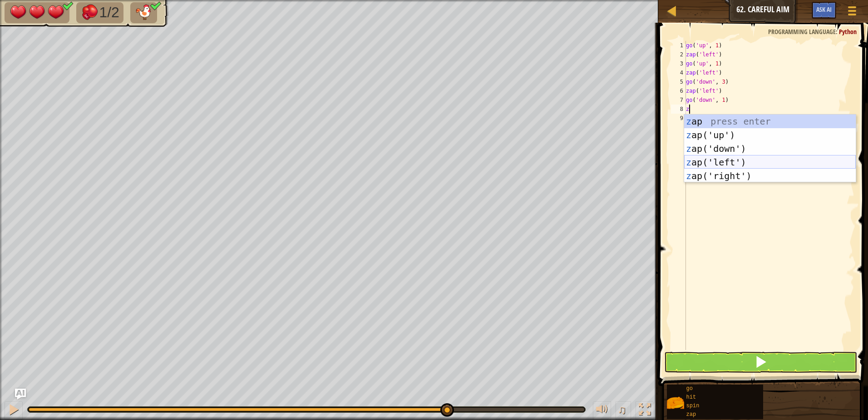
click at [708, 160] on div "z ap press enter z ap('up') press enter z ap('down') press enter z ap('left') p…" at bounding box center [770, 161] width 172 height 95
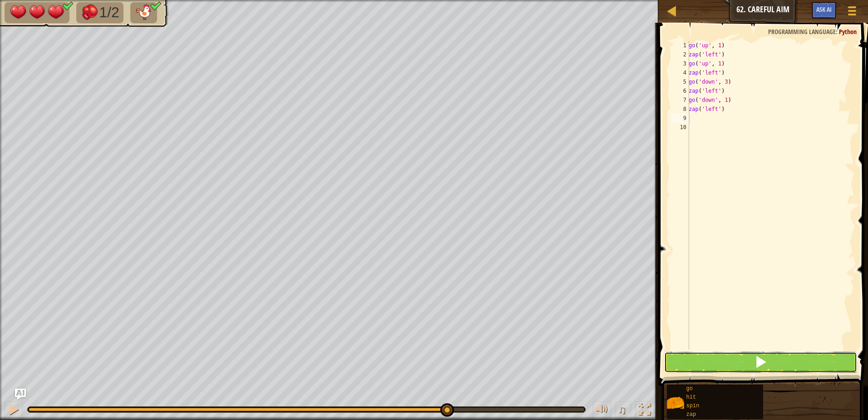
click at [776, 363] on button at bounding box center [760, 361] width 193 height 21
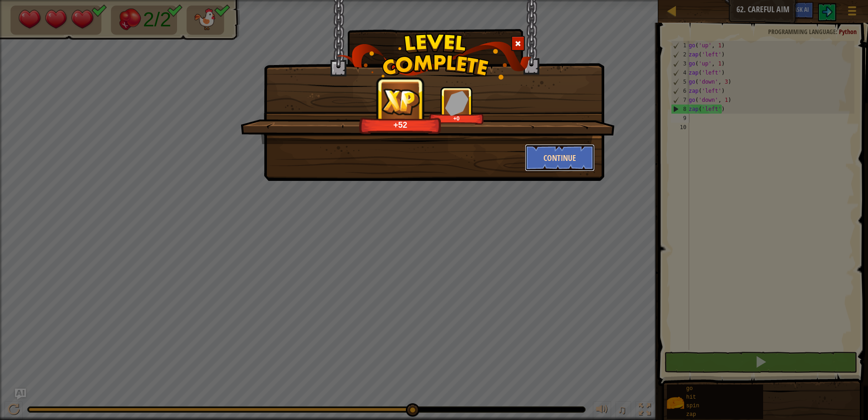
click at [575, 149] on button "Continue" at bounding box center [560, 157] width 70 height 27
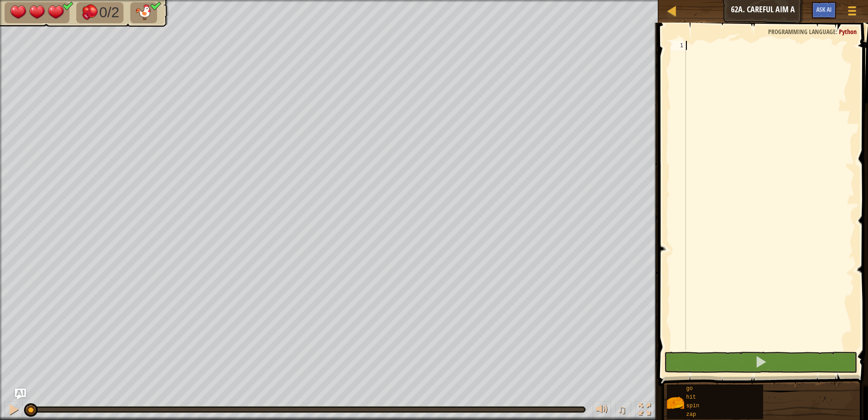
type textarea "g"
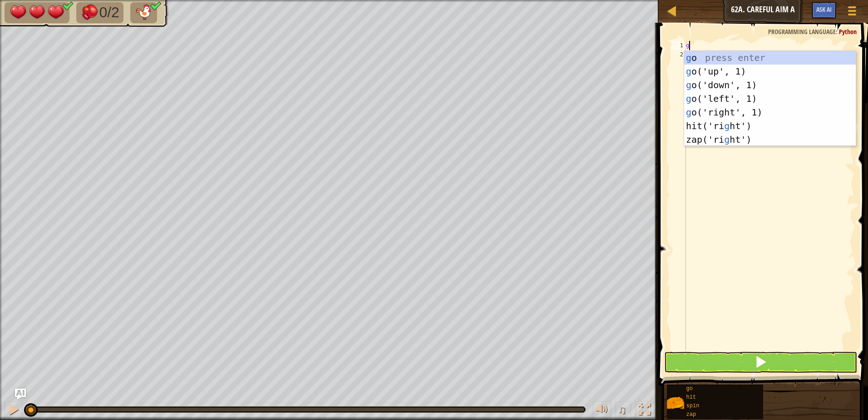
scroll to position [4, 0]
click at [732, 74] on div "g o press enter g o('up', 1) press enter g o('down', 1) press enter g o('left',…" at bounding box center [770, 112] width 172 height 123
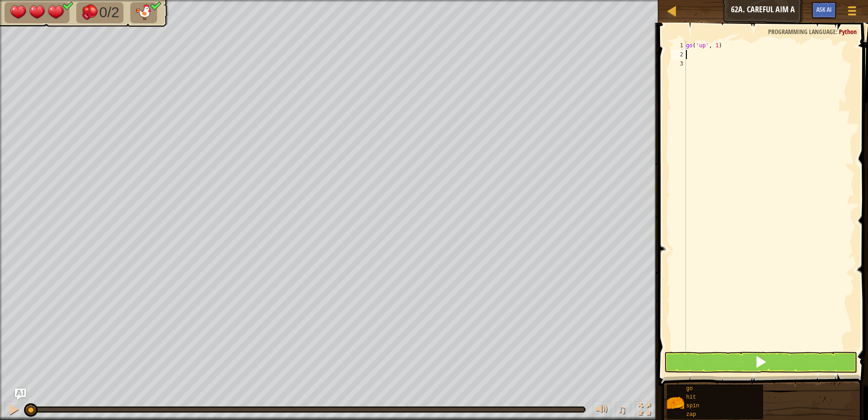
type textarea "z"
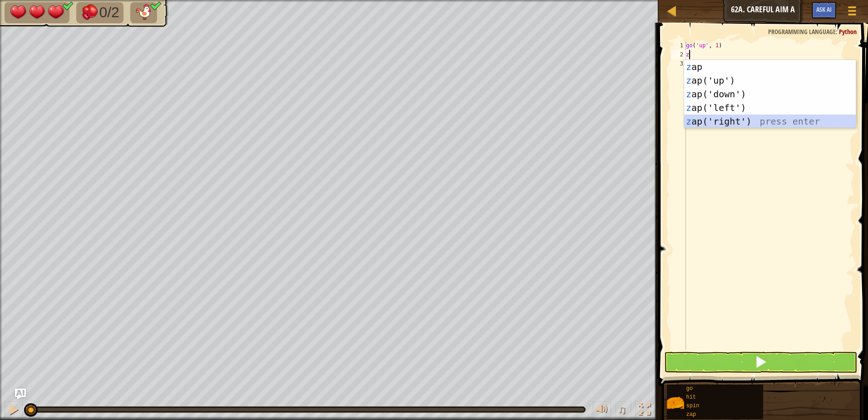
drag, startPoint x: 701, startPoint y: 120, endPoint x: 697, endPoint y: 113, distance: 8.3
click at [700, 119] on div "z ap press enter z ap('up') press enter z ap('down') press enter z ap('left') p…" at bounding box center [770, 107] width 172 height 95
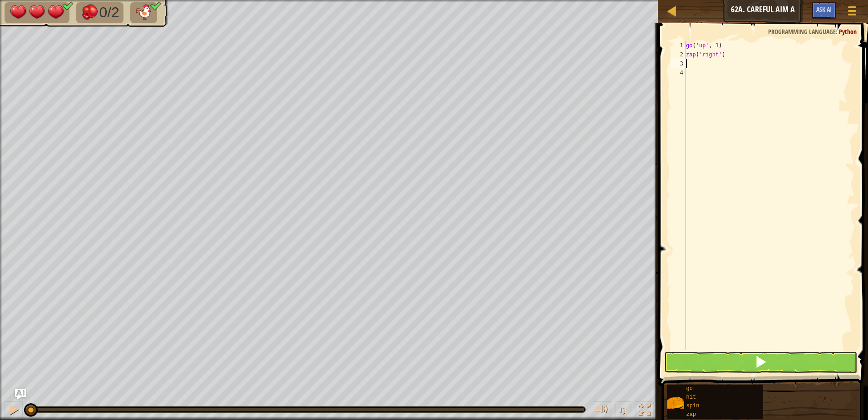
type textarea "g"
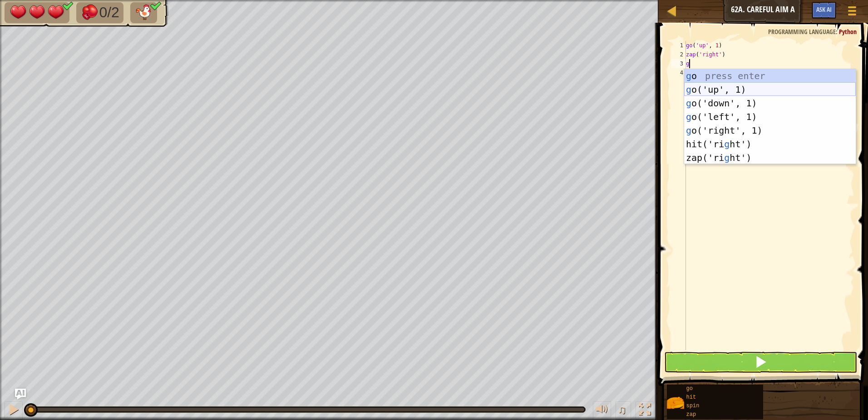
click at [703, 86] on div "g o press enter g o('up', 1) press enter g o('down', 1) press enter g o('left',…" at bounding box center [770, 130] width 172 height 123
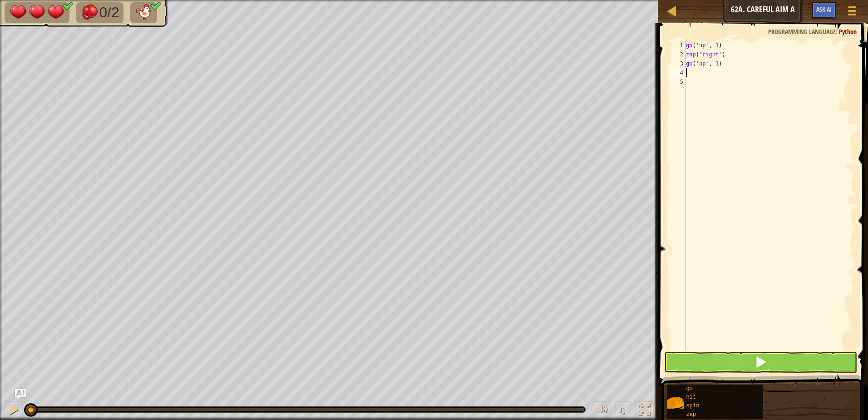
type textarea "z"
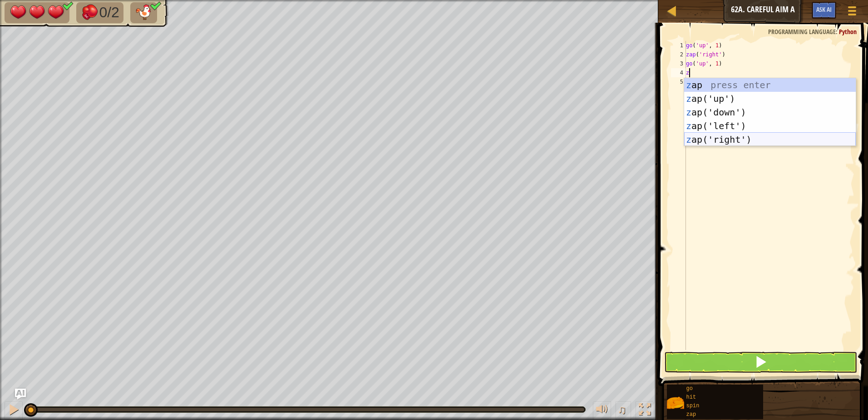
click at [721, 136] on div "z ap press enter z ap('up') press enter z ap('down') press enter z ap('left') p…" at bounding box center [770, 125] width 172 height 95
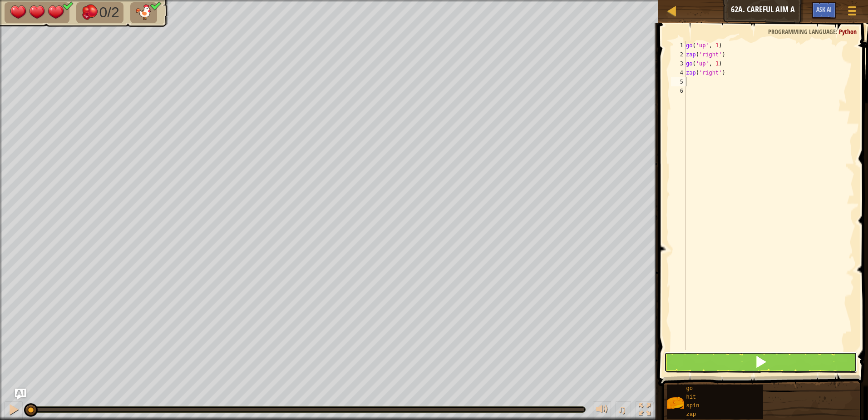
click at [765, 365] on span at bounding box center [761, 361] width 13 height 13
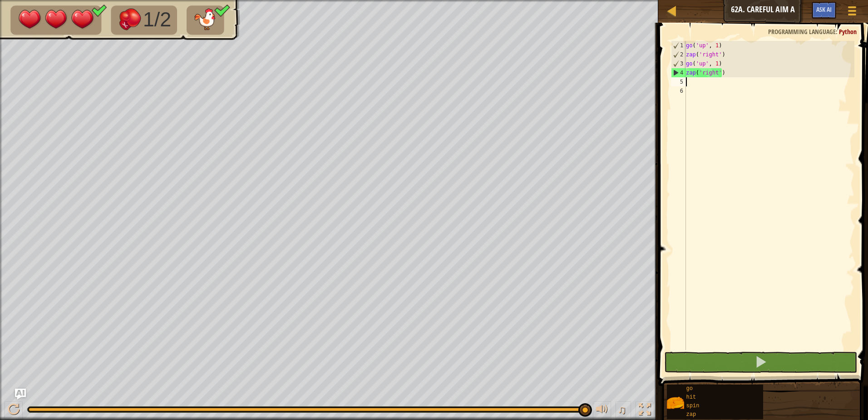
type textarea "g"
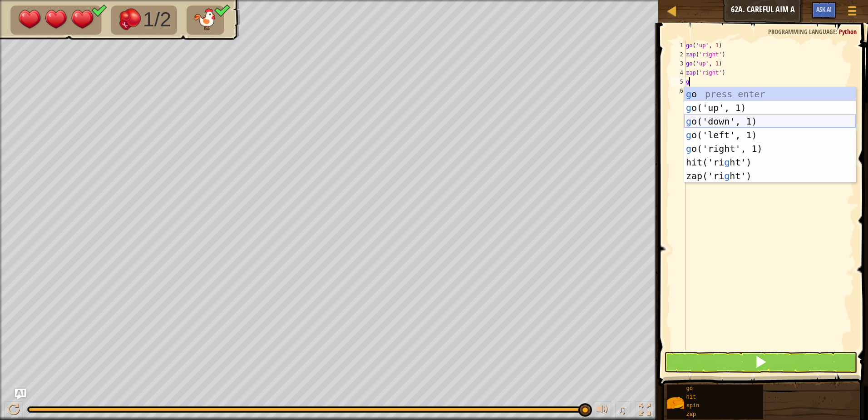
click at [719, 121] on div "g o press enter g o('up', 1) press enter g o('down', 1) press enter g o('left',…" at bounding box center [770, 148] width 172 height 123
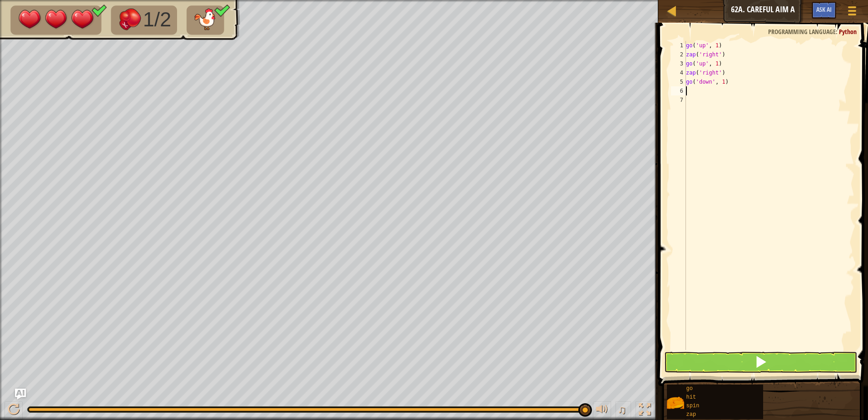
click at [722, 79] on div "go ( 'up' , 1 ) zap ( 'right' ) go ( 'up' , 1 ) zap ( 'right' ) go ( 'down' , 1…" at bounding box center [769, 204] width 170 height 327
type textarea "go('down', 3)"
drag, startPoint x: 838, startPoint y: 239, endPoint x: 733, endPoint y: 125, distance: 154.5
click at [827, 228] on div "go ( 'up' , 1 ) zap ( 'right' ) go ( 'up' , 1 ) zap ( 'right' ) go ( 'down' , 3…" at bounding box center [769, 204] width 170 height 327
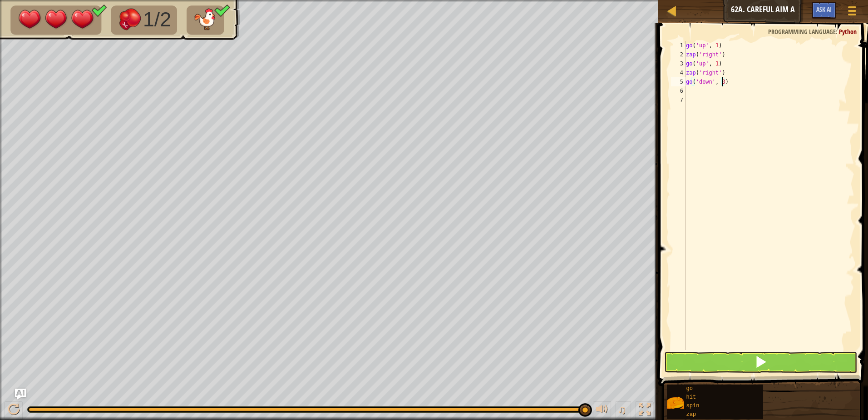
scroll to position [4, 0]
click at [704, 88] on div "go ( 'up' , 1 ) zap ( 'right' ) go ( 'up' , 1 ) zap ( 'right' ) go ( 'down' , 3…" at bounding box center [769, 204] width 170 height 327
type textarea "z"
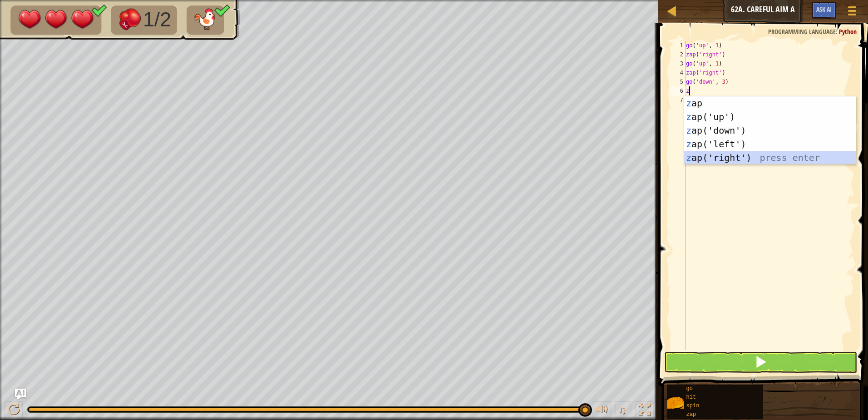
click at [704, 157] on div "z ap press enter z ap('up') press enter z ap('down') press enter z ap('left') p…" at bounding box center [770, 143] width 172 height 95
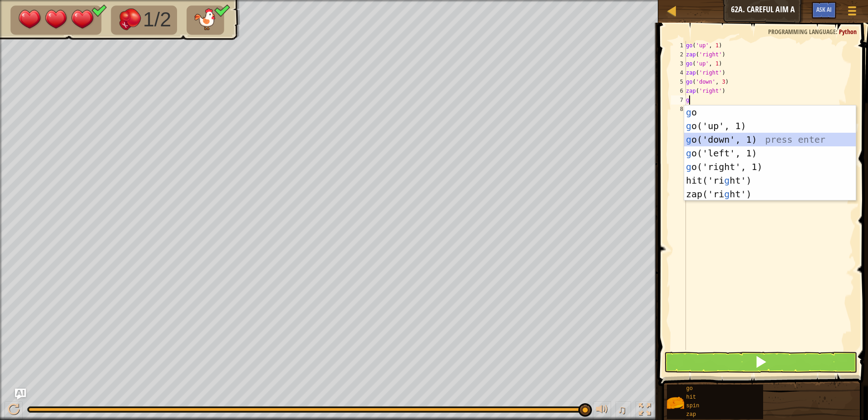
click at [715, 0] on body "Map Junior 62a. Careful Aim A Game Menu Ask AI 1 הההההההההההההההההההההההההההההה…" at bounding box center [434, 0] width 868 height 0
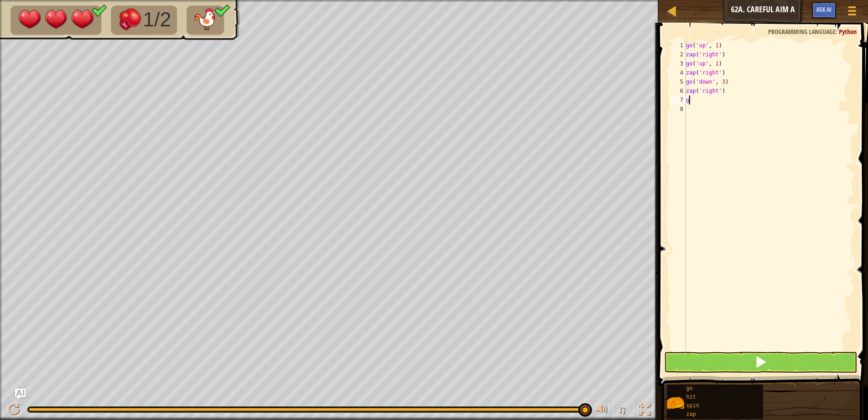
type textarea "go"
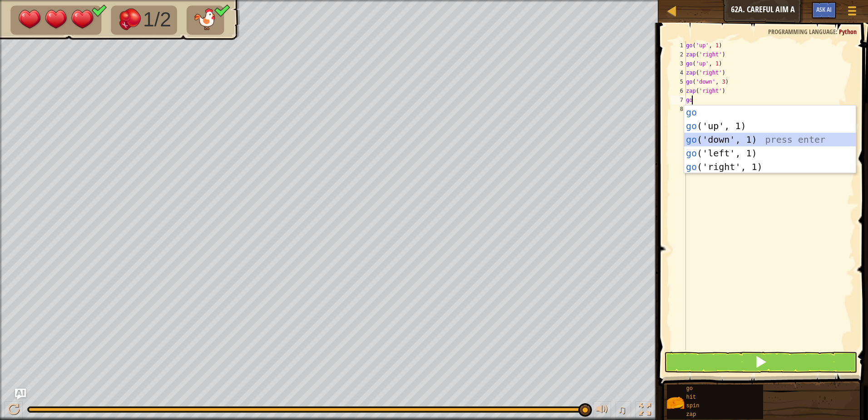
click at [729, 133] on div "go press enter go ('up', 1) press enter go ('down', 1) press enter go ('left', …" at bounding box center [770, 152] width 172 height 95
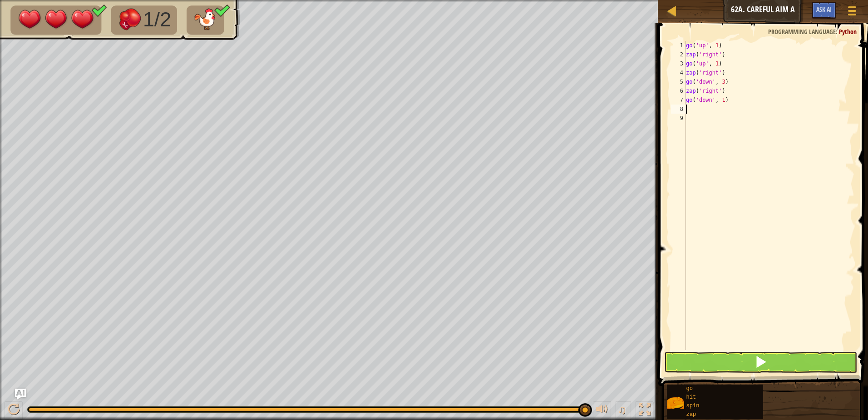
type textarea "z"
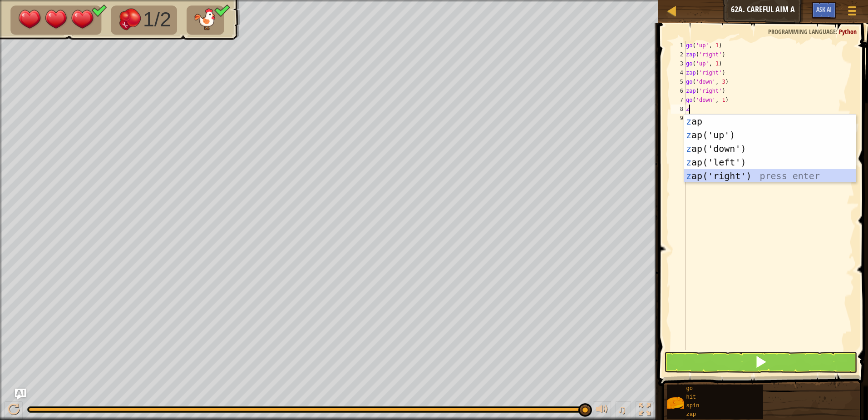
click at [721, 169] on div "z ap press enter z ap('up') press enter z ap('down') press enter z ap('left') p…" at bounding box center [770, 161] width 172 height 95
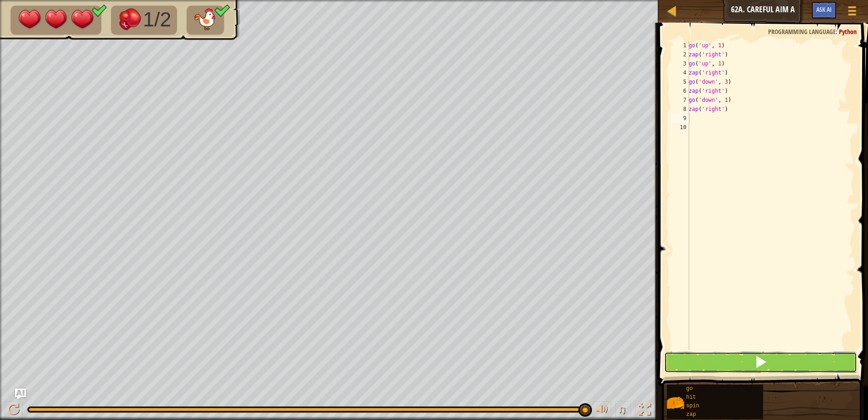
click at [741, 361] on button at bounding box center [760, 361] width 193 height 21
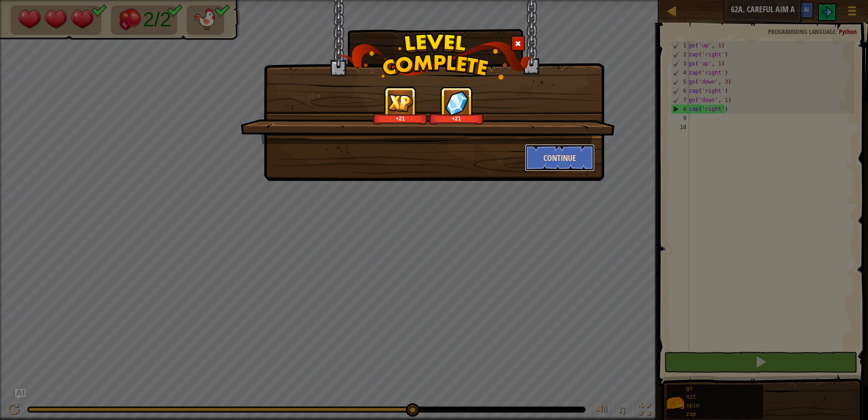
click at [553, 158] on button "Continue" at bounding box center [560, 157] width 70 height 27
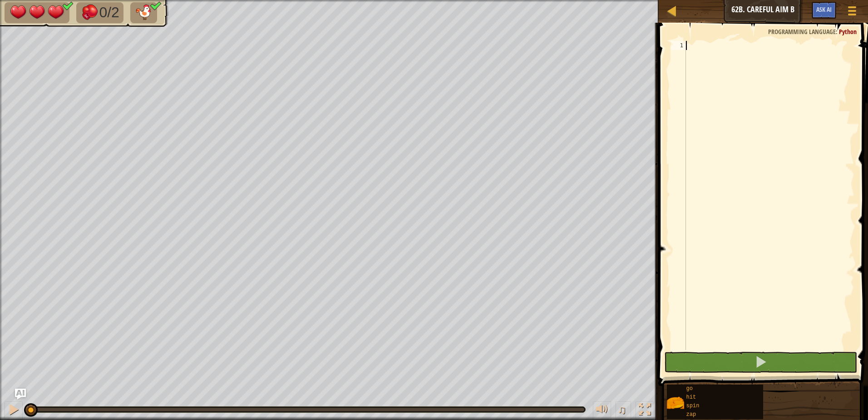
type textarea "z"
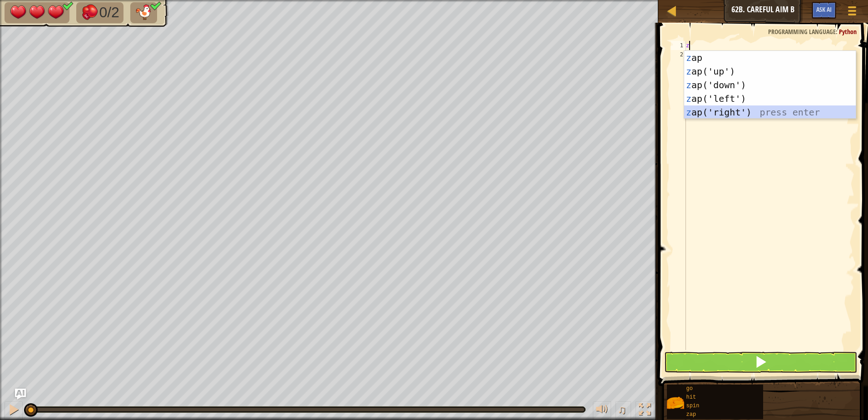
click at [720, 112] on div "z ap press enter z ap('up') press enter z ap('down') press enter z ap('left') p…" at bounding box center [770, 98] width 172 height 95
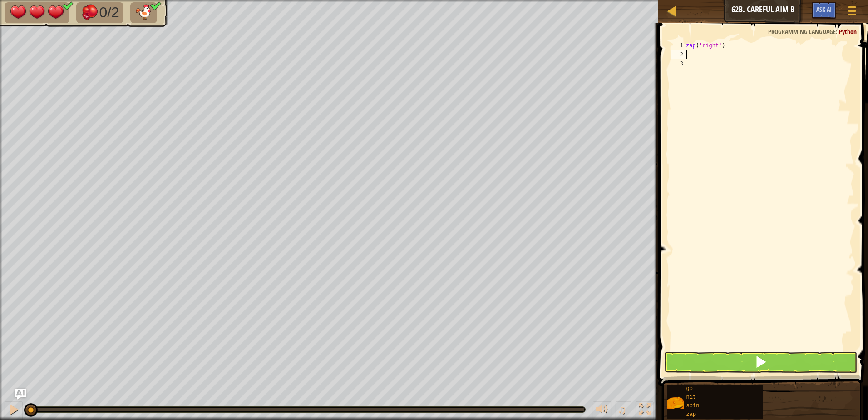
type textarea "g"
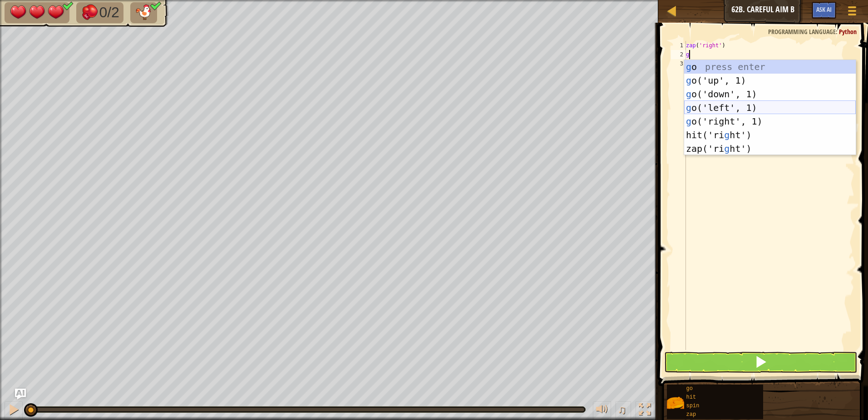
click at [733, 111] on div "g o press enter g o('up', 1) press enter g o('down', 1) press enter g o('left',…" at bounding box center [770, 121] width 172 height 123
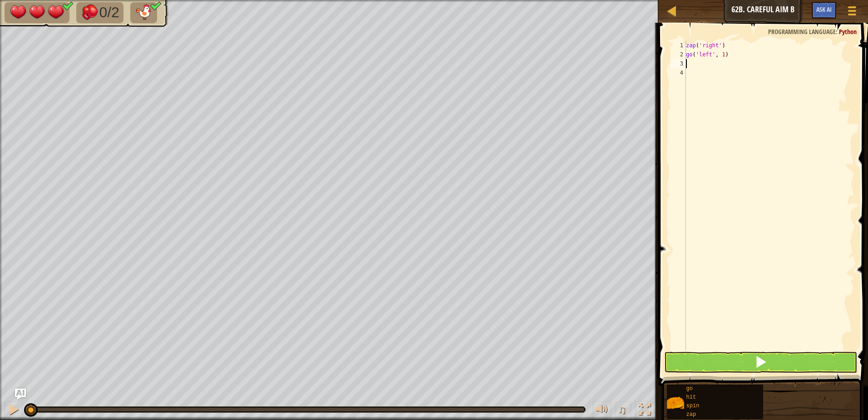
type textarea "z"
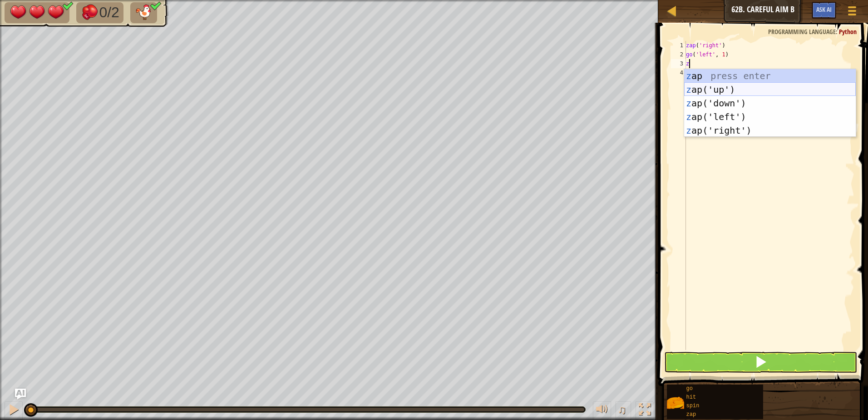
click at [717, 91] on div "z ap press enter z ap('up') press enter z ap('down') press enter z ap('left') p…" at bounding box center [770, 116] width 172 height 95
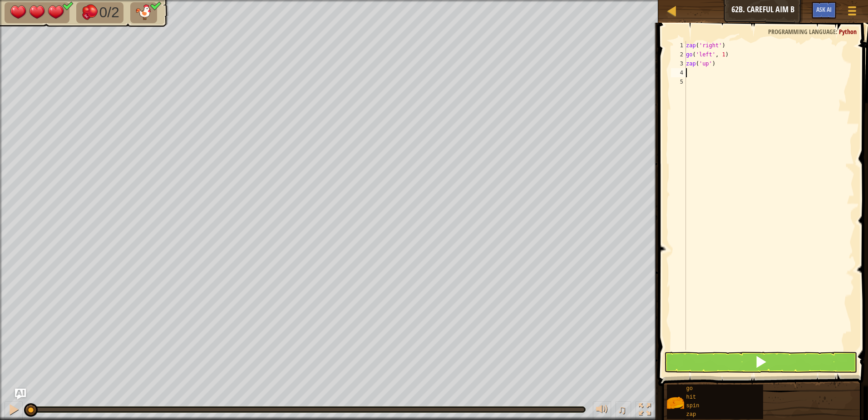
type textarea "g"
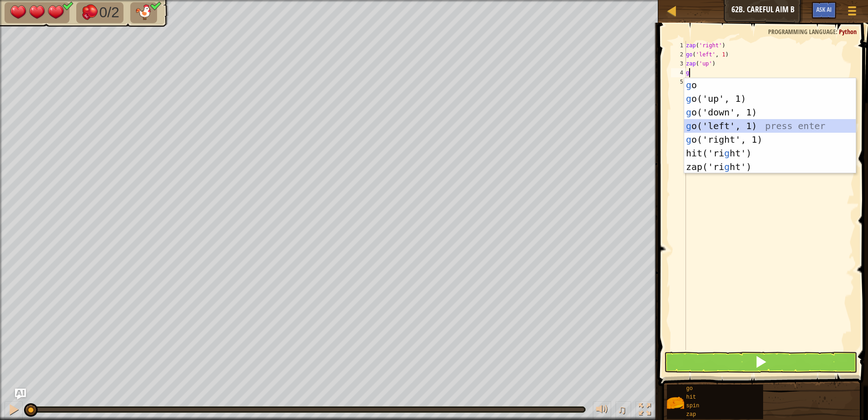
click at [715, 122] on div "g o press enter g o('up', 1) press enter g o('down', 1) press enter g o('left',…" at bounding box center [770, 139] width 172 height 123
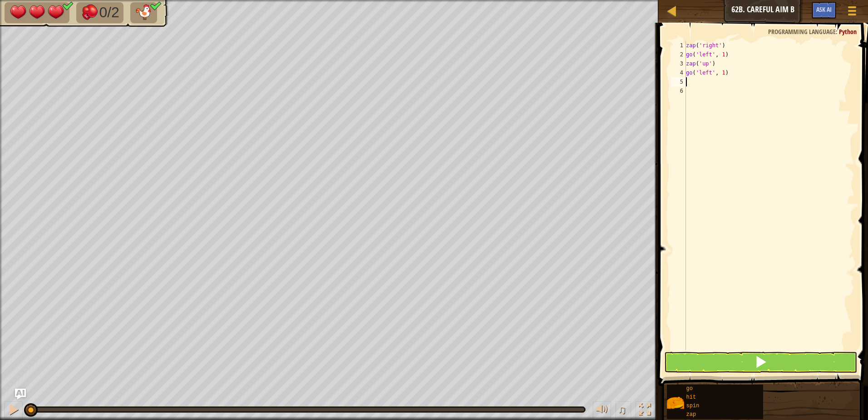
type textarea "z"
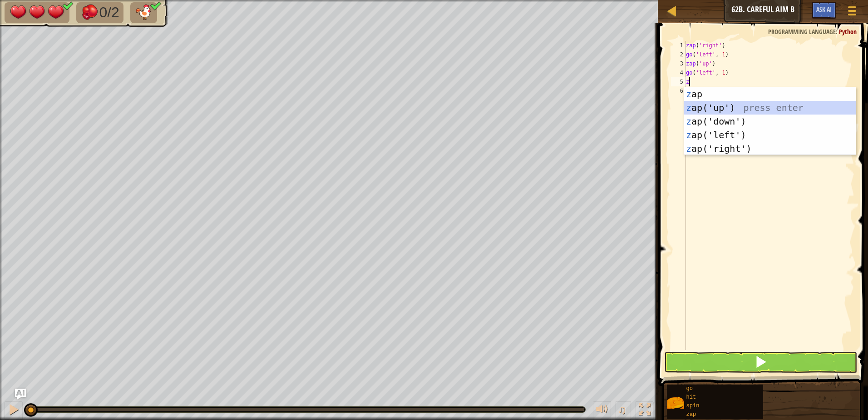
click at [711, 107] on div "z ap press enter z ap('up') press enter z ap('down') press enter z ap('left') p…" at bounding box center [770, 134] width 172 height 95
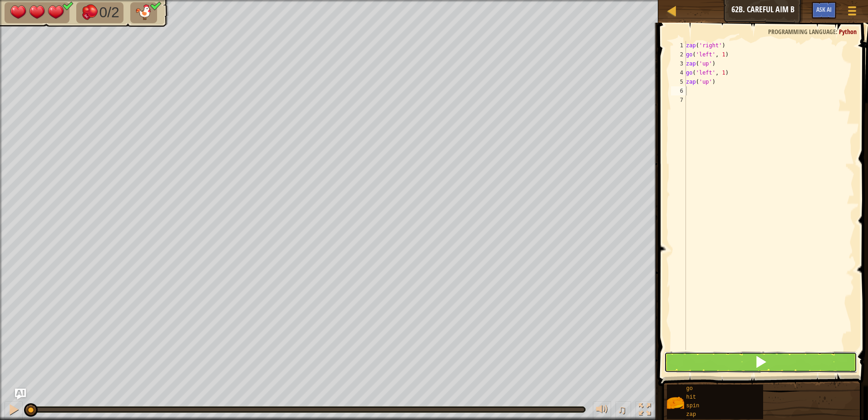
click at [711, 355] on button at bounding box center [760, 361] width 193 height 21
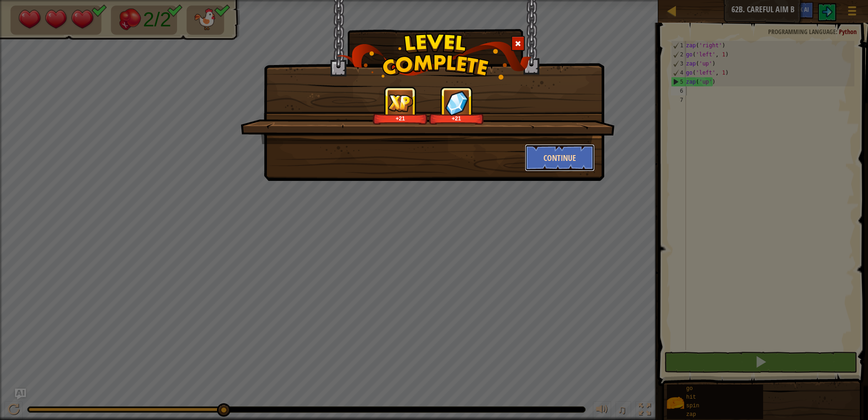
click at [548, 162] on button "Continue" at bounding box center [560, 157] width 70 height 27
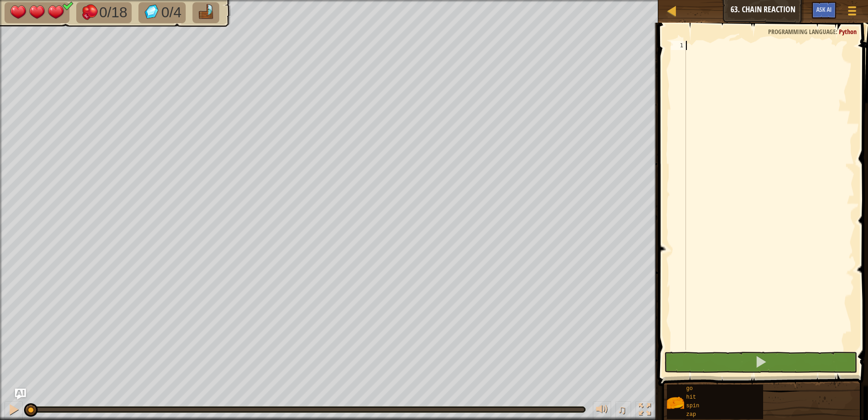
type textarea "z"
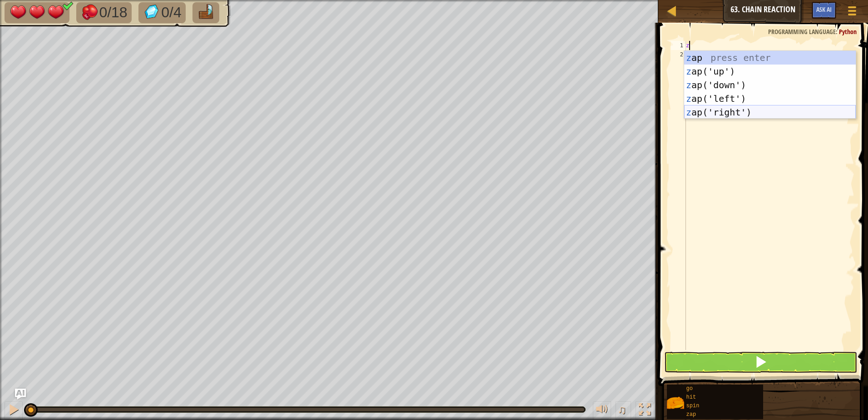
click at [752, 115] on div "z ap press enter z ap('up') press enter z ap('down') press enter z ap('left') p…" at bounding box center [770, 98] width 172 height 95
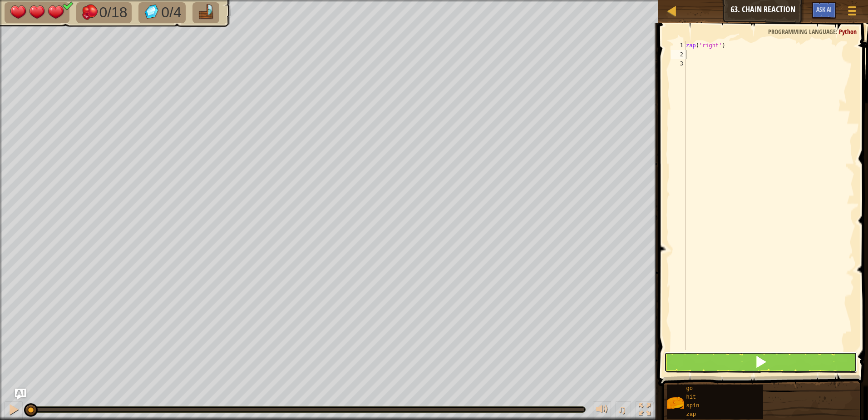
click at [747, 357] on button at bounding box center [760, 361] width 193 height 21
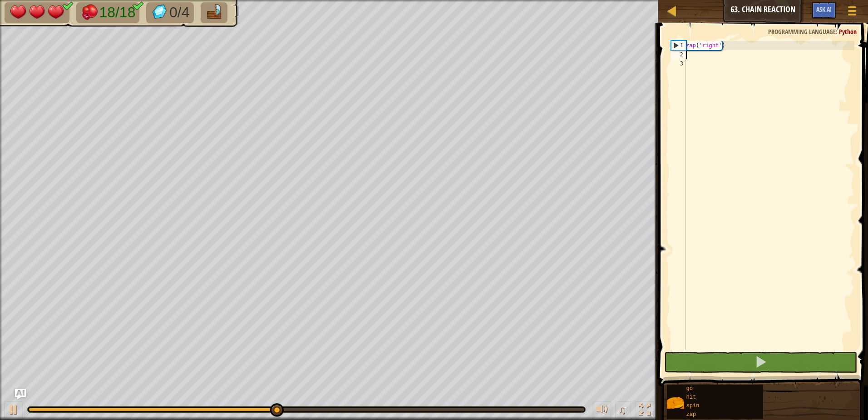
type textarea "g"
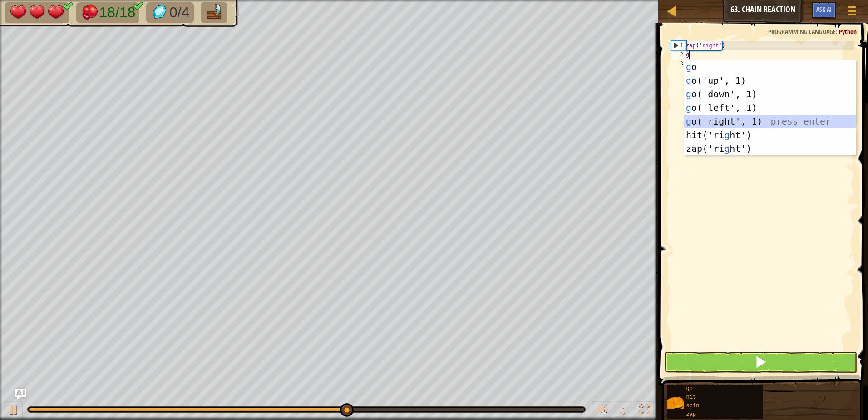
click at [723, 117] on div "g o press enter g o('up', 1) press enter g o('down', 1) press enter g o('left',…" at bounding box center [770, 121] width 172 height 123
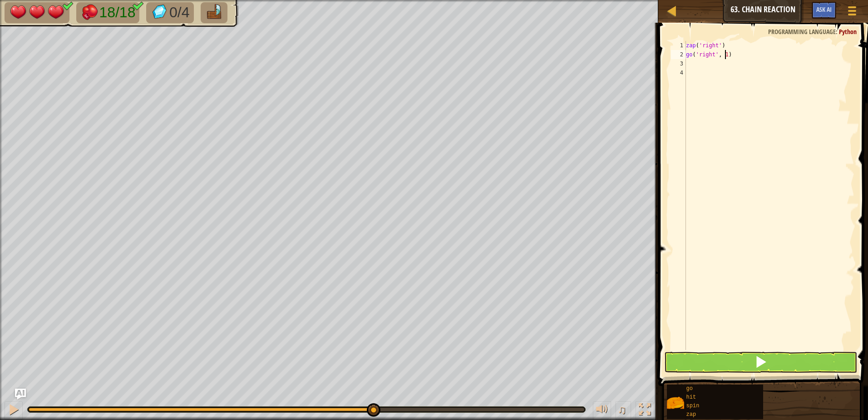
click at [726, 53] on div "zap ( 'right' ) go ( 'right' , 1 )" at bounding box center [769, 204] width 170 height 327
type textarea "go('right', 6)"
click at [770, 363] on button at bounding box center [760, 361] width 193 height 21
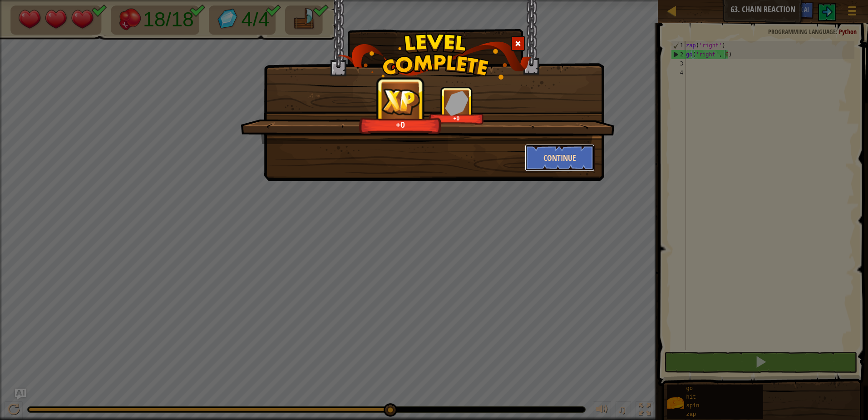
click at [549, 149] on button "Continue" at bounding box center [560, 157] width 70 height 27
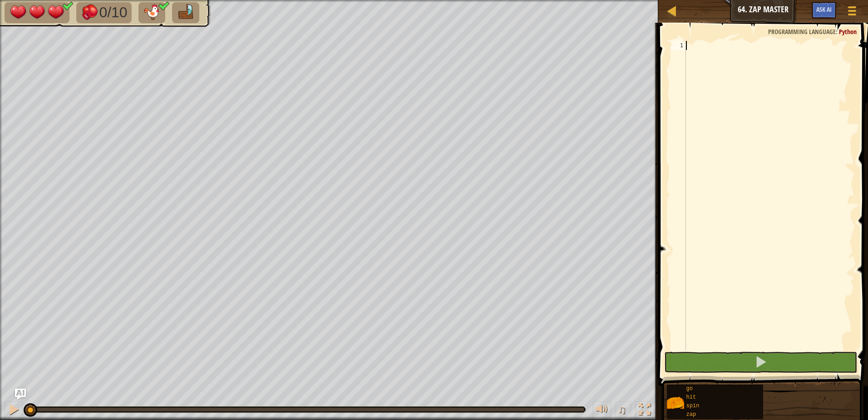
type textarea "z"
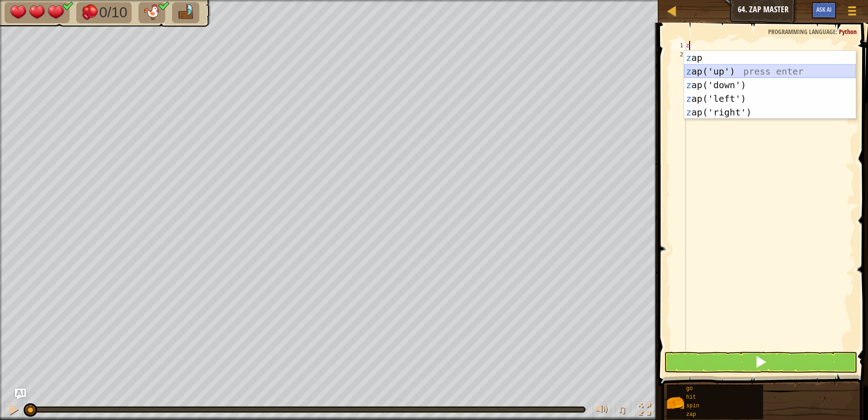
click at [706, 70] on div "z ap press enter z ap('up') press enter z ap('down') press enter z ap('left') p…" at bounding box center [770, 98] width 172 height 95
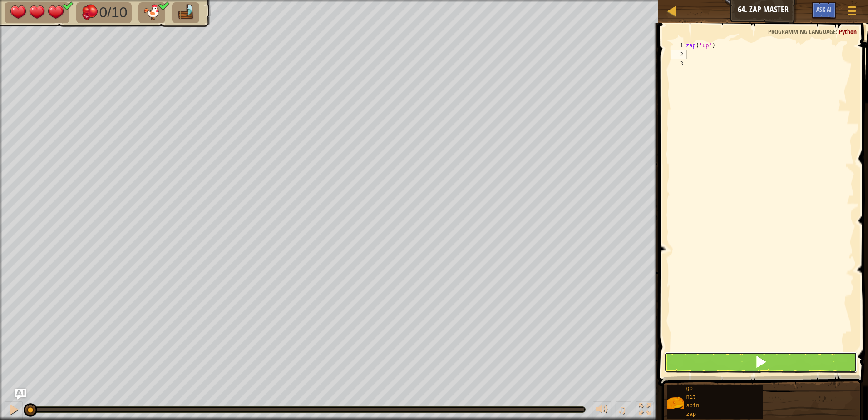
click at [765, 364] on span at bounding box center [761, 361] width 13 height 13
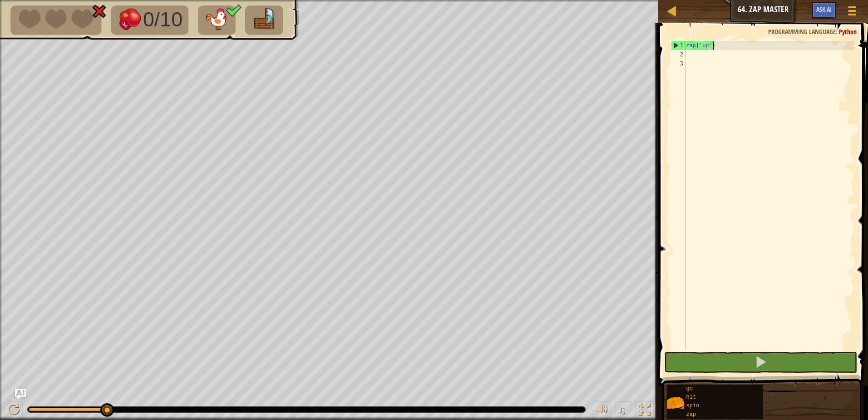
click at [721, 49] on div "zap ( 'up' )" at bounding box center [769, 204] width 170 height 327
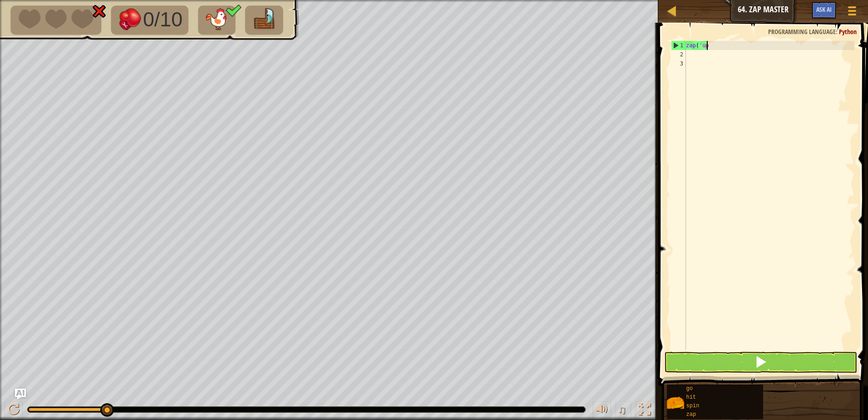
type textarea "z"
type textarea "g"
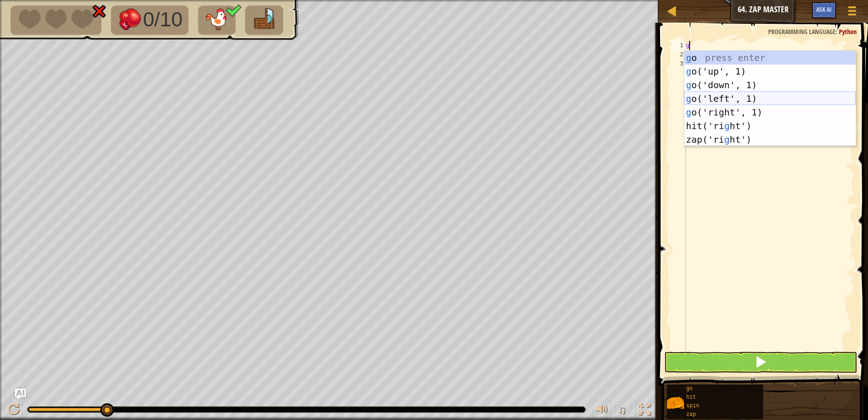
click at [733, 96] on div "g o press enter g o('up', 1) press enter g o('down', 1) press enter g o('left',…" at bounding box center [770, 112] width 172 height 123
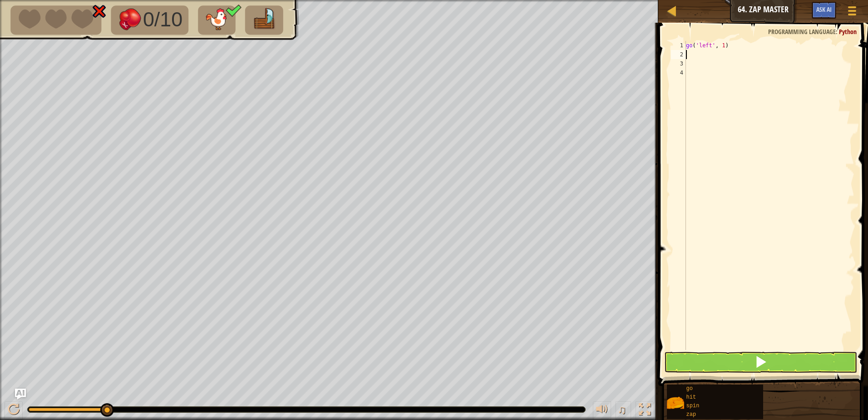
type textarea "z"
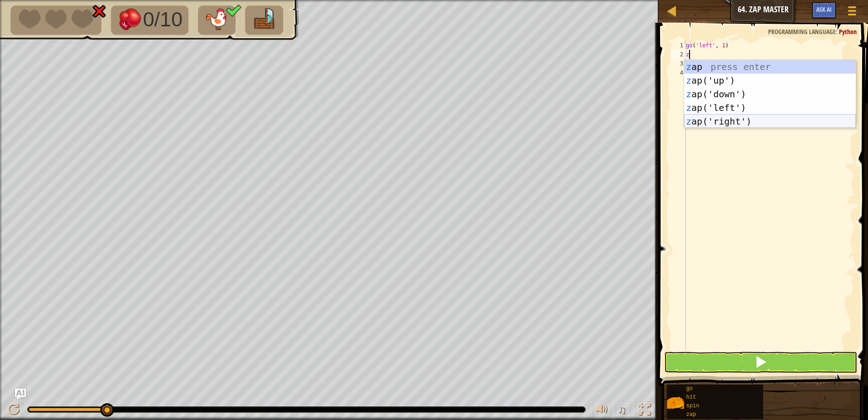
click at [713, 118] on div "z ap press enter z ap('up') press enter z ap('down') press enter z ap('left') p…" at bounding box center [770, 107] width 172 height 95
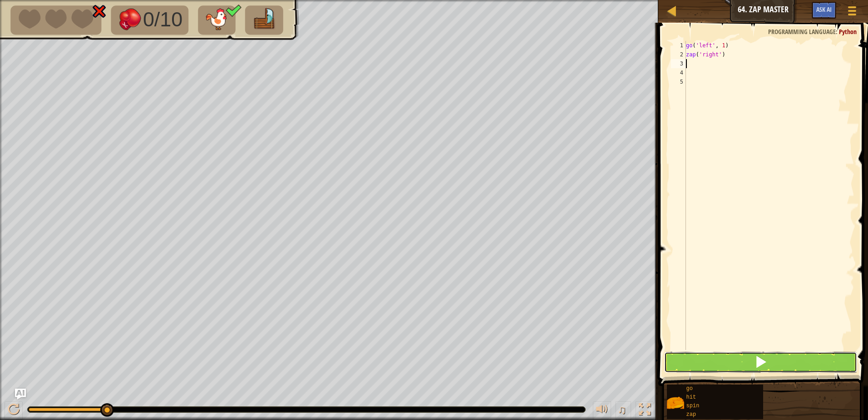
click at [758, 356] on span at bounding box center [761, 361] width 13 height 13
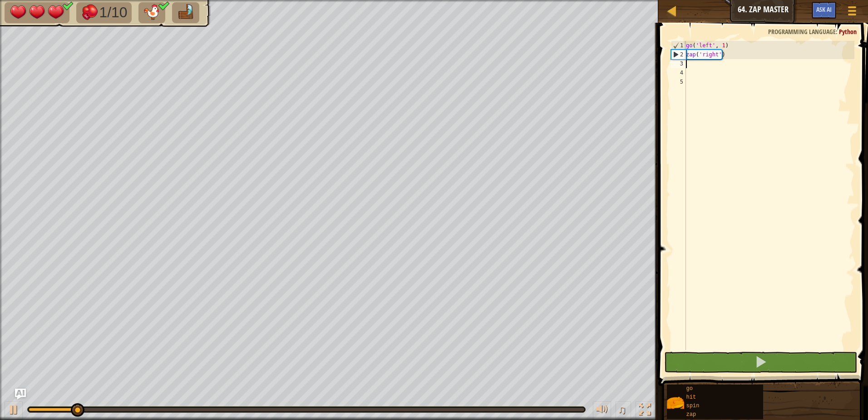
type textarea "z"
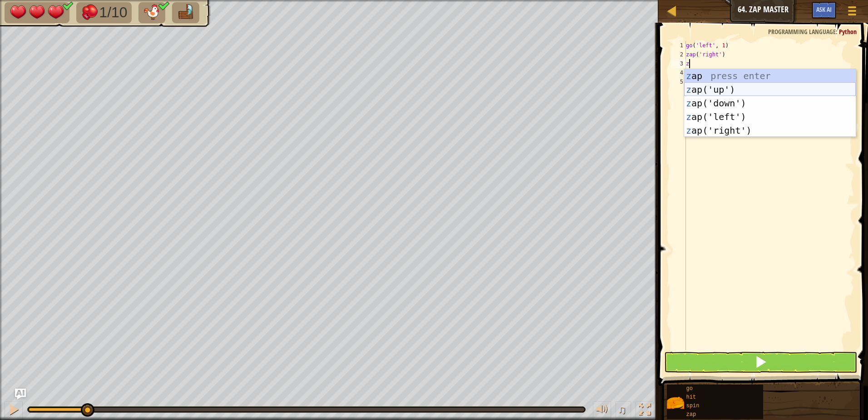
click at [740, 88] on div "z ap press enter z ap('up') press enter z ap('down') press enter z ap('left') p…" at bounding box center [770, 116] width 172 height 95
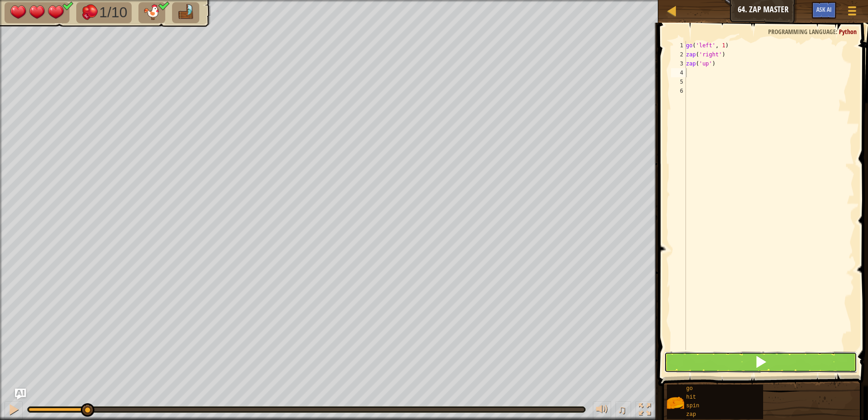
click at [699, 358] on button at bounding box center [760, 361] width 193 height 21
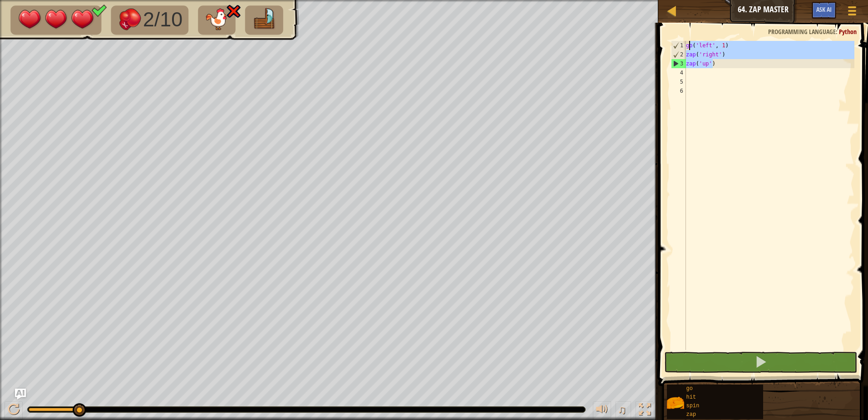
drag, startPoint x: 724, startPoint y: 64, endPoint x: 687, endPoint y: 47, distance: 41.0
click at [687, 47] on div "go ( 'left' , 1 ) zap ( 'right' ) zap ( 'up' )" at bounding box center [769, 204] width 170 height 327
type textarea "go('left', 1) zap('right')"
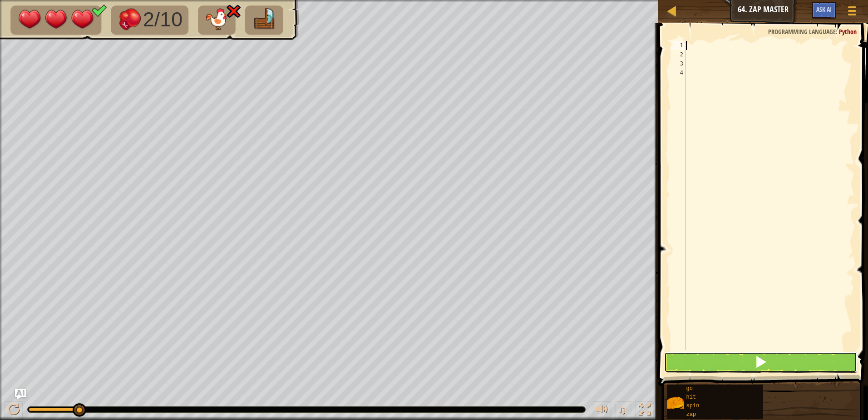
click at [797, 360] on button at bounding box center [760, 361] width 193 height 21
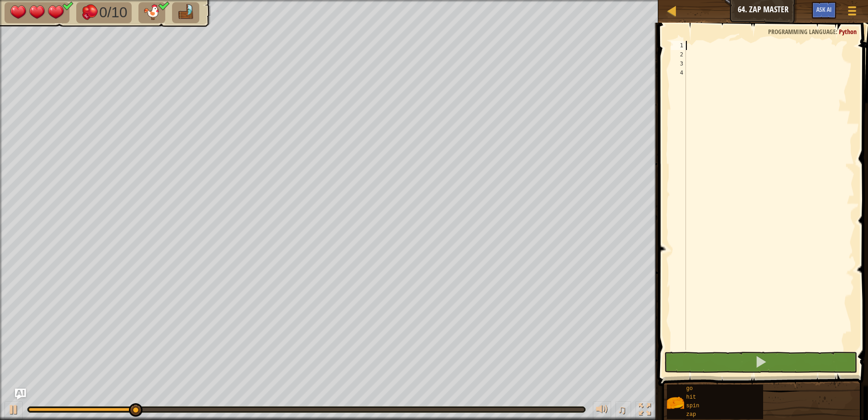
type textarea "g"
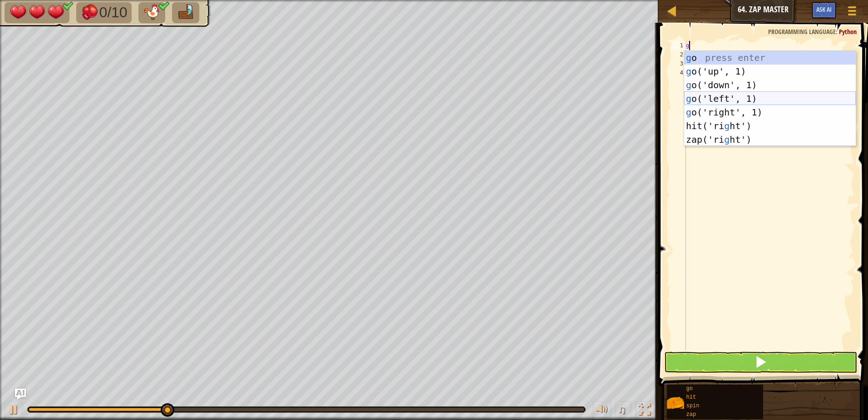
click at [730, 100] on div "g o press enter g o('up', 1) press enter g o('down', 1) press enter g o('left',…" at bounding box center [770, 112] width 172 height 123
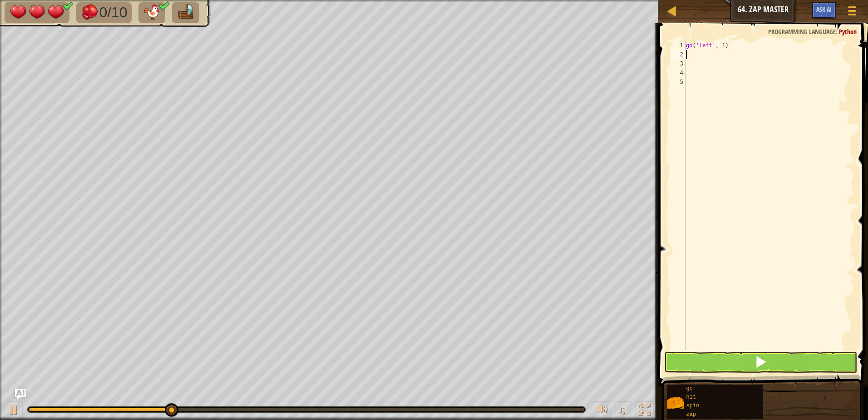
type textarea "g"
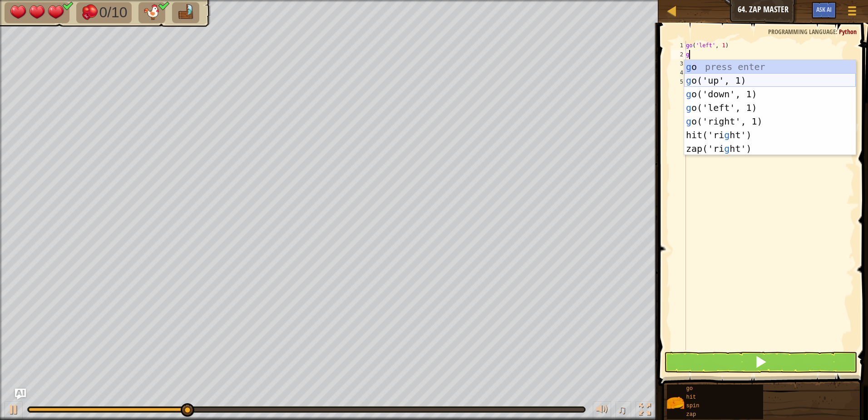
click at [726, 77] on div "g o press enter g o('up', 1) press enter g o('down', 1) press enter g o('left',…" at bounding box center [770, 121] width 172 height 123
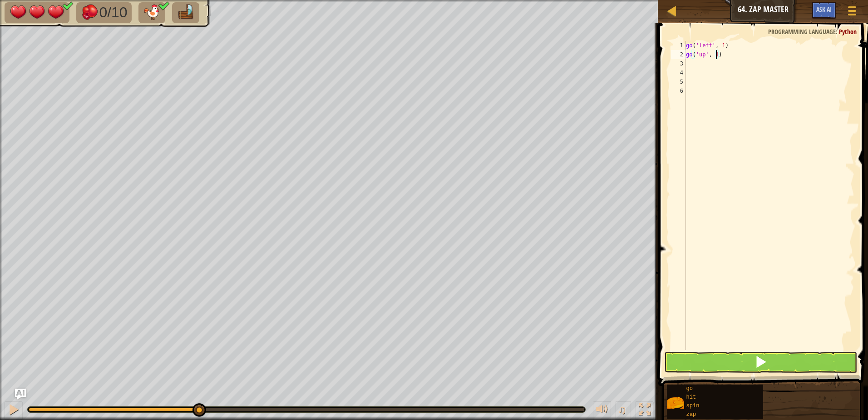
click at [716, 54] on div "go ( 'left' , 1 ) go ( 'up' , 1 )" at bounding box center [769, 204] width 170 height 327
type textarea "go('up', 2)"
click at [693, 64] on div "go ( 'left' , 1 ) go ( 'up' , 2 )" at bounding box center [769, 204] width 170 height 327
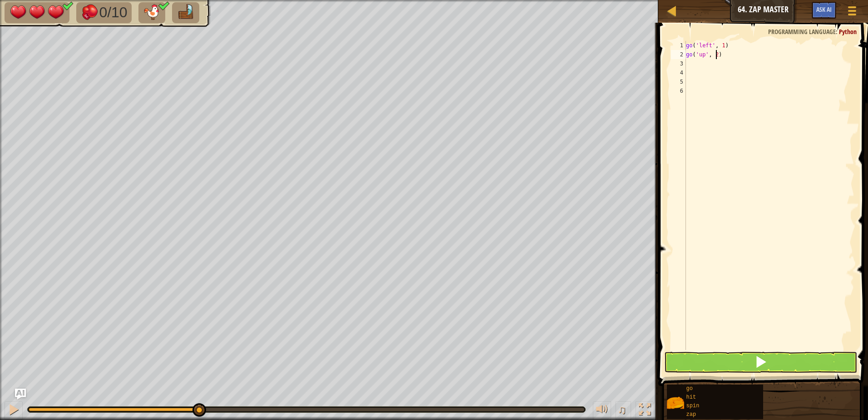
click at [717, 53] on div "go ( 'left' , 1 ) go ( 'up' , 2 )" at bounding box center [769, 204] width 170 height 327
type textarea "go('up', 1)"
click at [710, 131] on div "go ( 'left' , 1 ) go ( 'up' , 1 )" at bounding box center [769, 204] width 170 height 327
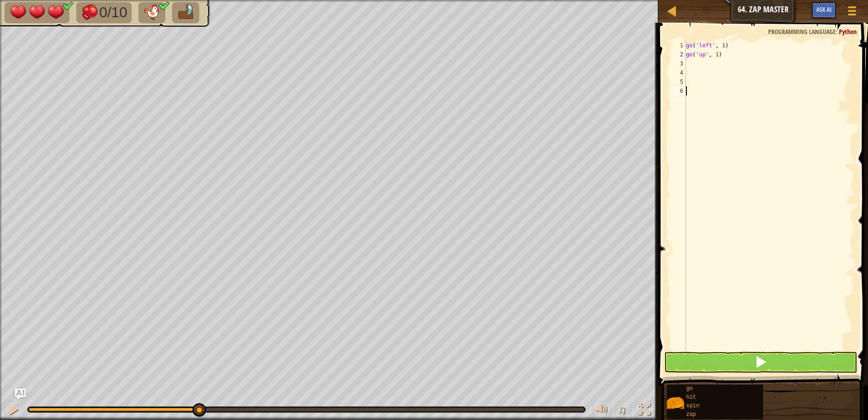
click at [702, 62] on div "go ( 'left' , 1 ) go ( 'up' , 1 )" at bounding box center [769, 204] width 170 height 327
type textarea "z"
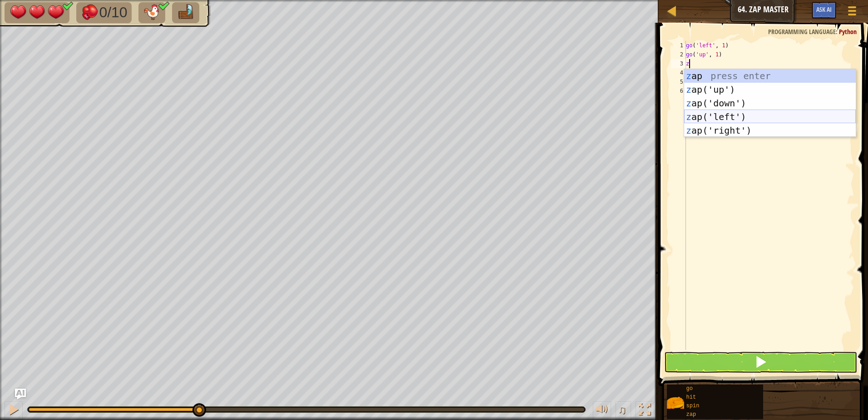
click at [717, 114] on div "z ap press enter z ap('up') press enter z ap('down') press enter z ap('left') p…" at bounding box center [770, 116] width 172 height 95
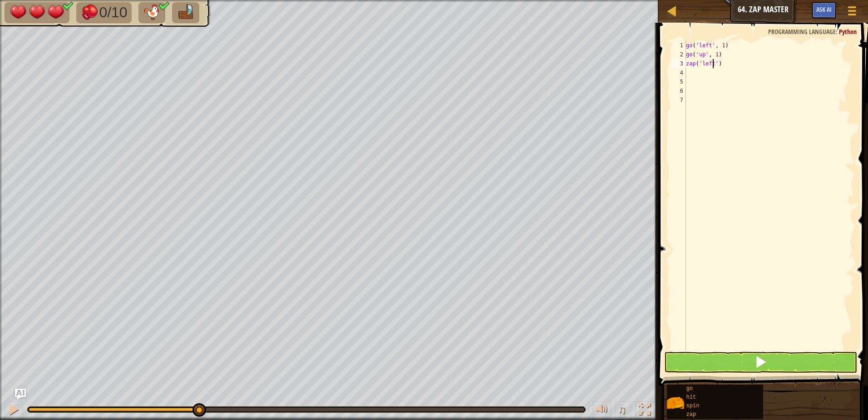
click at [713, 63] on div "go ( 'left' , 1 ) go ( 'up' , 1 ) zap ( 'left' )" at bounding box center [769, 204] width 170 height 327
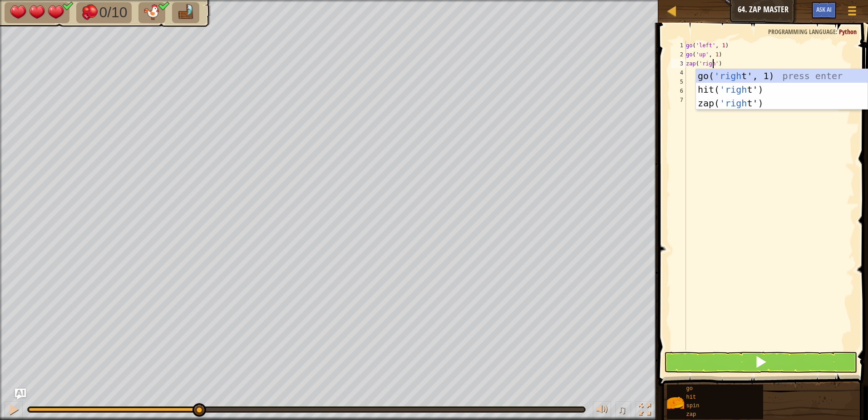
type textarea "zap('right')"
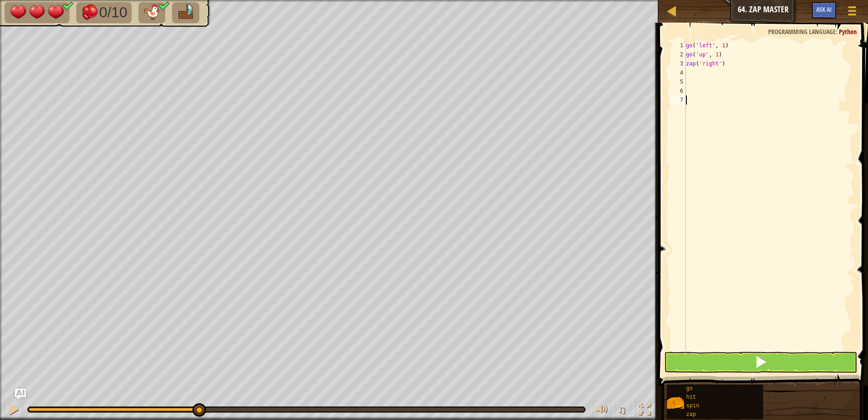
click at [721, 170] on div "go ( 'left' , 1 ) go ( 'up' , 1 ) zap ( 'right' )" at bounding box center [769, 204] width 170 height 327
click at [760, 362] on span at bounding box center [761, 361] width 13 height 13
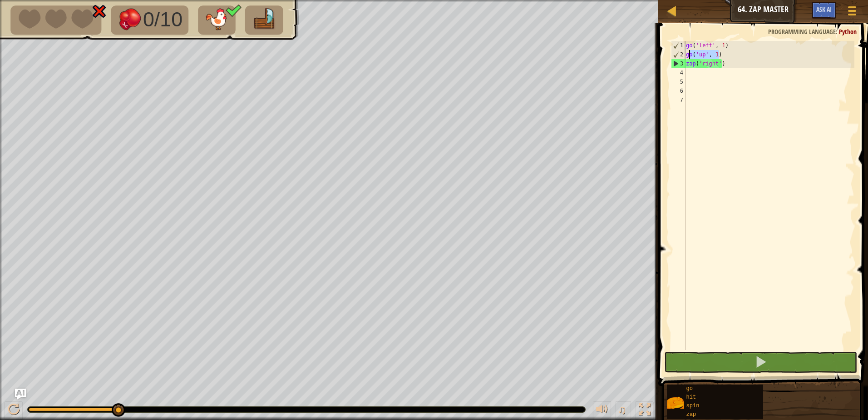
type textarea "g"
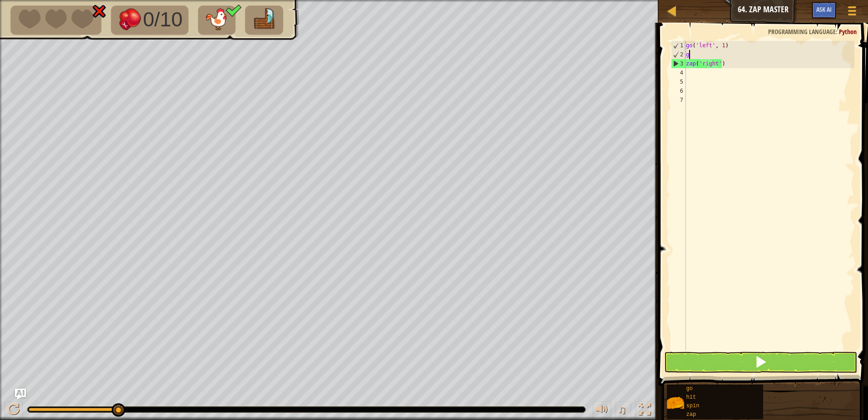
drag, startPoint x: 724, startPoint y: 56, endPoint x: 687, endPoint y: 58, distance: 36.3
click at [687, 58] on div "go ( 'left' , 1 ) g zap ( 'right' )" at bounding box center [769, 204] width 170 height 327
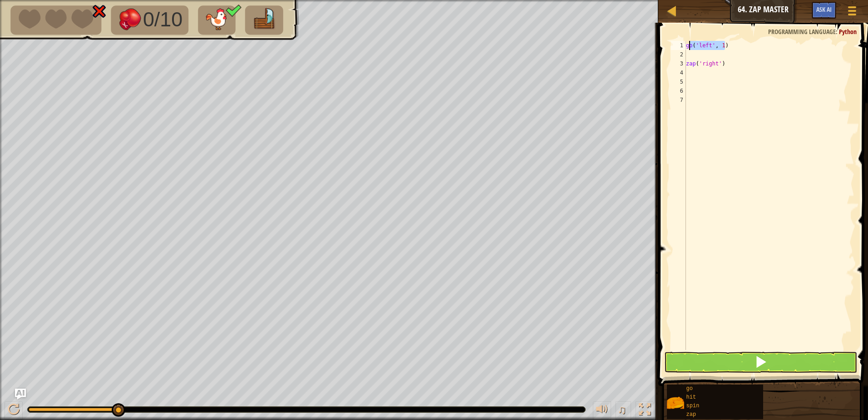
drag, startPoint x: 728, startPoint y: 43, endPoint x: 688, endPoint y: 45, distance: 39.5
click at [688, 45] on div "go ( 'left' , 1 ) zap ( 'right' )" at bounding box center [769, 204] width 170 height 327
type textarea "go('left', 1)"
click at [759, 123] on div "go ( 'left' , 1 ) zap ( 'right' )" at bounding box center [769, 204] width 170 height 327
drag, startPoint x: 743, startPoint y: 360, endPoint x: 753, endPoint y: 341, distance: 21.5
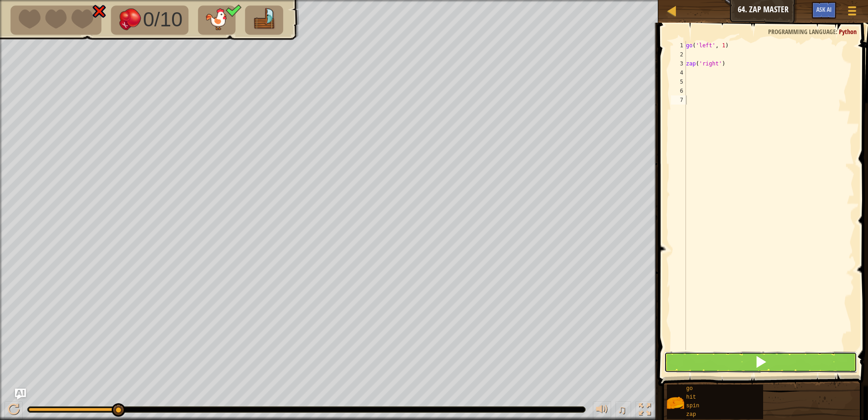
click at [750, 346] on div "1 2 3 4 5 6 7 go ( 'left' , 1 ) zap ( 'right' ) ההההההההההההההההההההההההההההההה…" at bounding box center [762, 222] width 212 height 390
click at [741, 358] on button at bounding box center [760, 361] width 193 height 21
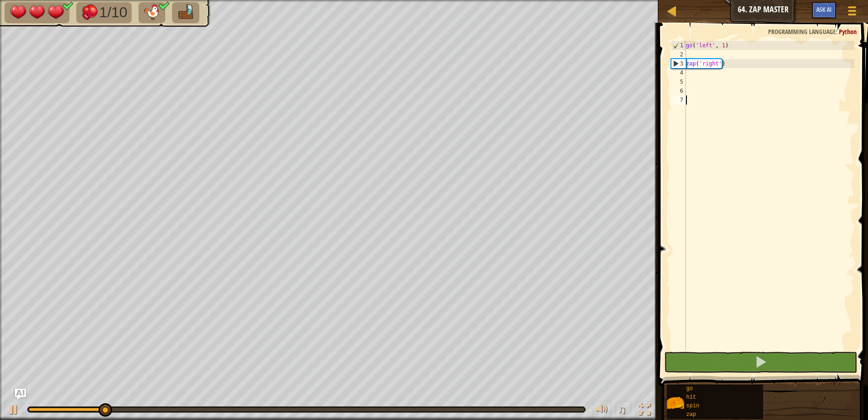
type textarea "g"
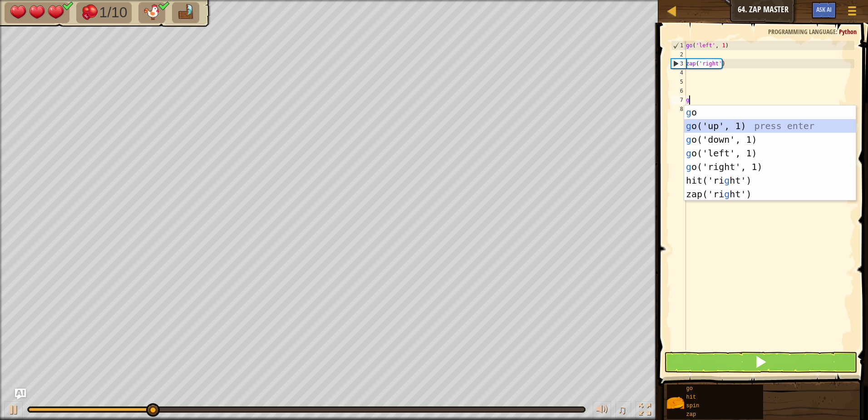
click at [722, 126] on div "g o press enter g o('up', 1) press enter g o('down', 1) press enter g o('left',…" at bounding box center [770, 166] width 172 height 123
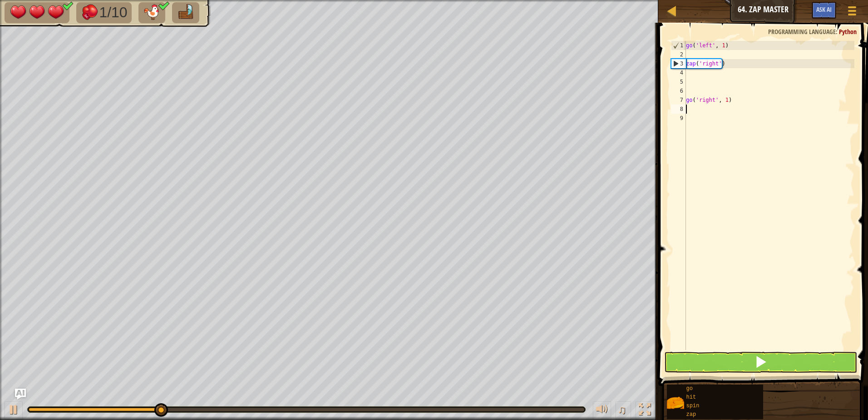
type textarea "g"
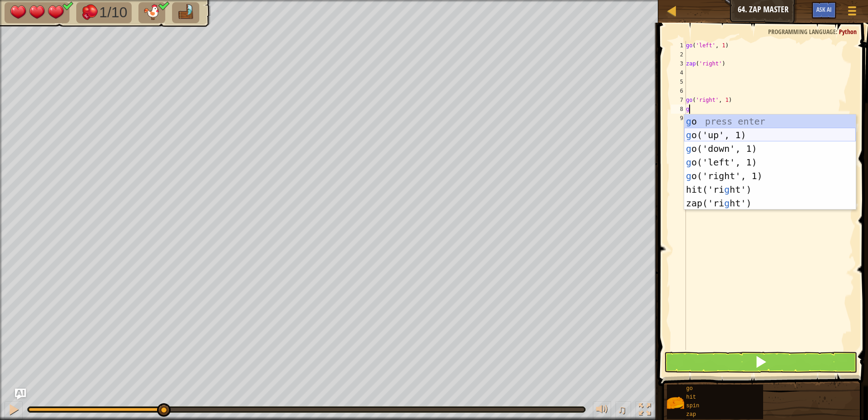
click at [721, 135] on div "g o press enter g o('up', 1) press enter g o('down', 1) press enter g o('left',…" at bounding box center [770, 175] width 172 height 123
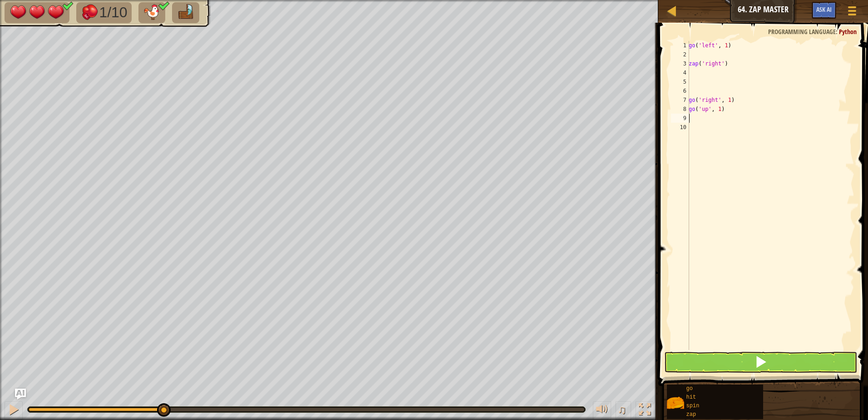
type textarea "z"
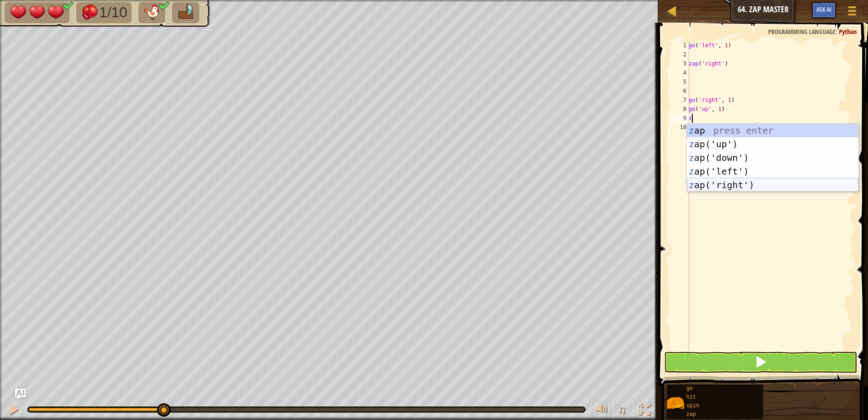
click at [730, 181] on div "z ap press enter z ap('up') press enter z ap('down') press enter z ap('left') p…" at bounding box center [773, 170] width 172 height 95
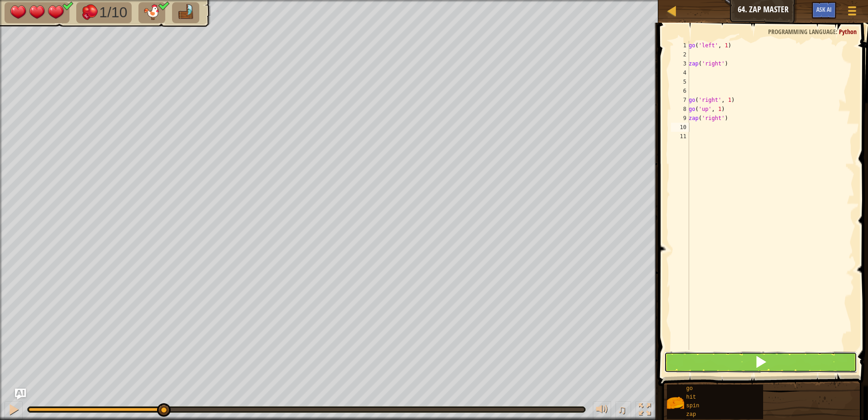
click at [775, 358] on button at bounding box center [760, 361] width 193 height 21
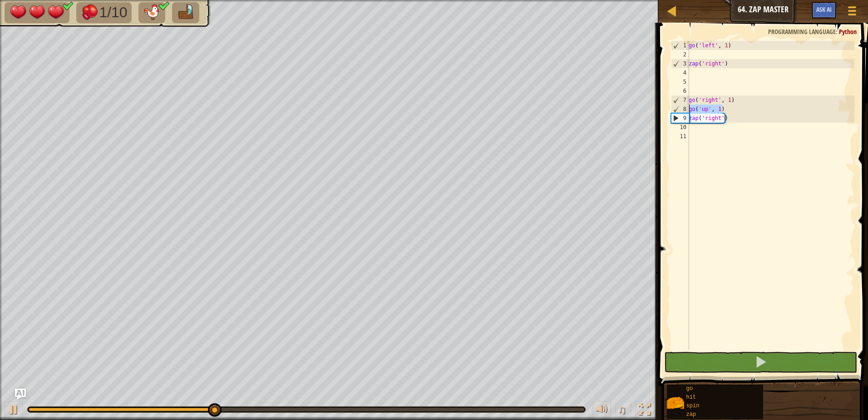
drag, startPoint x: 725, startPoint y: 108, endPoint x: 679, endPoint y: 118, distance: 46.6
click at [683, 112] on div "1 2 3 4 5 6 7 8 9 10 11 go ( 'left' , 1 ) zap ( 'right' ) go ( 'right' , 1 ) go…" at bounding box center [761, 195] width 185 height 309
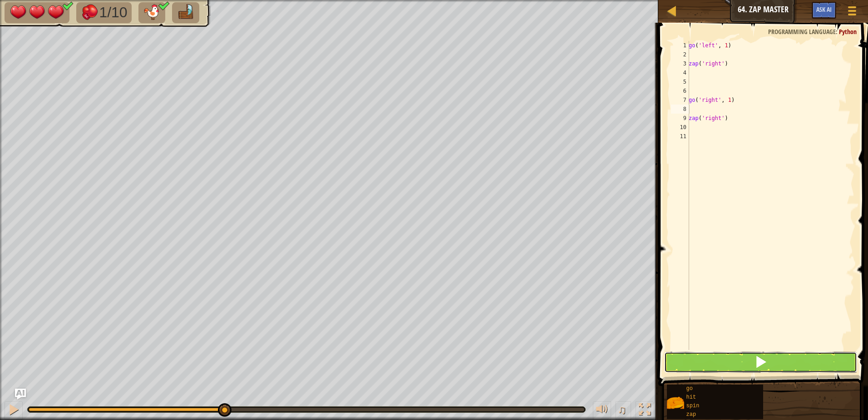
click at [752, 358] on button at bounding box center [760, 361] width 193 height 21
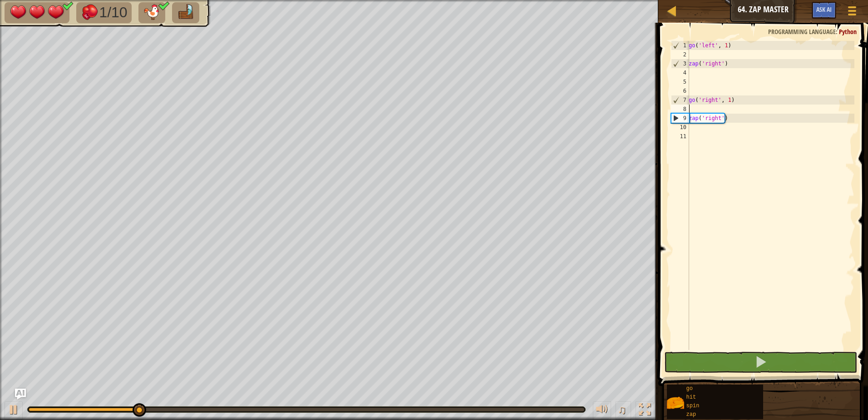
type textarea "z"
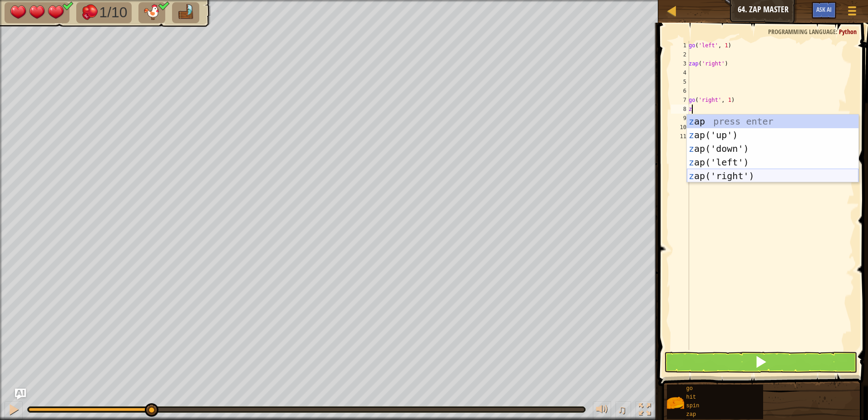
click at [730, 175] on div "z ap press enter z ap('up') press enter z ap('down') press enter z ap('left') p…" at bounding box center [773, 161] width 172 height 95
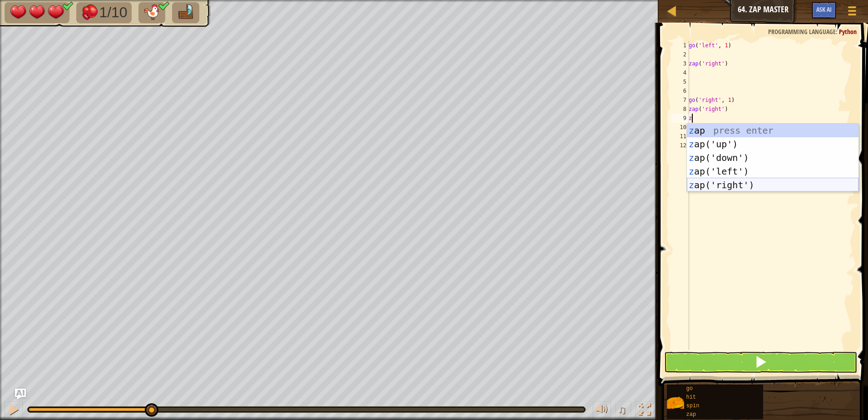
type textarea "zz"
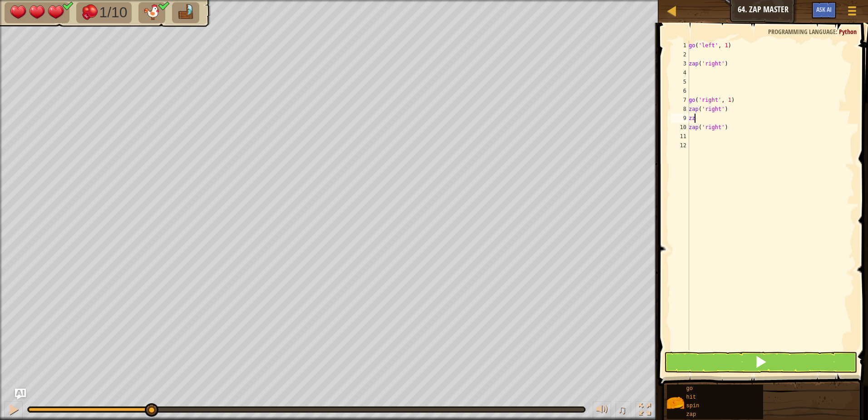
drag, startPoint x: 721, startPoint y: 188, endPoint x: 718, endPoint y: 192, distance: 5.3
click at [718, 191] on div "go ( 'left' , 1 ) zap ( 'right' ) go ( 'right' , 1 ) zap ( 'right' ) zz zap ( '…" at bounding box center [771, 204] width 168 height 327
click at [697, 122] on div "go ( 'left' , 1 ) zap ( 'right' ) go ( 'right' , 1 ) zap ( 'right' ) zz zap ( '…" at bounding box center [771, 204] width 168 height 327
type textarea "za"
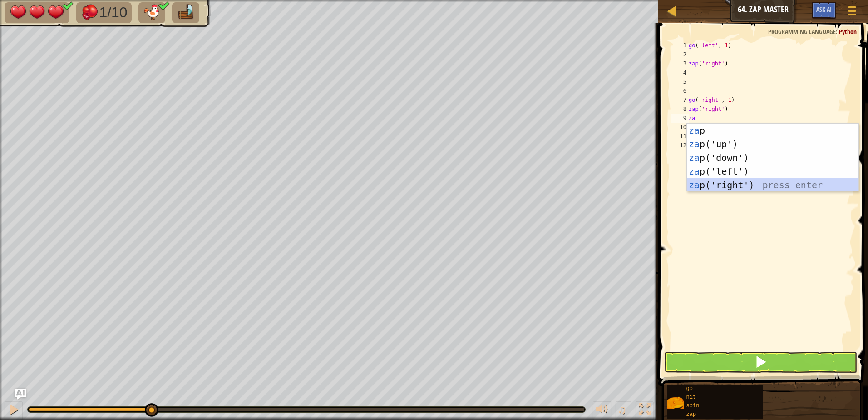
click at [743, 184] on div "za p press enter za p('up') press enter za p('down') press enter za p('left') p…" at bounding box center [773, 170] width 172 height 95
type textarea "z"
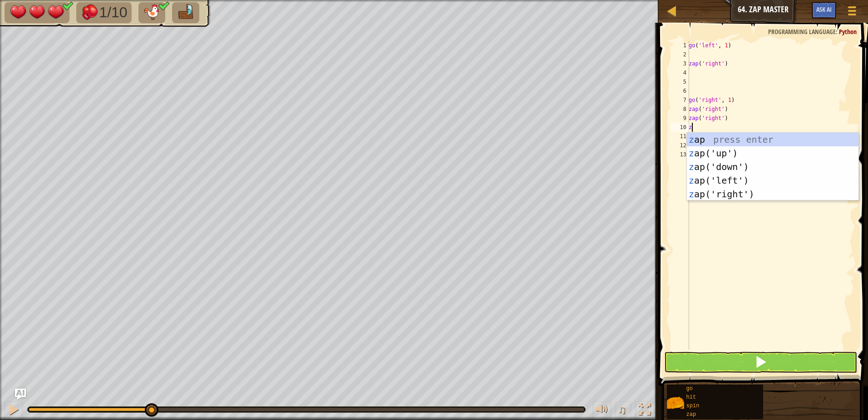
click at [734, 202] on div "go ( 'left' , 1 ) zap ( 'right' ) go ( 'right' , 1 ) zap ( 'right' ) zap ( 'rig…" at bounding box center [771, 204] width 168 height 327
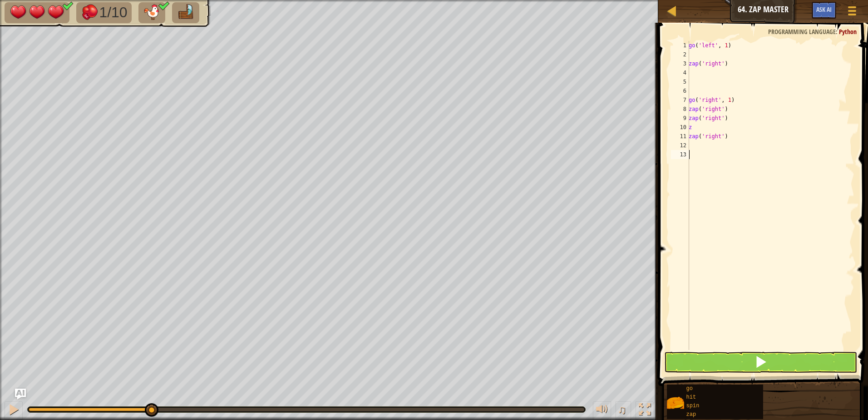
click at [704, 127] on div "go ( 'left' , 1 ) zap ( 'right' ) go ( 'right' , 1 ) zap ( 'right' ) zap ( 'rig…" at bounding box center [771, 204] width 168 height 327
type textarea "za"
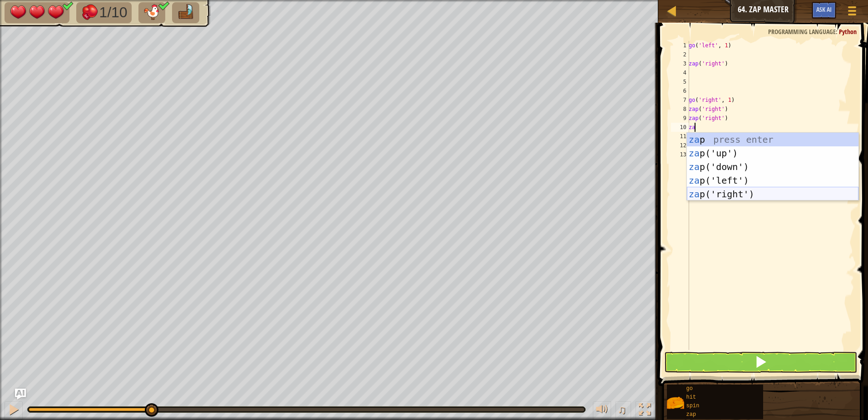
click at [725, 190] on div "za p press enter za p('up') press enter za p('down') press enter za p('left') p…" at bounding box center [773, 180] width 172 height 95
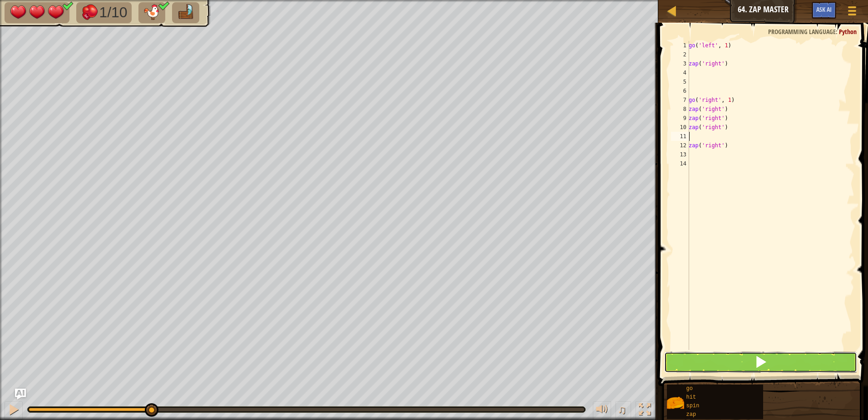
click at [728, 352] on button at bounding box center [760, 361] width 193 height 21
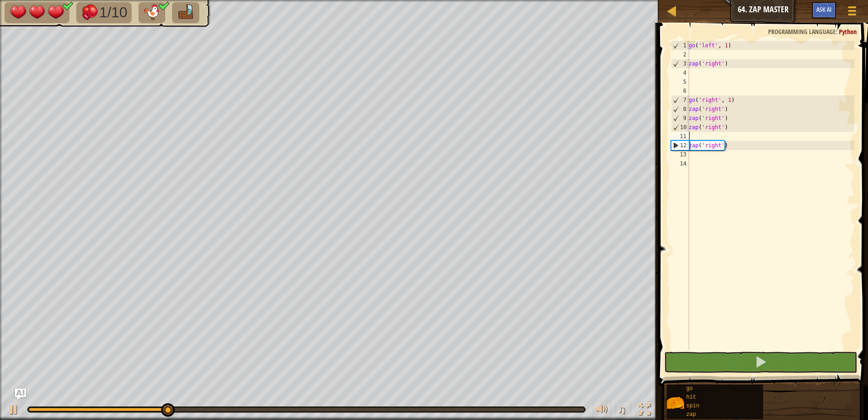
type textarea "z"
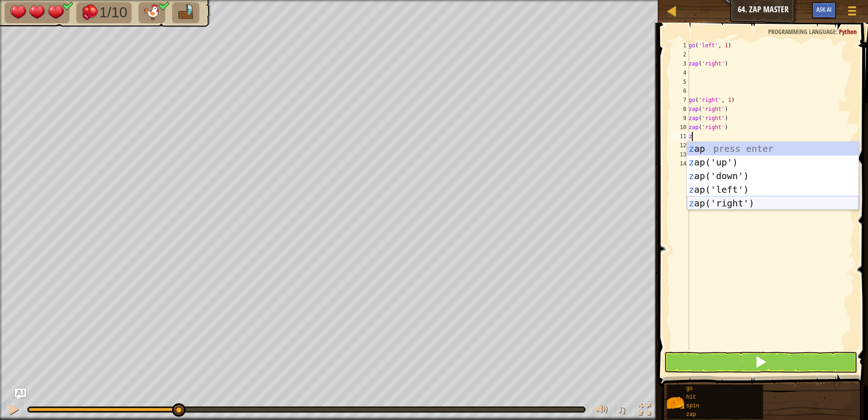
click at [740, 207] on div "z ap press enter z ap('up') press enter z ap('down') press enter z ap('left') p…" at bounding box center [773, 189] width 172 height 95
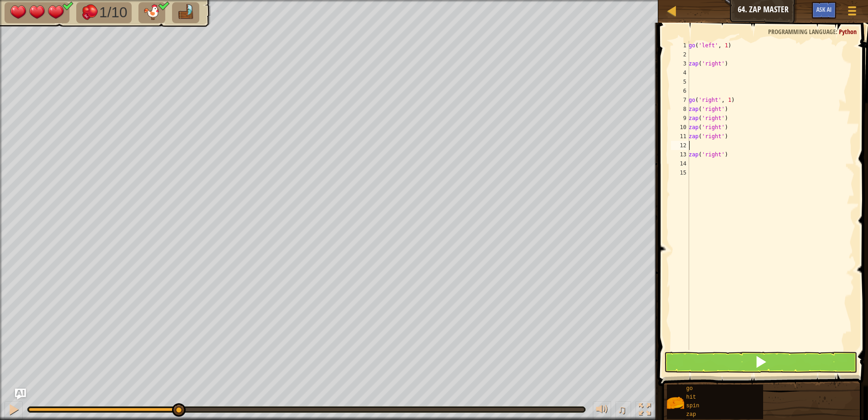
type textarea "z"
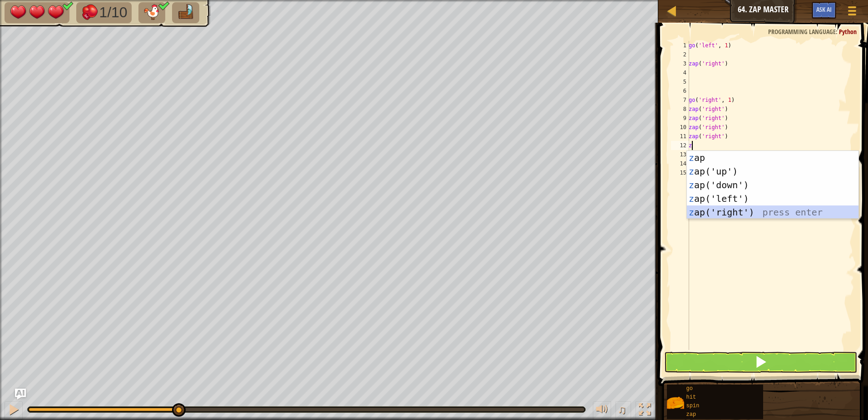
click at [740, 207] on div "z ap press enter z ap('up') press enter z ap('down') press enter z ap('left') p…" at bounding box center [773, 198] width 172 height 95
type textarea "z"
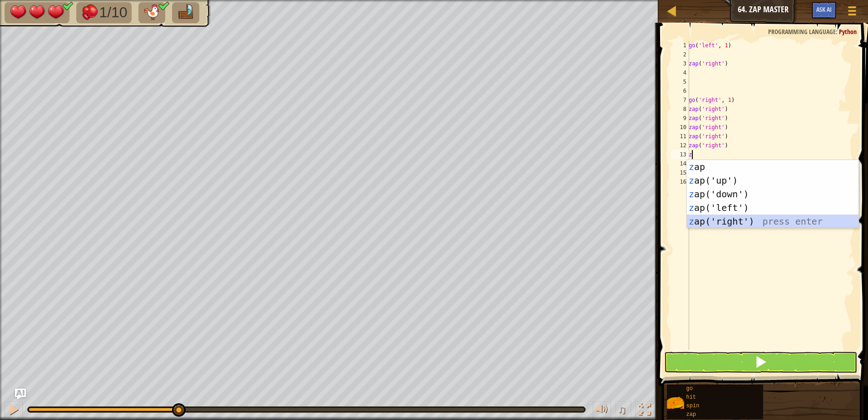
click at [733, 217] on div "z ap press enter z ap('up') press enter z ap('down') press enter z ap('left') p…" at bounding box center [773, 207] width 172 height 95
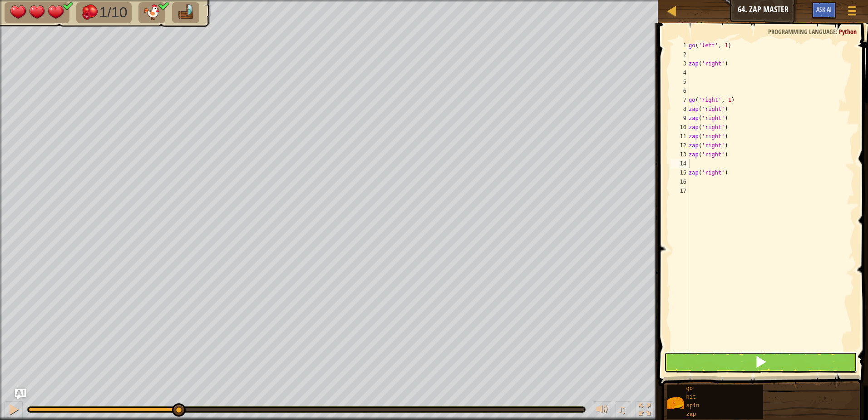
drag, startPoint x: 750, startPoint y: 360, endPoint x: 761, endPoint y: 346, distance: 17.4
click at [752, 360] on button at bounding box center [760, 361] width 193 height 21
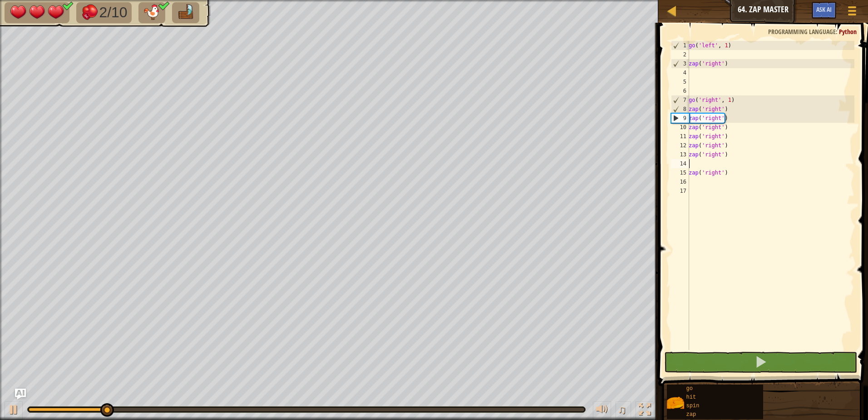
type textarea "zap('right')"
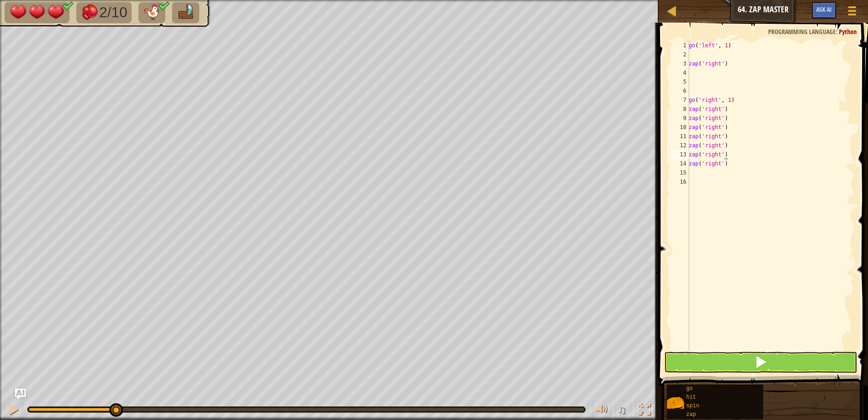
click at [696, 174] on div "go ( 'left' , 1 ) zap ( 'right' ) go ( 'right' , 1 ) zap ( 'right' ) zap ( 'rig…" at bounding box center [771, 204] width 168 height 327
click at [713, 358] on button at bounding box center [760, 361] width 193 height 21
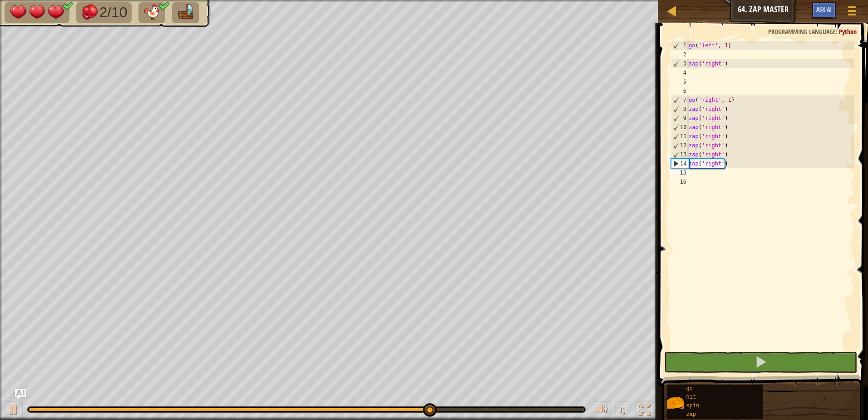
type textarea "z"
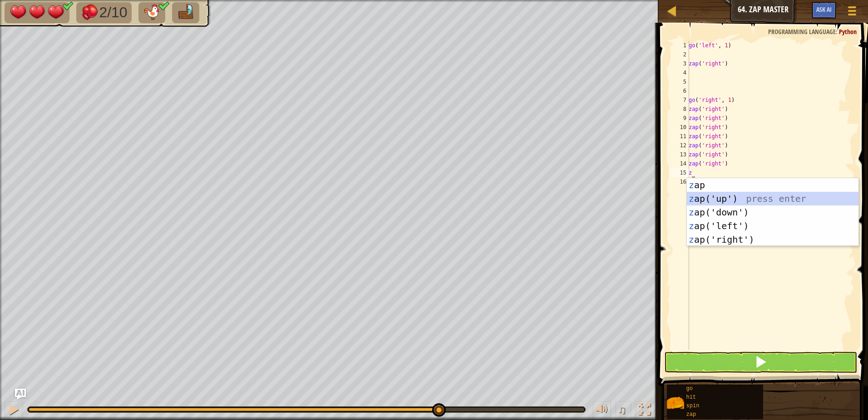
click at [716, 203] on div "z ap press enter z ap('up') press enter z ap('down') press enter z ap('left') p…" at bounding box center [773, 225] width 172 height 95
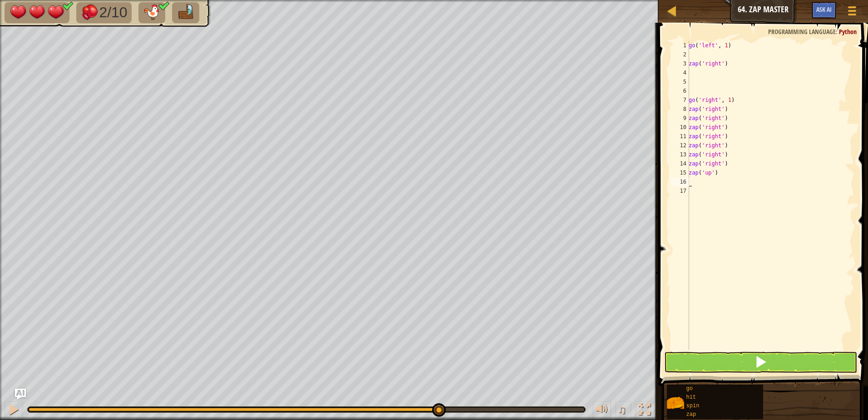
type textarea "z"
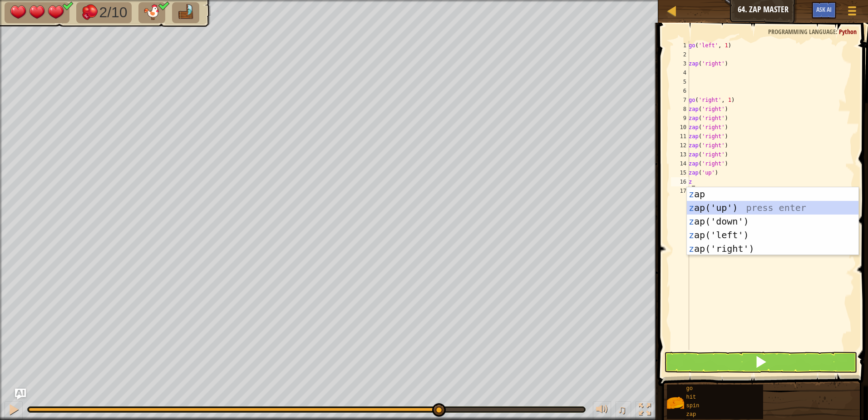
click at [717, 204] on div "z ap press enter z ap('up') press enter z ap('down') press enter z ap('left') p…" at bounding box center [773, 234] width 172 height 95
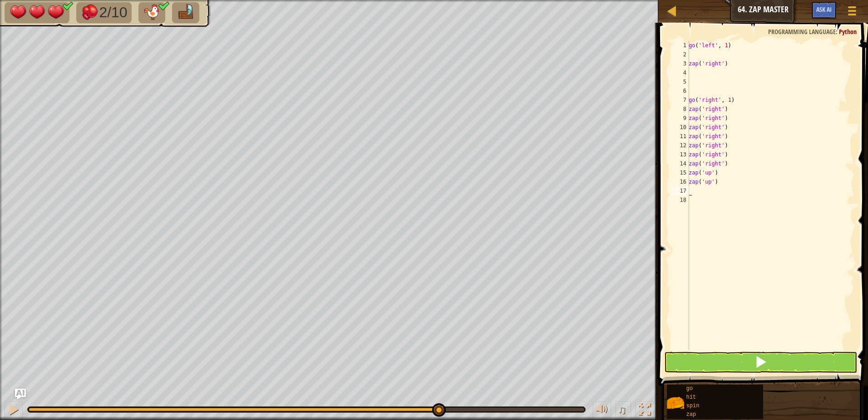
type textarea "h"
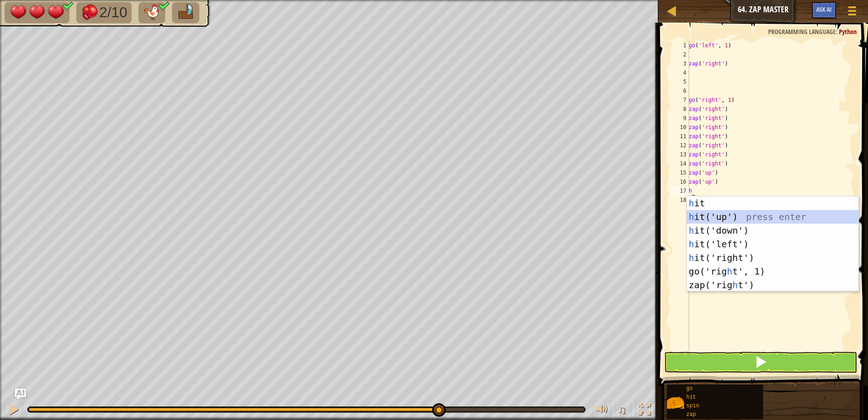
click at [720, 217] on div "h it press enter h it('up') press enter h it('down') press enter h it('left') p…" at bounding box center [773, 257] width 172 height 123
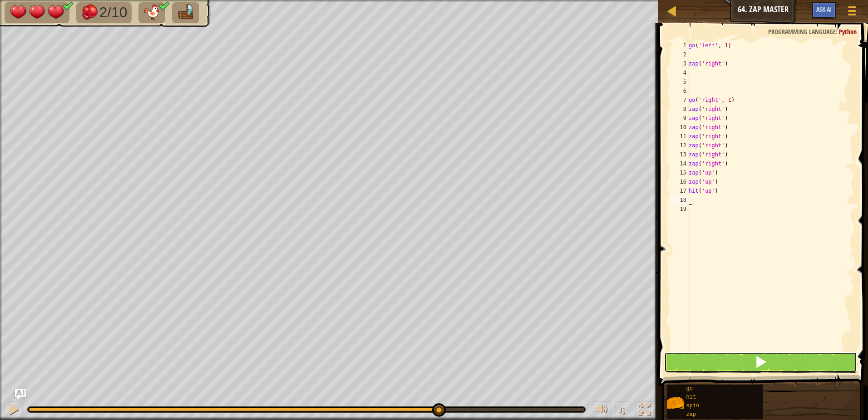
click at [711, 368] on button at bounding box center [760, 361] width 193 height 21
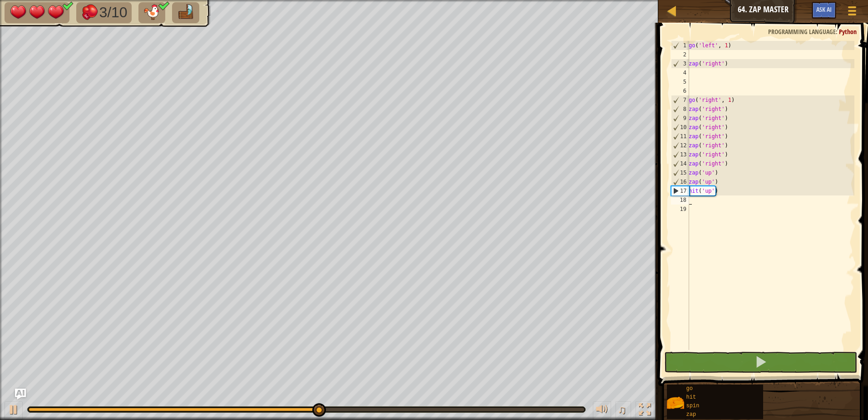
click at [696, 199] on div "go ( 'left' , 1 ) zap ( 'right' ) go ( 'right' , 1 ) zap ( 'right' ) zap ( 'rig…" at bounding box center [771, 204] width 168 height 327
type textarea "g"
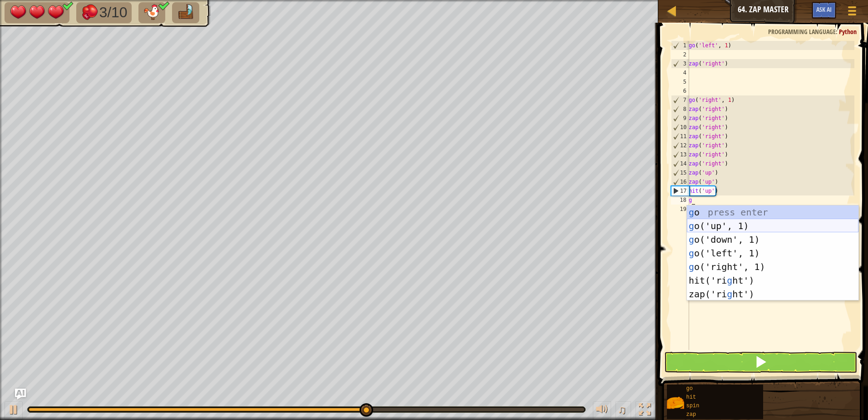
click at [706, 227] on div "g o press enter g o('up', 1) press enter g o('down', 1) press enter g o('left',…" at bounding box center [773, 266] width 172 height 123
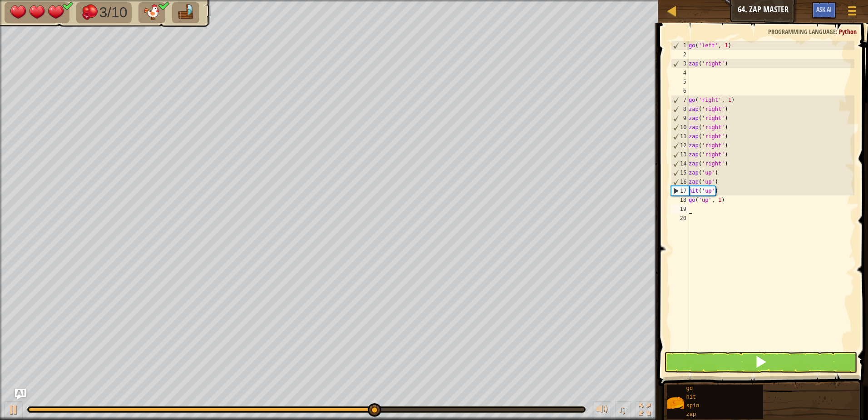
type textarea "g"
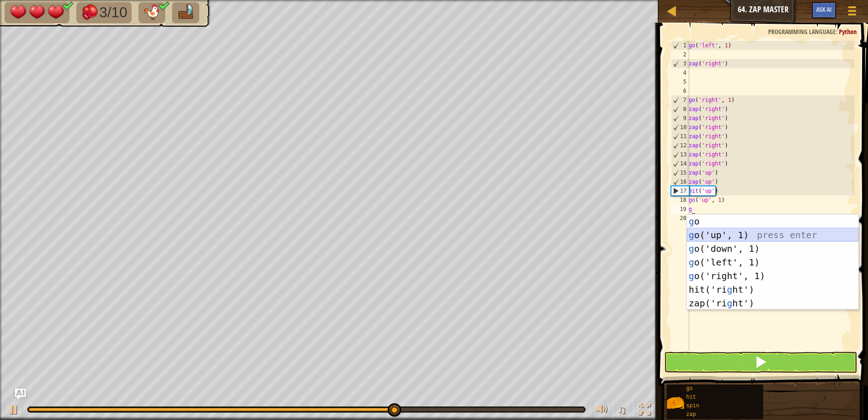
click at [706, 234] on div "g o press enter g o('up', 1) press enter g o('down', 1) press enter g o('left',…" at bounding box center [773, 275] width 172 height 123
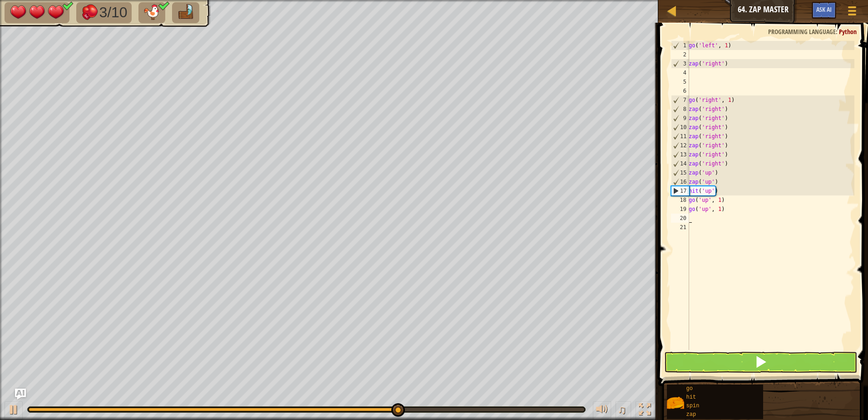
type textarea "g"
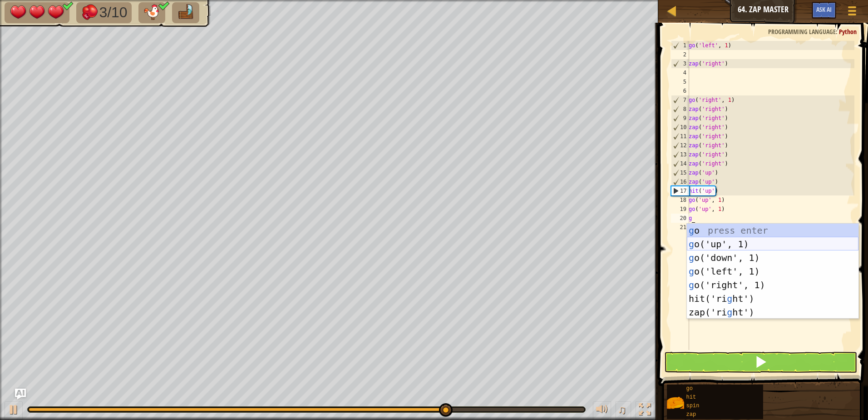
click at [724, 241] on div "g o press enter g o('up', 1) press enter g o('down', 1) press enter g o('left',…" at bounding box center [773, 284] width 172 height 123
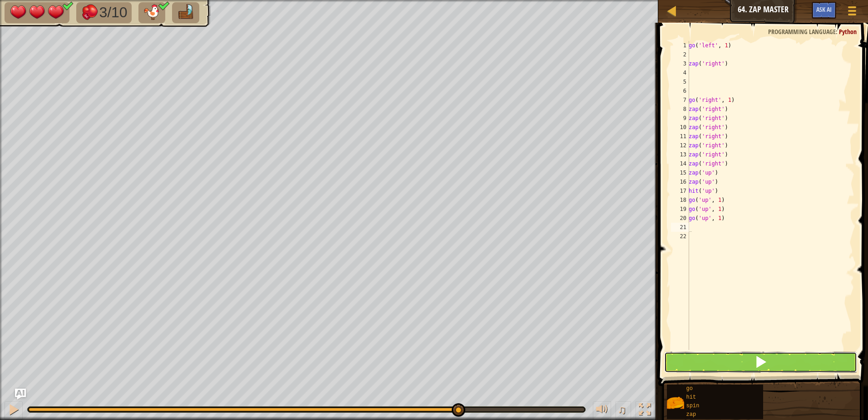
click at [785, 366] on button at bounding box center [760, 361] width 193 height 21
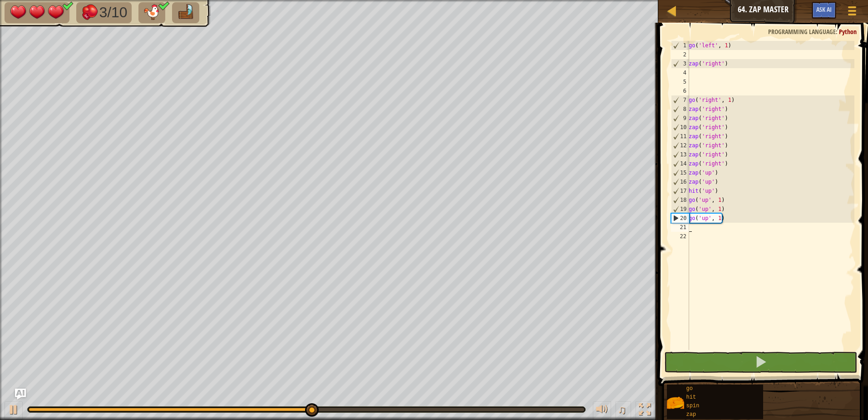
type textarea "g"
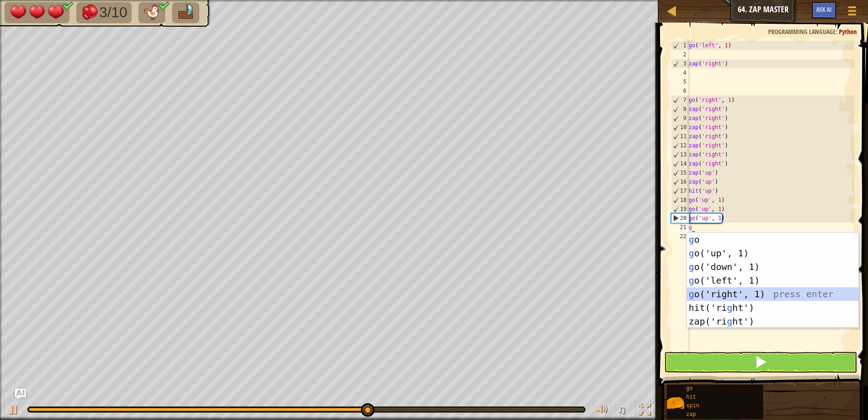
click at [732, 294] on div "g o press enter g o('up', 1) press enter g o('down', 1) press enter g o('left',…" at bounding box center [773, 293] width 172 height 123
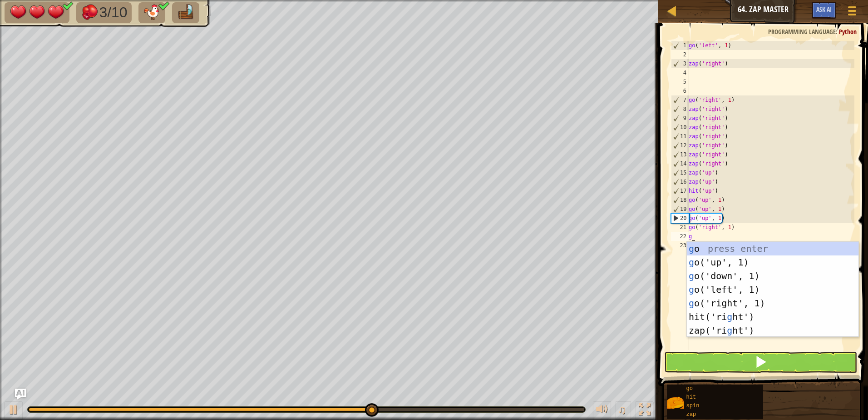
type textarea "g"
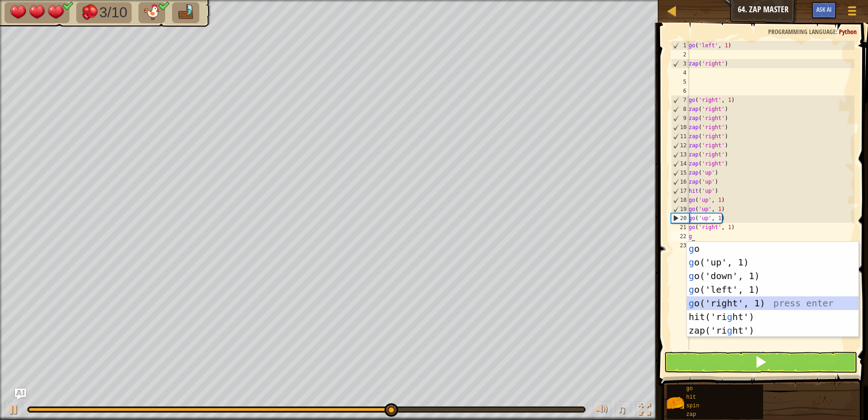
click at [733, 303] on div "g o press enter g o('up', 1) press enter g o('down', 1) press enter g o('left',…" at bounding box center [773, 303] width 172 height 123
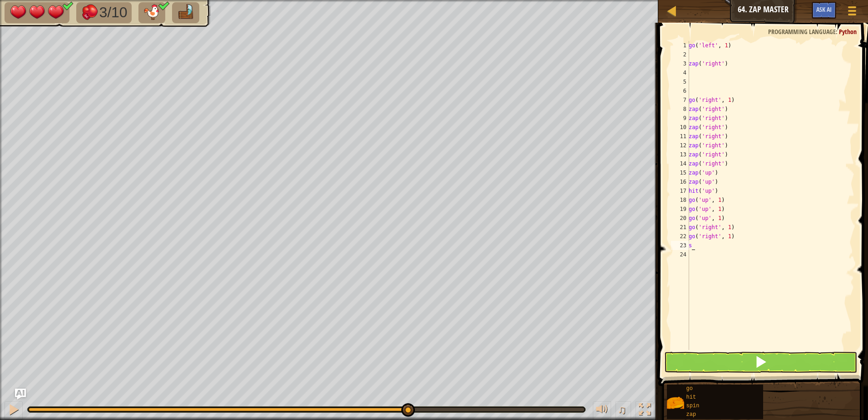
type textarea "sp"
click at [742, 360] on button at bounding box center [760, 361] width 193 height 21
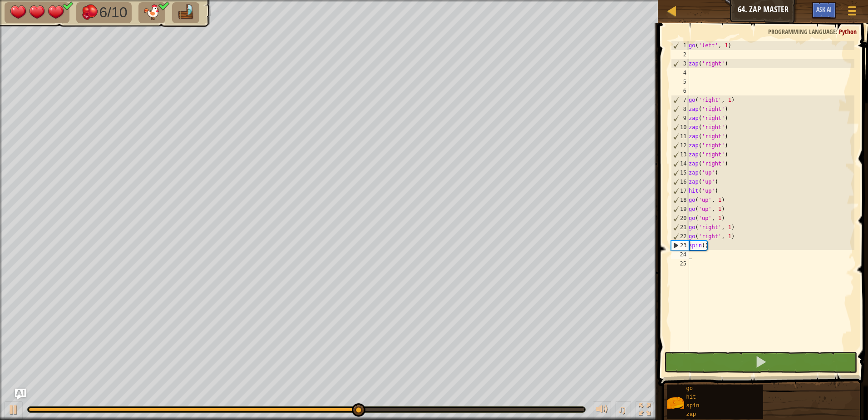
type textarea "g"
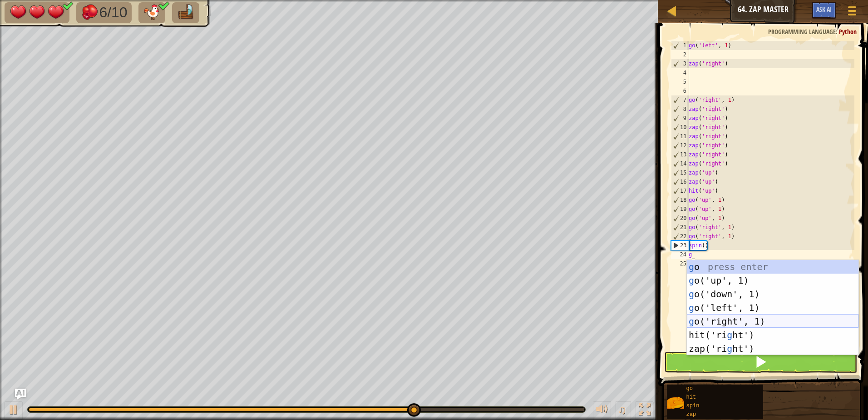
click at [740, 321] on div "g o press enter g o('up', 1) press enter g o('down', 1) press enter g o('left',…" at bounding box center [773, 321] width 172 height 123
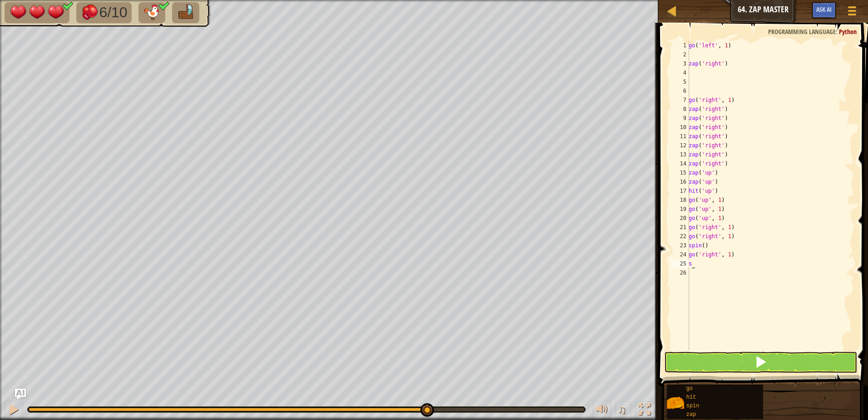
type textarea "sp"
click at [727, 356] on button at bounding box center [760, 361] width 193 height 21
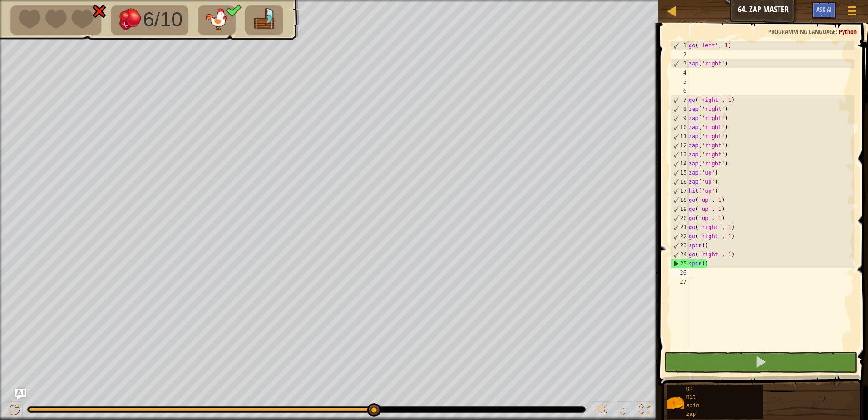
click at [728, 253] on div "go ( 'left' , 1 ) zap ( 'right' ) go ( 'right' , 1 ) zap ( 'right' ) zap ( 'rig…" at bounding box center [771, 204] width 168 height 327
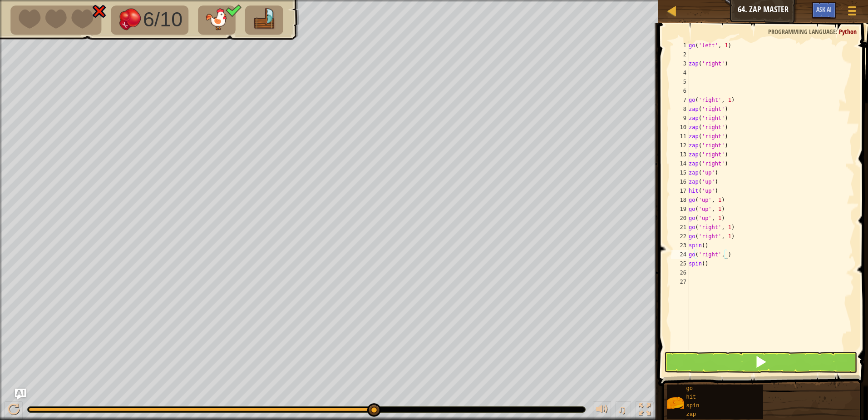
scroll to position [4, 3]
click at [722, 357] on button at bounding box center [760, 361] width 193 height 21
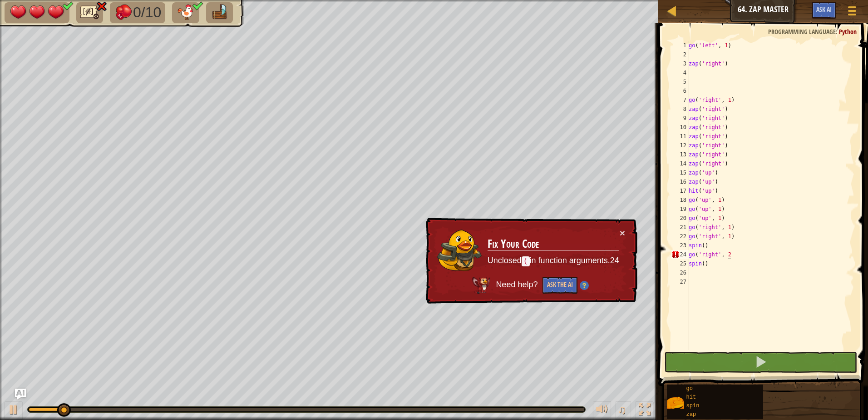
click at [731, 254] on div "go ( 'left' , 1 ) zap ( 'right' ) go ( 'right' , 1 ) zap ( 'right' ) zap ( 'rig…" at bounding box center [771, 204] width 168 height 327
click at [625, 229] on div "× Fix Your Code Unclosed ( in function arguments.24 Need help? Ask the AI" at bounding box center [530, 261] width 215 height 90
click at [620, 230] on button "×" at bounding box center [623, 234] width 6 height 10
click at [742, 256] on div "go ( 'left' , 1 ) zap ( 'right' ) go ( 'right' , 1 ) zap ( 'right' ) zap ( 'rig…" at bounding box center [771, 204] width 168 height 327
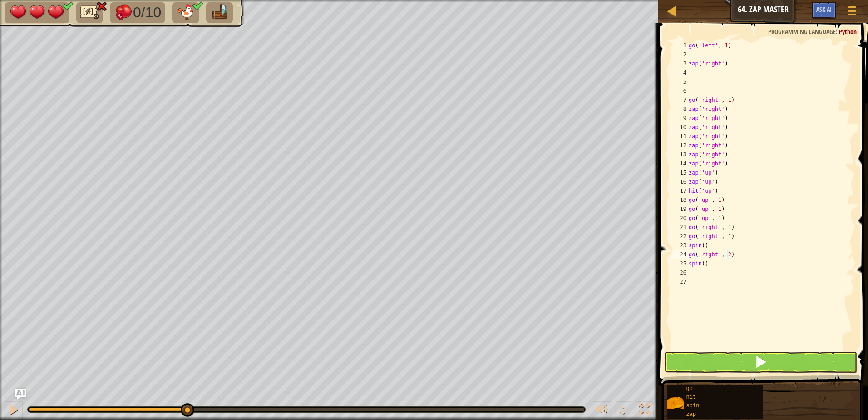
type textarea "go('right', 2)"
click at [740, 357] on button at bounding box center [760, 361] width 193 height 21
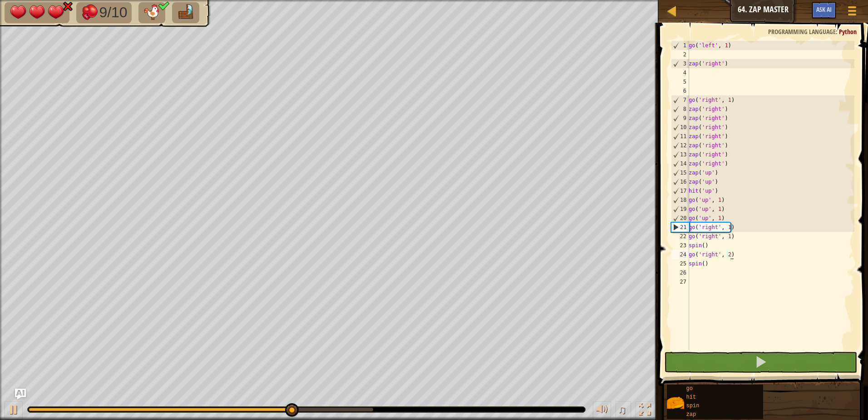
click at [694, 270] on div "go ( 'left' , 1 ) zap ( 'right' ) go ( 'right' , 1 ) zap ( 'right' ) zap ( 'rig…" at bounding box center [771, 204] width 168 height 327
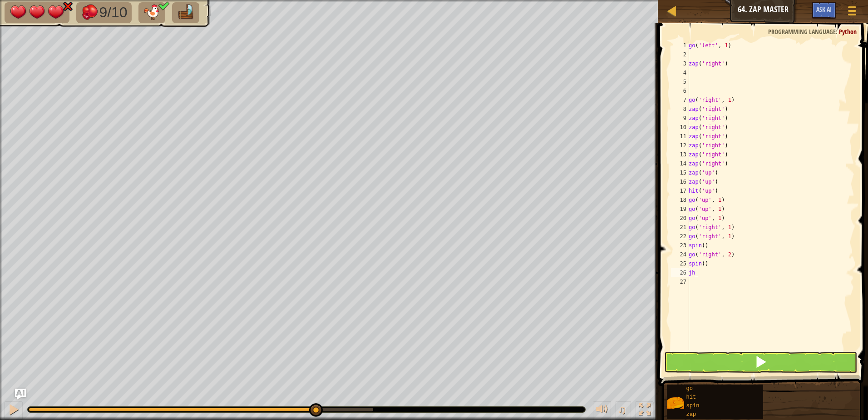
type textarea "j"
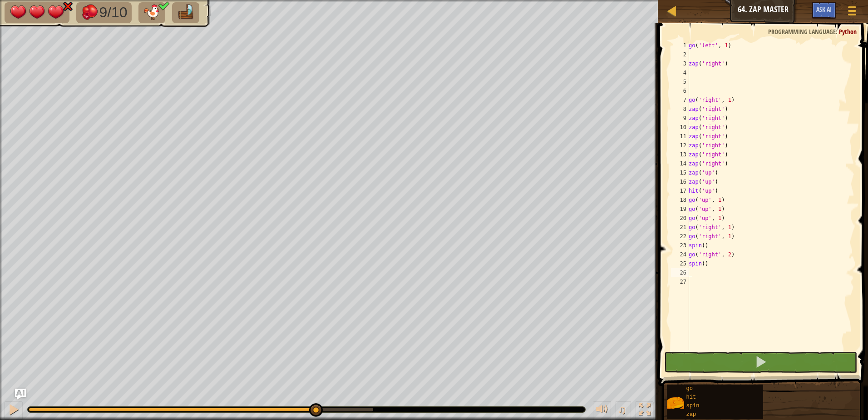
type textarea "h"
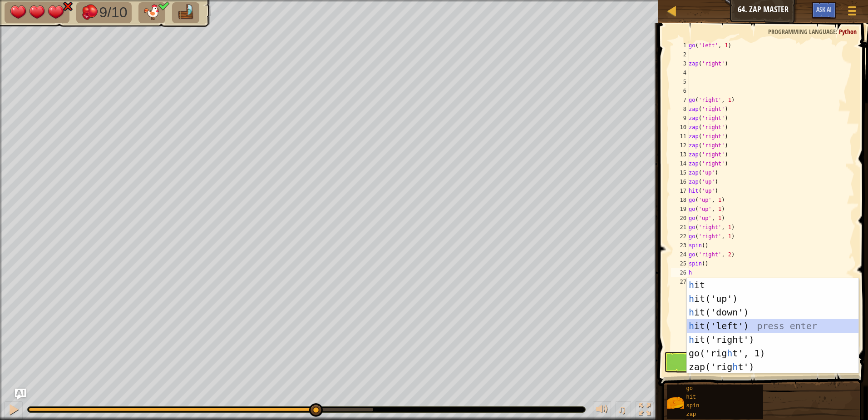
click at [737, 326] on div "h it press enter h it('up') press enter h it('down') press enter h it('left') p…" at bounding box center [773, 339] width 172 height 123
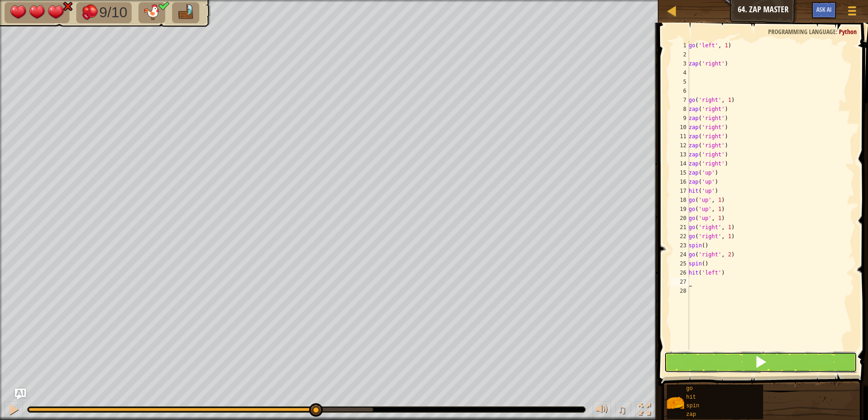
click at [735, 362] on button at bounding box center [760, 361] width 193 height 21
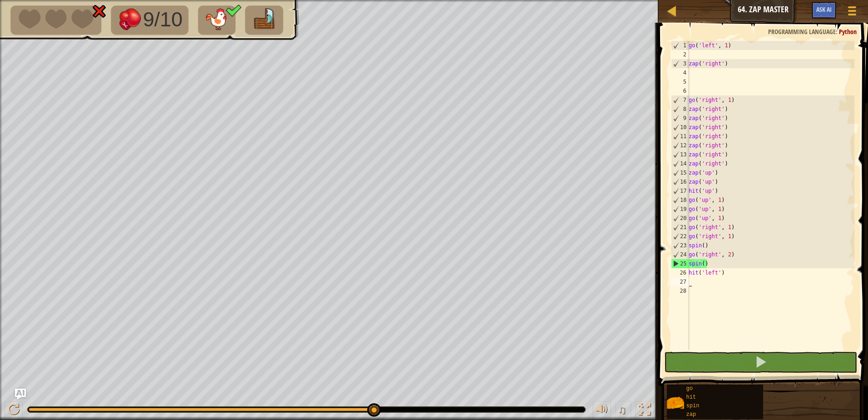
drag, startPoint x: 317, startPoint y: 406, endPoint x: 388, endPoint y: 407, distance: 70.4
click at [388, 407] on div at bounding box center [307, 408] width 558 height 5
click at [708, 263] on div "go ( 'left' , 1 ) zap ( 'right' ) go ( 'right' , 1 ) zap ( 'right' ) zap ( 'rig…" at bounding box center [771, 204] width 168 height 327
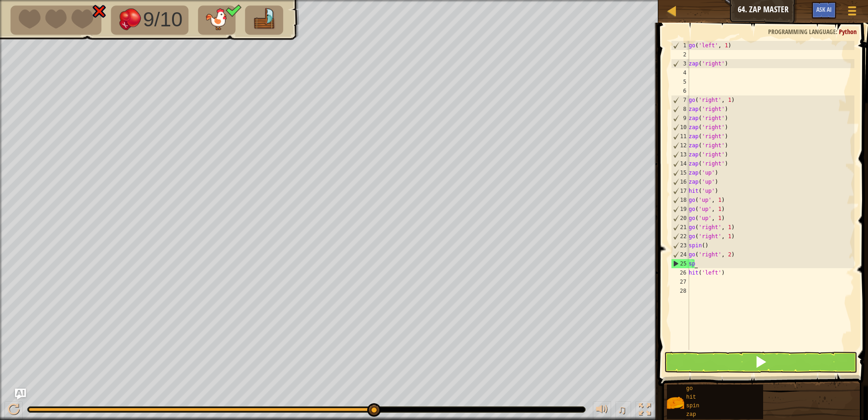
type textarea "s"
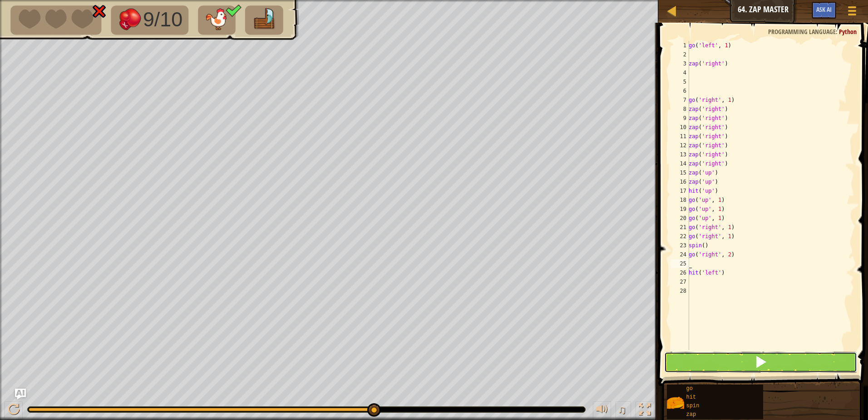
click at [709, 355] on button at bounding box center [760, 361] width 193 height 21
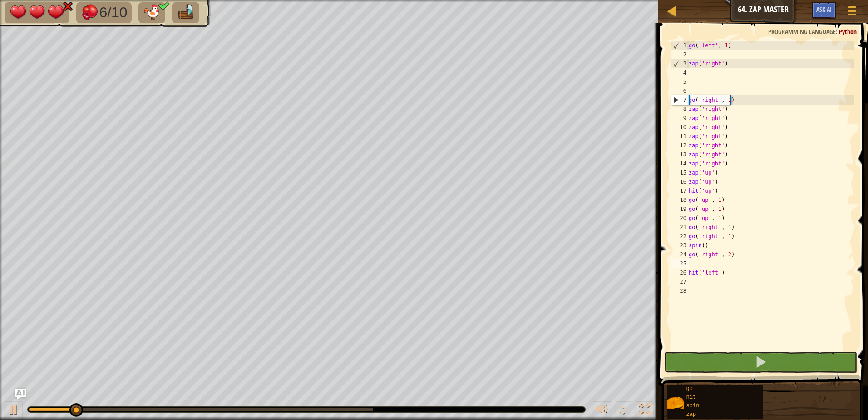
type textarea "h"
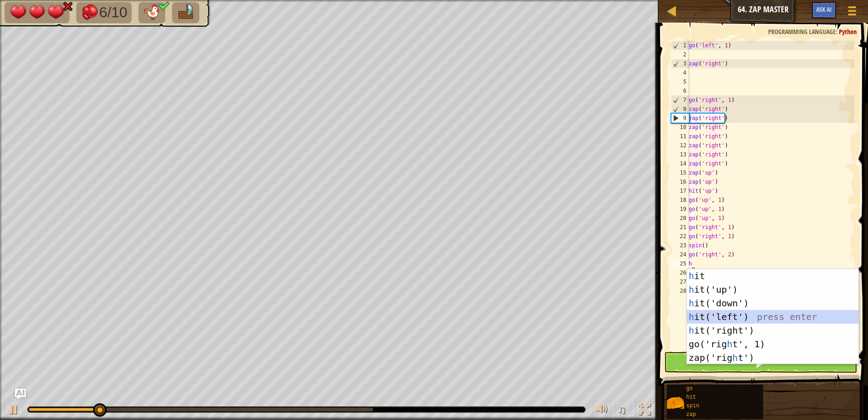
click at [720, 313] on div "h it press enter h it('up') press enter h it('down') press enter h it('left') p…" at bounding box center [773, 330] width 172 height 123
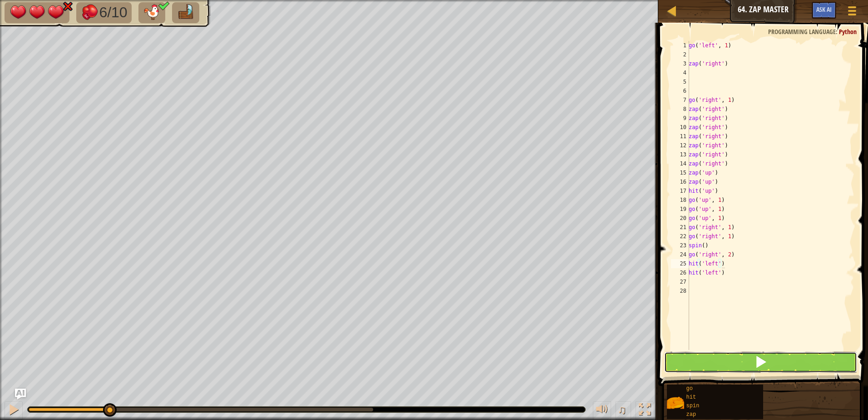
click at [696, 360] on button at bounding box center [760, 361] width 193 height 21
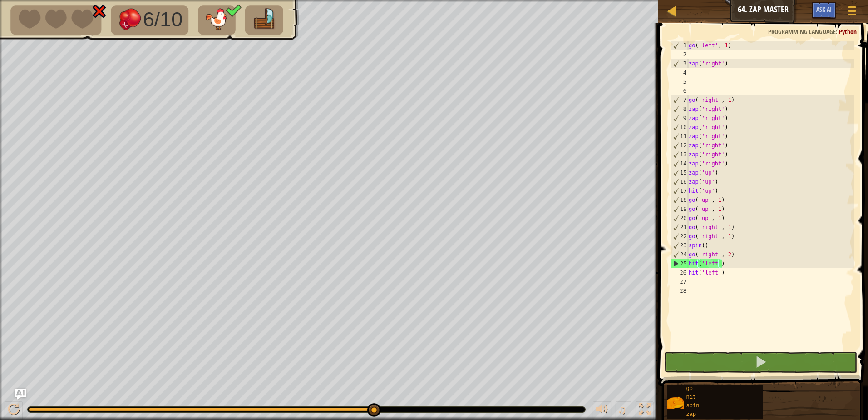
click at [728, 252] on div "go ( 'left' , 1 ) zap ( 'right' ) go ( 'right' , 1 ) zap ( 'right' ) zap ( 'rig…" at bounding box center [771, 204] width 168 height 327
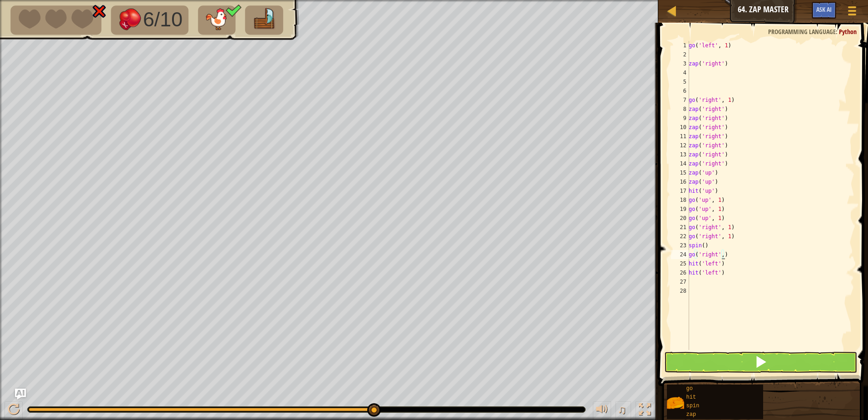
scroll to position [4, 3]
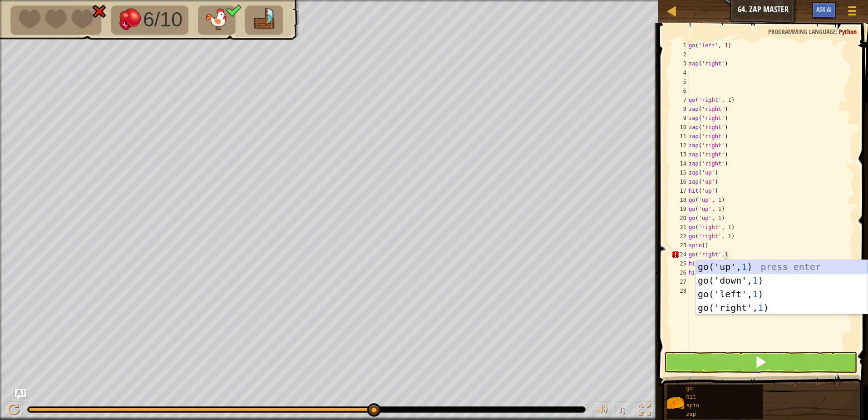
click at [729, 269] on div "go('up', 1 ) press enter go('down', 1 ) press enter go('left', 1 ) press enter …" at bounding box center [782, 301] width 172 height 82
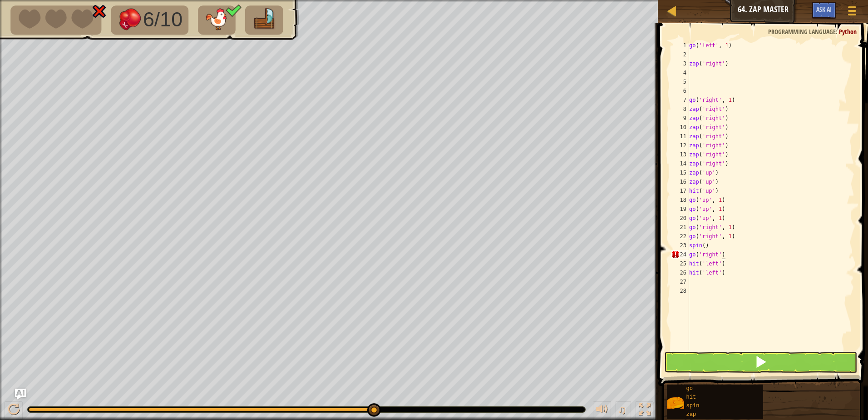
scroll to position [4, 2]
click at [723, 360] on button at bounding box center [760, 361] width 193 height 21
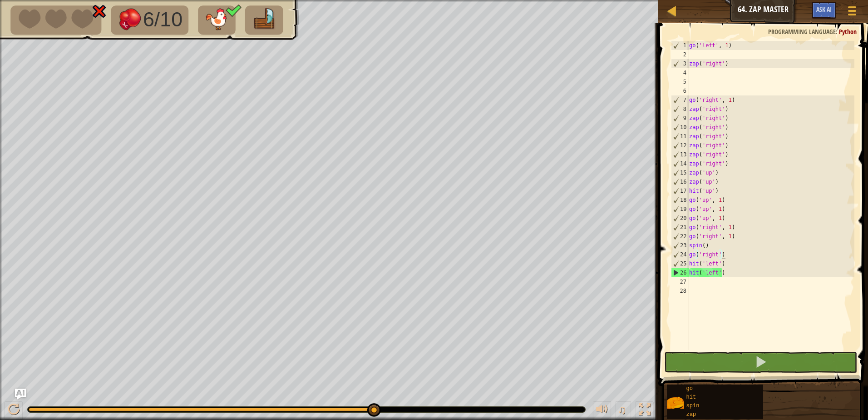
click at [725, 260] on div "go ( 'left' , 1 ) zap ( 'right' ) go ( 'right' , 1 ) zap ( 'right' ) zap ( 'rig…" at bounding box center [770, 204] width 167 height 327
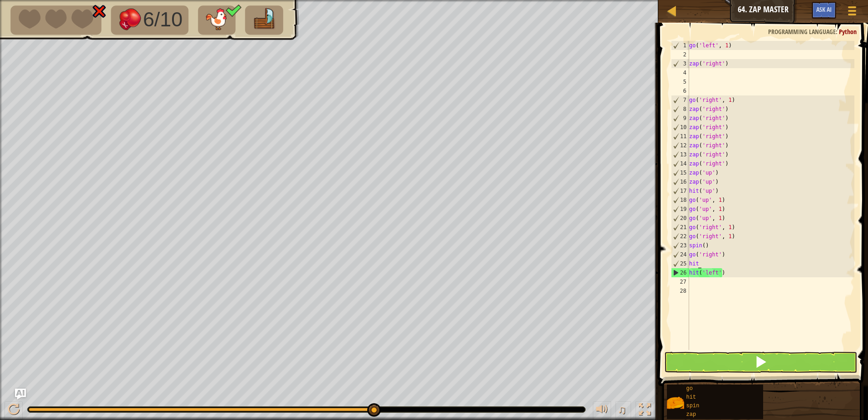
scroll to position [4, 0]
type textarea "h"
type textarea "z"
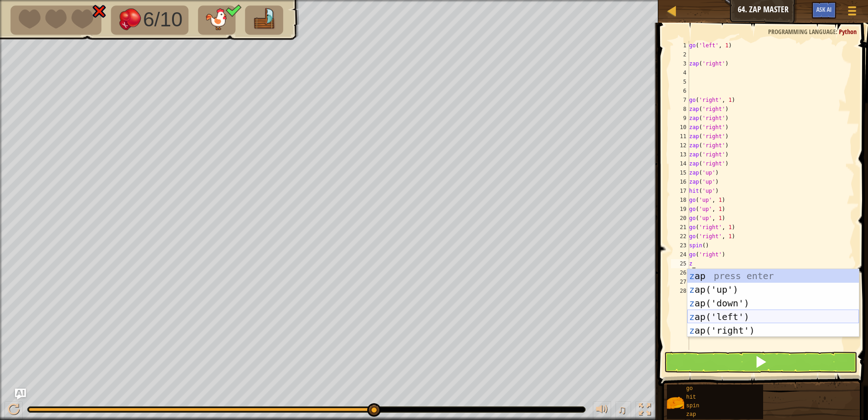
click at [722, 316] on div "z ap press enter z ap('up') press enter z ap('down') press enter z ap('left') p…" at bounding box center [773, 316] width 172 height 95
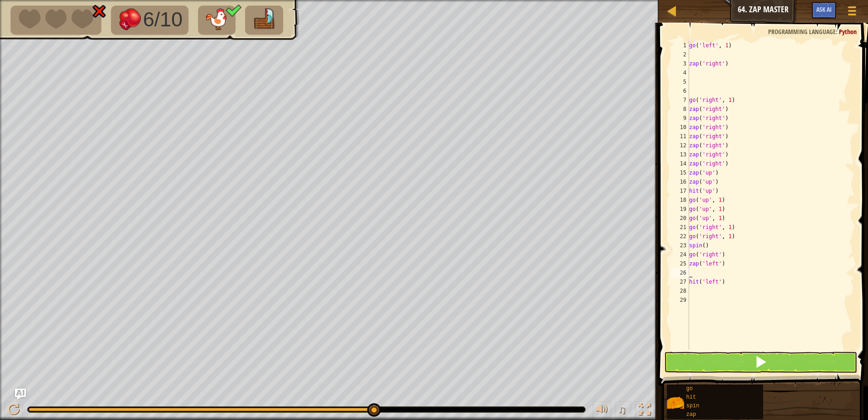
type textarea "zap('left')"
drag, startPoint x: 723, startPoint y: 366, endPoint x: 720, endPoint y: 361, distance: 5.8
click at [723, 366] on button at bounding box center [760, 361] width 193 height 21
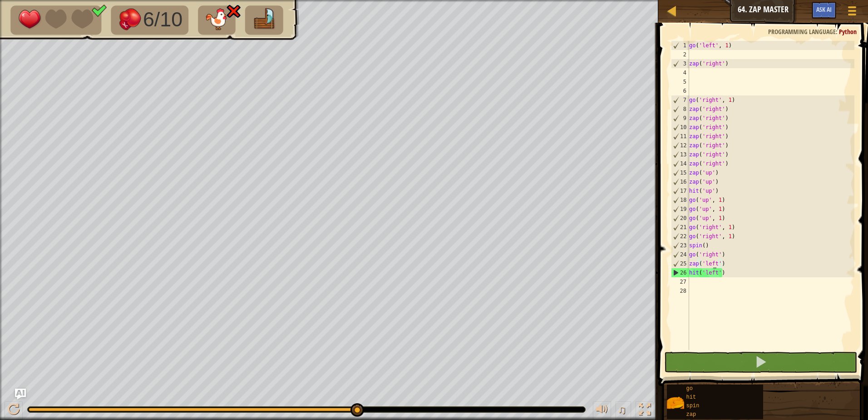
click at [713, 261] on div "go ( 'left' , 1 ) zap ( 'right' ) go ( 'right' , 1 ) zap ( 'right' ) zap ( 'rig…" at bounding box center [770, 204] width 167 height 327
click at [716, 262] on div "go ( 'left' , 1 ) zap ( 'right' ) go ( 'right' , 1 ) zap ( 'right' ) zap ( 'rig…" at bounding box center [770, 204] width 167 height 327
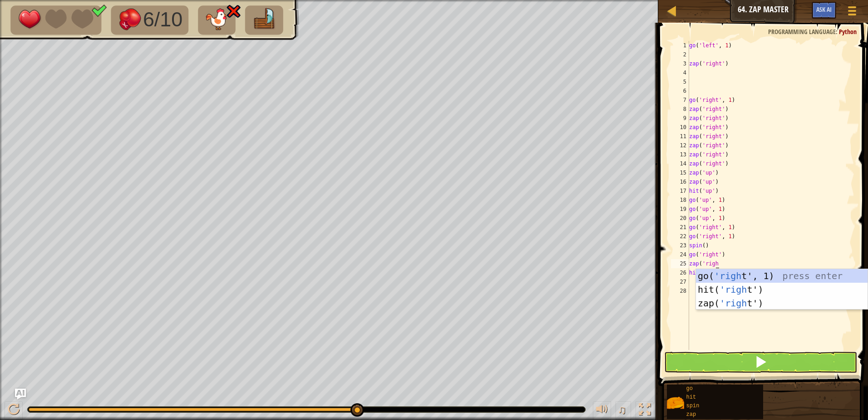
type textarea "zap('right')"
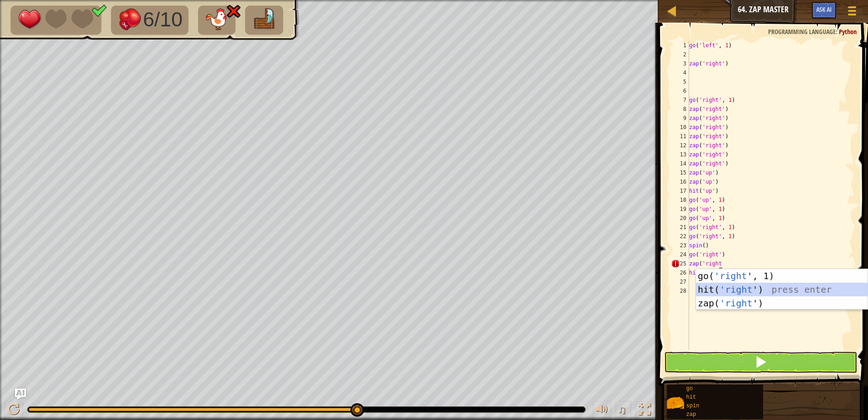
click at [737, 286] on div "go( 'right ', 1) press enter hit( 'right ') press enter zap( 'right ') press en…" at bounding box center [782, 303] width 172 height 68
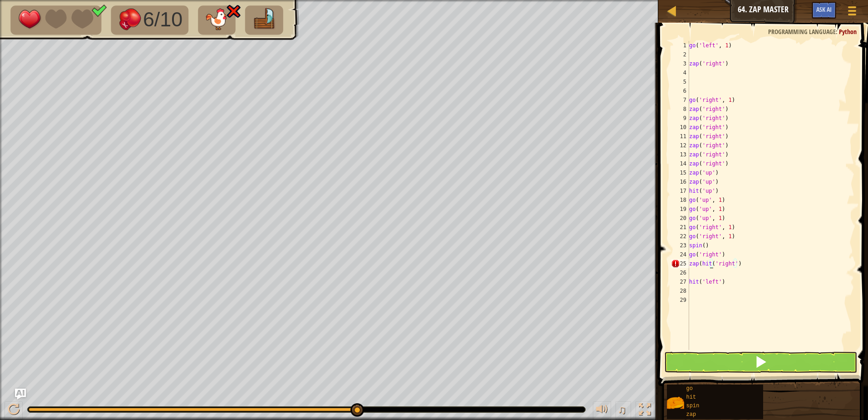
click at [709, 261] on div "go ( 'left' , 1 ) zap ( 'right' ) go ( 'right' , 1 ) zap ( 'right' ) zap ( 'rig…" at bounding box center [770, 204] width 167 height 327
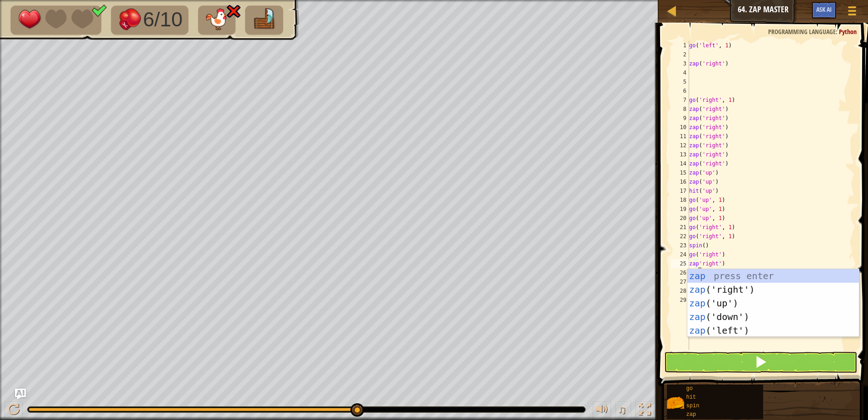
scroll to position [4, 0]
click at [817, 222] on div "go ( 'left' , 1 ) zap ( 'right' ) go ( 'right' , 1 ) zap ( 'right' ) zap ( 'rig…" at bounding box center [770, 204] width 167 height 327
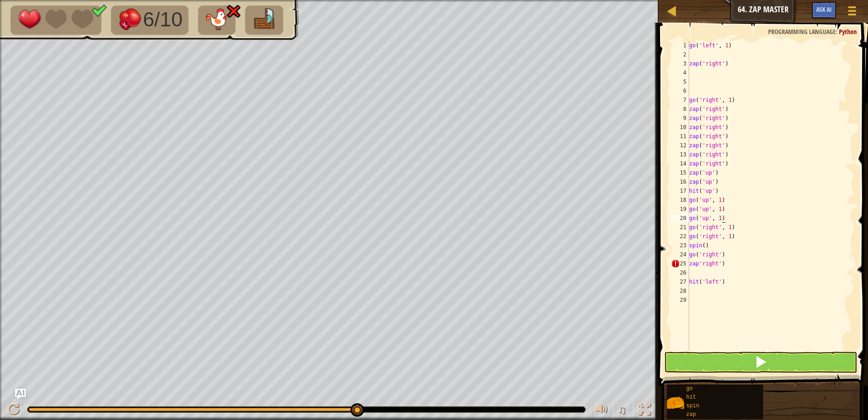
click at [699, 262] on div "go ( 'left' , 1 ) zap ( 'right' ) go ( 'right' , 1 ) zap ( 'right' ) zap ( 'rig…" at bounding box center [770, 204] width 167 height 327
click at [697, 358] on button at bounding box center [760, 361] width 193 height 21
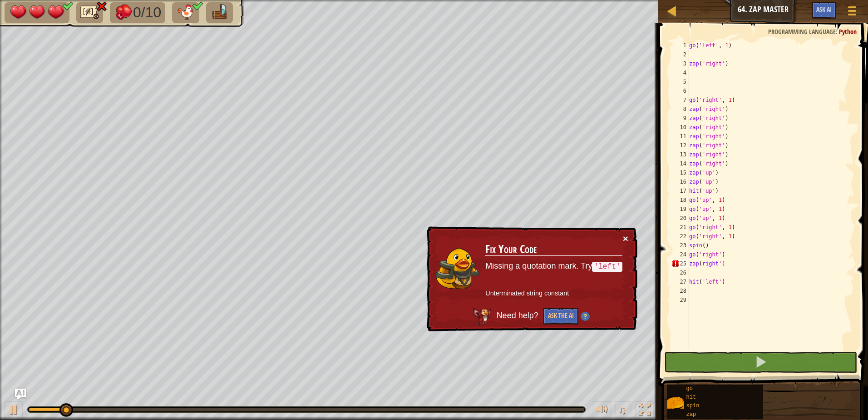
click at [625, 239] on button "×" at bounding box center [625, 237] width 6 height 10
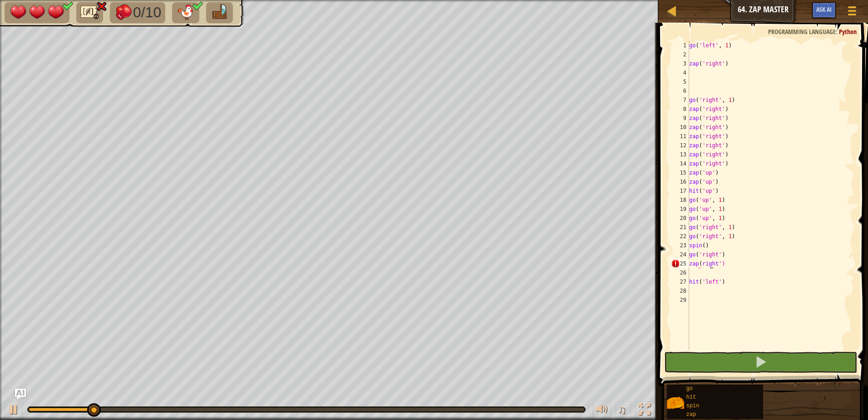
click at [711, 264] on div "go ( 'left' , 1 ) zap ( 'right' ) go ( 'right' , 1 ) zap ( 'right' ) zap ( 'rig…" at bounding box center [770, 204] width 167 height 327
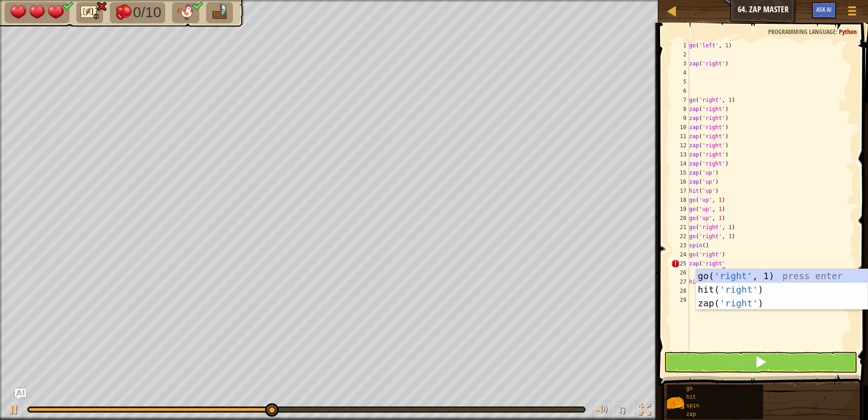
scroll to position [4, 3]
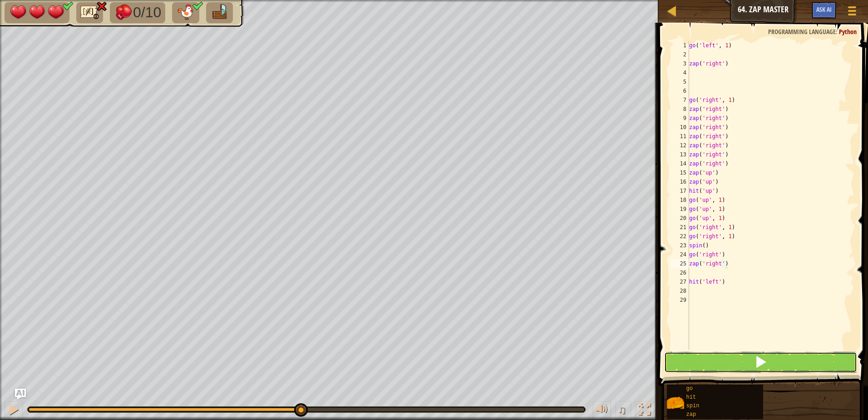
click at [762, 365] on span at bounding box center [761, 361] width 13 height 13
type textarea "zap('right')"
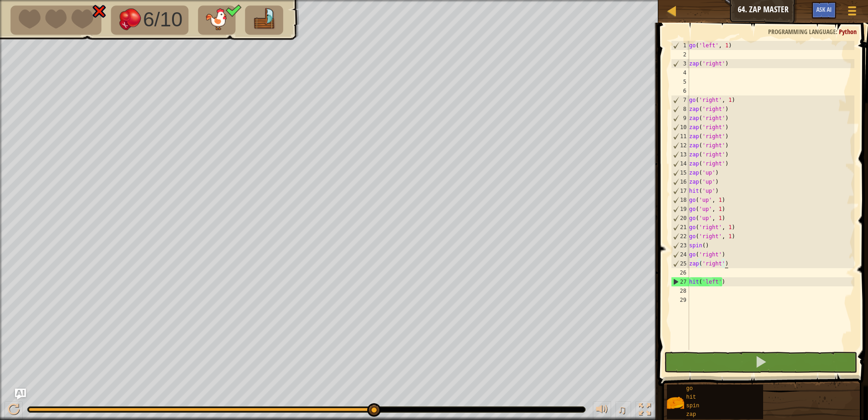
click at [713, 275] on div "go ( 'left' , 1 ) zap ( 'right' ) go ( 'right' , 1 ) zap ( 'right' ) zap ( 'rig…" at bounding box center [770, 204] width 167 height 327
type textarea "h"
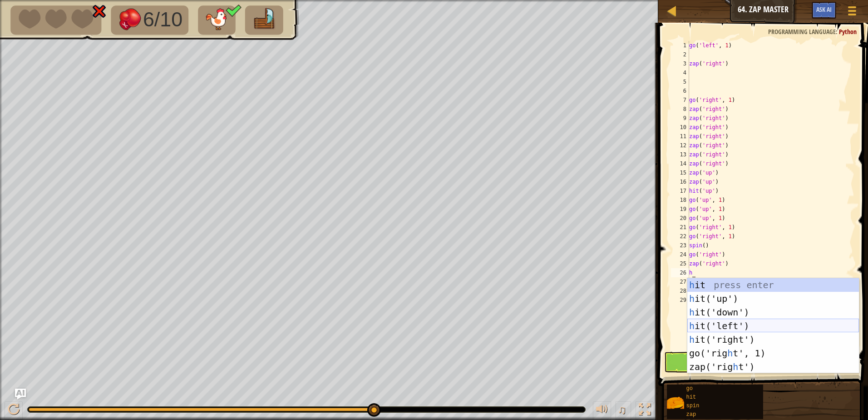
click at [731, 323] on div "h it press enter h it('up') press enter h it('down') press enter h it('left') p…" at bounding box center [773, 339] width 172 height 123
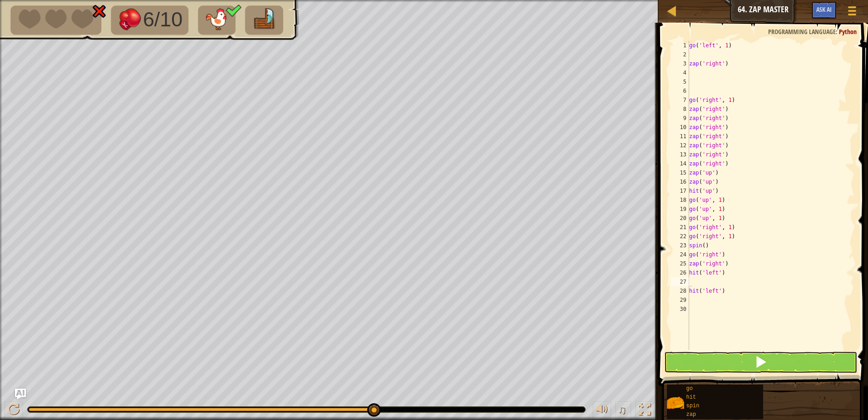
click at [734, 350] on span at bounding box center [764, 191] width 217 height 390
click at [732, 363] on button at bounding box center [760, 361] width 193 height 21
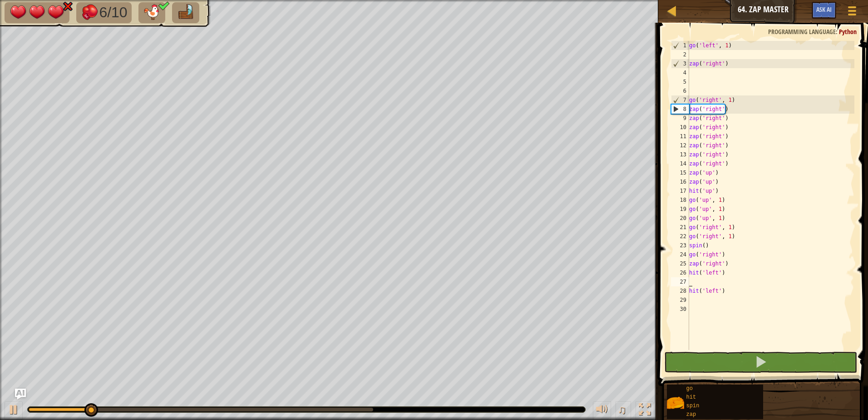
click at [716, 271] on div "go ( 'left' , 1 ) zap ( 'right' ) go ( 'right' , 1 ) zap ( 'right' ) zap ( 'rig…" at bounding box center [770, 204] width 167 height 327
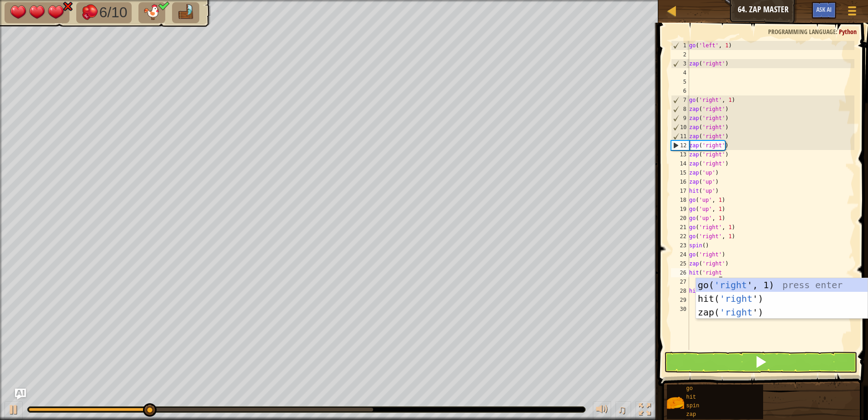
scroll to position [4, 2]
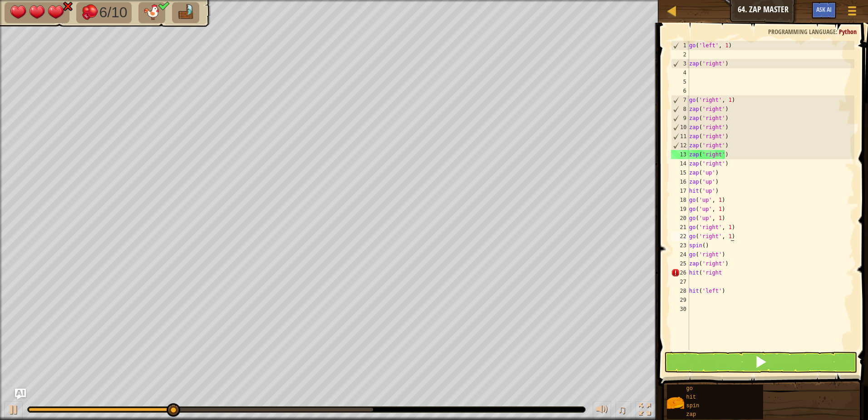
click at [822, 237] on div "go ( 'left' , 1 ) zap ( 'right' ) go ( 'right' , 1 ) zap ( 'right' ) zap ( 'rig…" at bounding box center [770, 204] width 167 height 327
click at [723, 273] on div "go ( 'left' , 1 ) zap ( 'right' ) go ( 'right' , 1 ) zap ( 'right' ) zap ( 'rig…" at bounding box center [770, 204] width 167 height 327
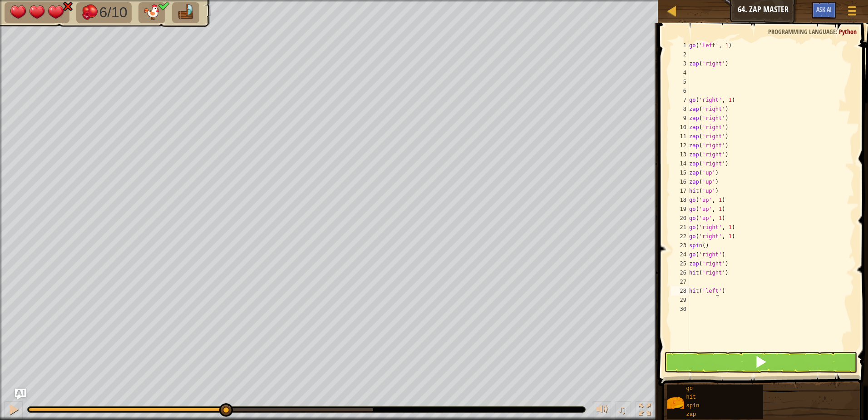
click at [715, 290] on div "go ( 'left' , 1 ) zap ( 'right' ) go ( 'right' , 1 ) zap ( 'right' ) zap ( 'rig…" at bounding box center [770, 204] width 167 height 327
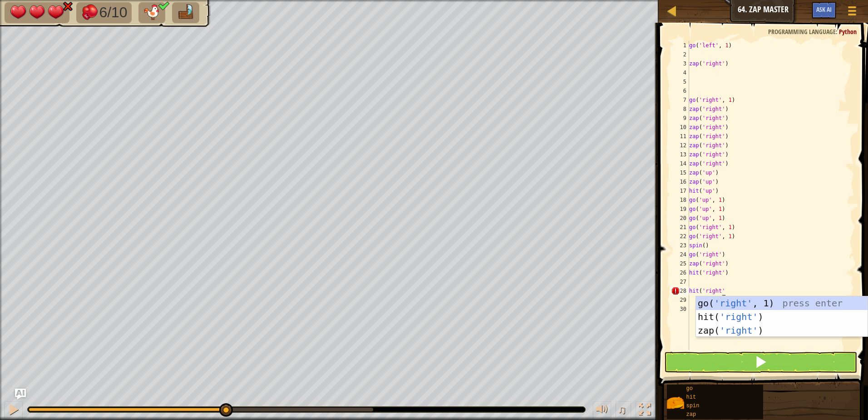
scroll to position [4, 3]
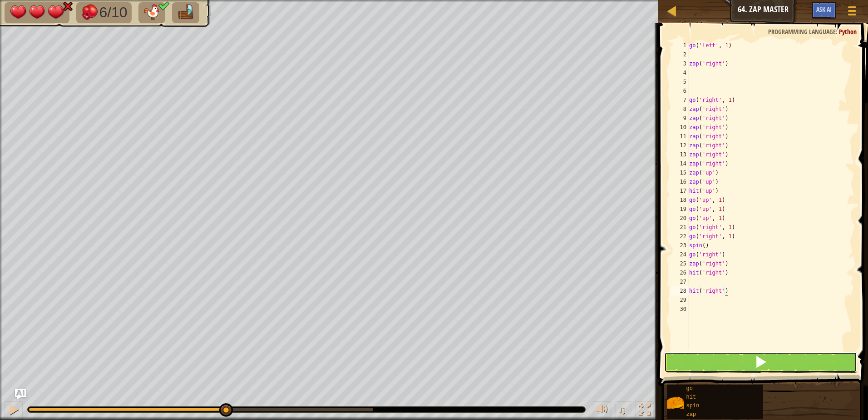
click at [797, 356] on button at bounding box center [760, 361] width 193 height 21
type textarea "hit('right')"
